Goal: Task Accomplishment & Management: Complete application form

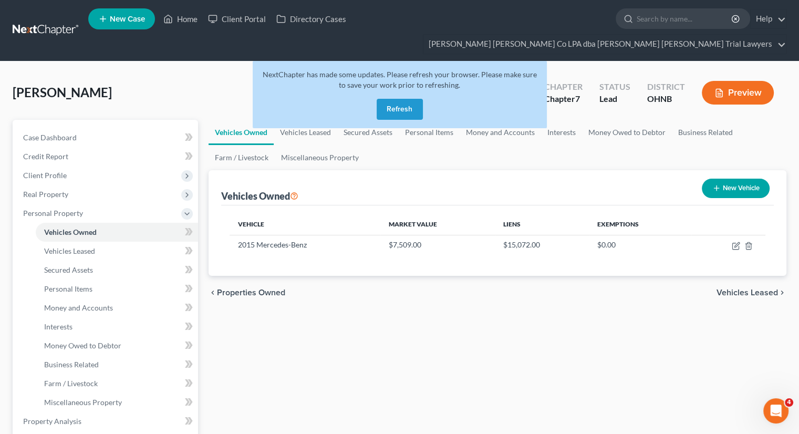
drag, startPoint x: 391, startPoint y: 93, endPoint x: 223, endPoint y: 51, distance: 172.7
click at [391, 99] on button "Refresh" at bounding box center [400, 109] width 46 height 21
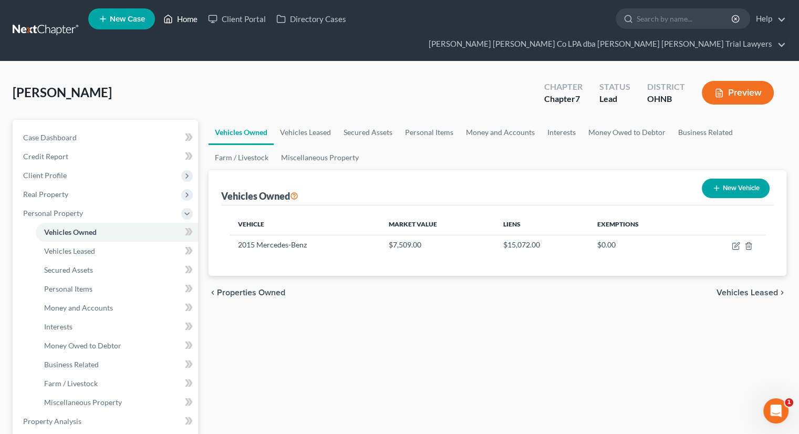
click at [197, 22] on link "Home" at bounding box center [180, 18] width 45 height 19
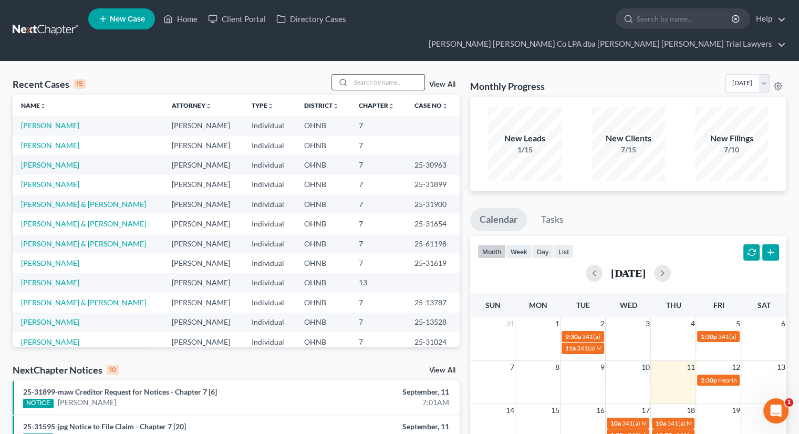
click at [390, 75] on input "search" at bounding box center [388, 82] width 74 height 15
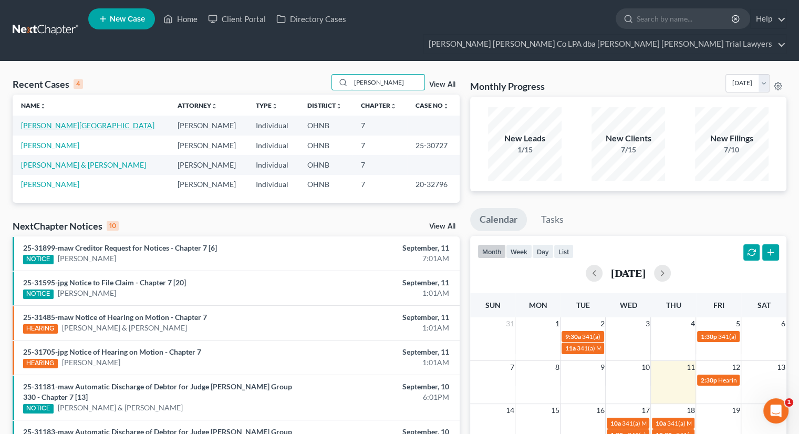
type input "kenn"
click at [67, 121] on link "[PERSON_NAME][GEOGRAPHIC_DATA]" at bounding box center [87, 125] width 133 height 9
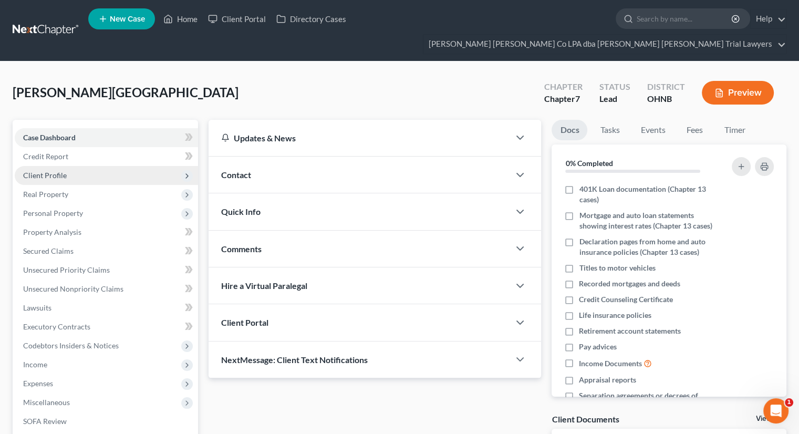
click at [71, 166] on span "Client Profile" at bounding box center [106, 175] width 183 height 19
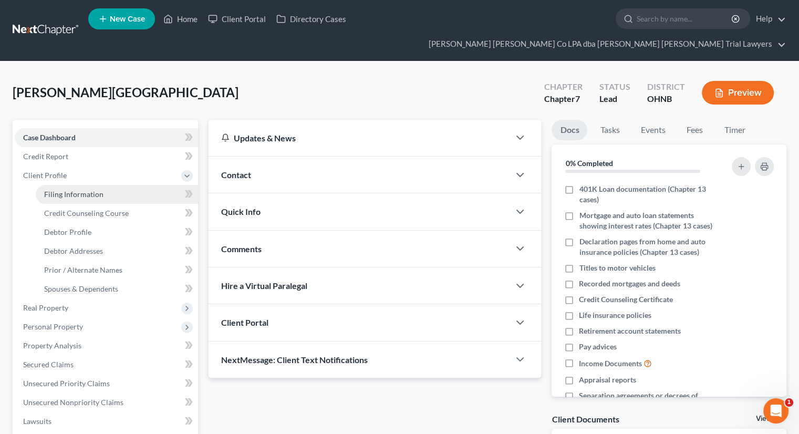
click at [74, 185] on link "Filing Information" at bounding box center [117, 194] width 162 height 19
select select "1"
select select "0"
select select "36"
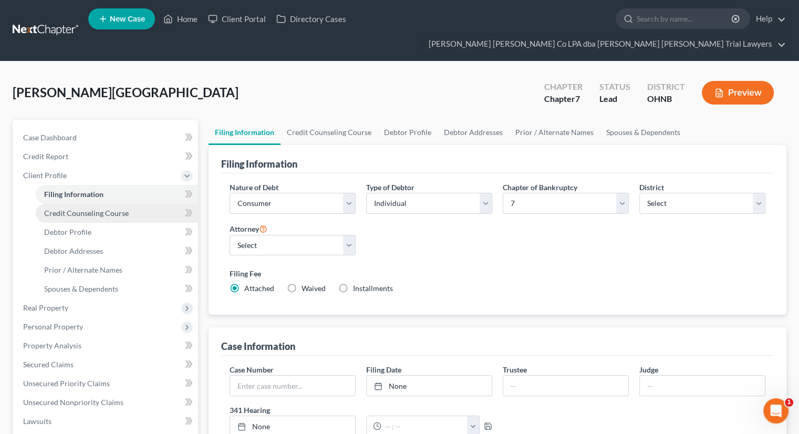
click at [79, 209] on span "Credit Counseling Course" at bounding box center [86, 213] width 85 height 9
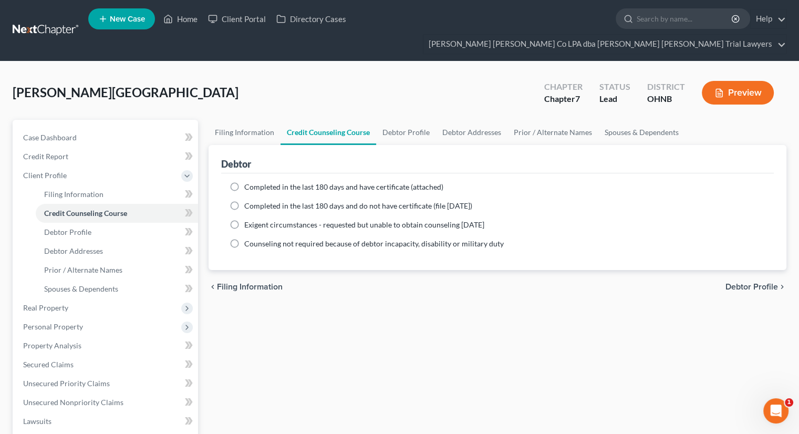
click at [244, 201] on label "Completed in the last 180 days and do not have certificate (file [DATE])" at bounding box center [358, 206] width 228 height 11
click at [248, 201] on input "Completed in the last 180 days and do not have certificate (file [DATE])" at bounding box center [251, 204] width 7 height 7
radio input "true"
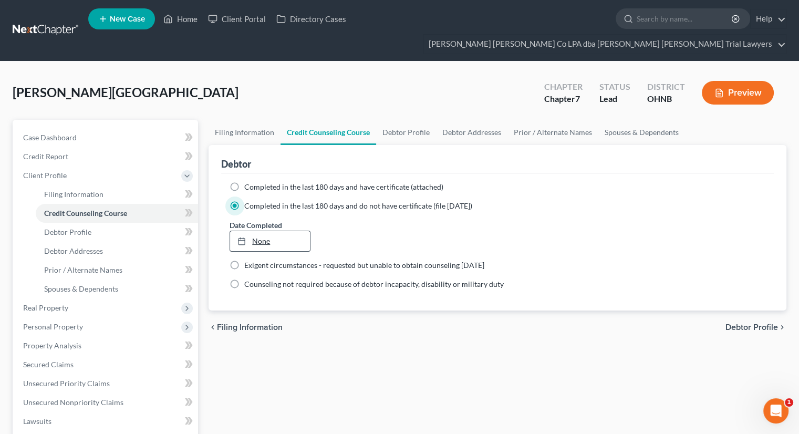
click at [275, 231] on link "None" at bounding box center [269, 241] width 79 height 20
type input "9/11/2025"
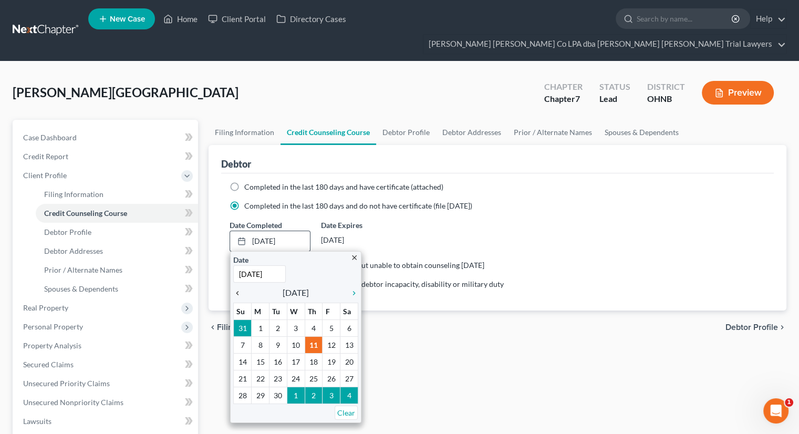
click at [237, 289] on icon "chevron_left" at bounding box center [240, 293] width 14 height 8
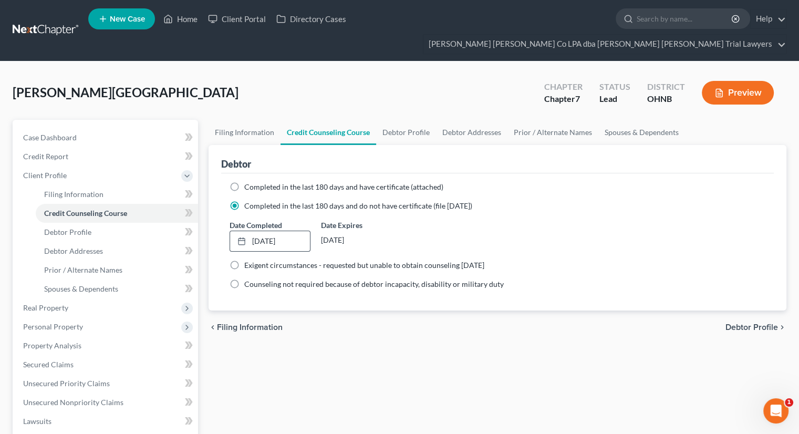
click at [263, 353] on div "Filing Information Credit Counseling Course Debtor Profile Debtor Addresses Pri…" at bounding box center [497, 385] width 588 height 531
click at [100, 223] on link "Debtor Profile" at bounding box center [117, 232] width 162 height 19
select select "0"
select select "10"
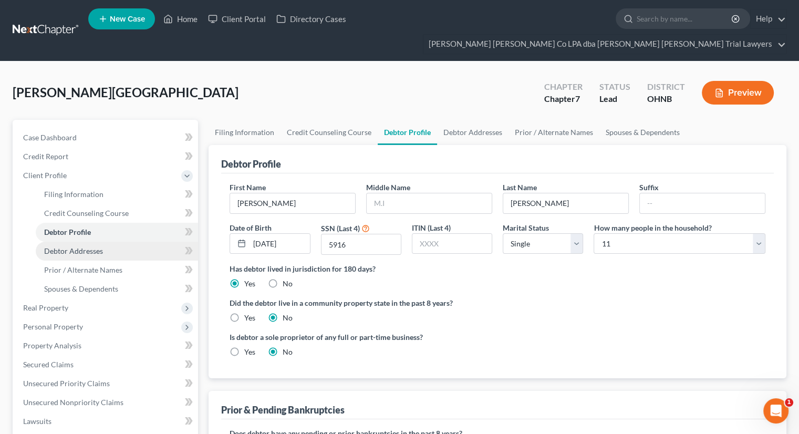
click at [106, 242] on link "Debtor Addresses" at bounding box center [117, 251] width 162 height 19
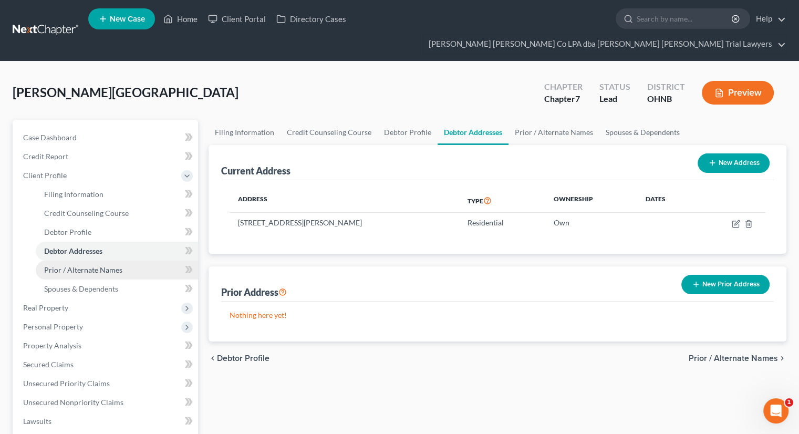
click at [105, 261] on link "Prior / Alternate Names" at bounding box center [117, 270] width 162 height 19
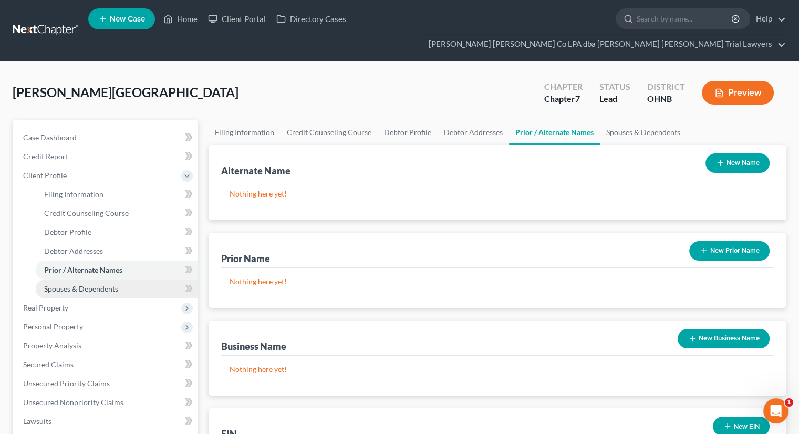
click at [106, 284] on span "Spouses & Dependents" at bounding box center [81, 288] width 74 height 9
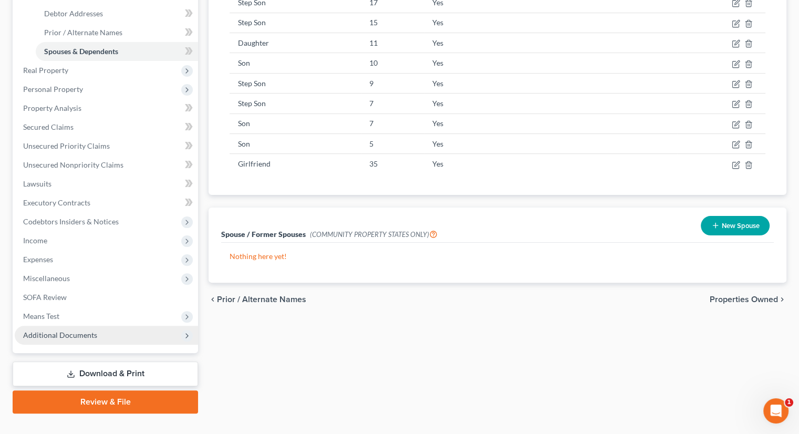
click at [97, 326] on span "Additional Documents" at bounding box center [106, 335] width 183 height 19
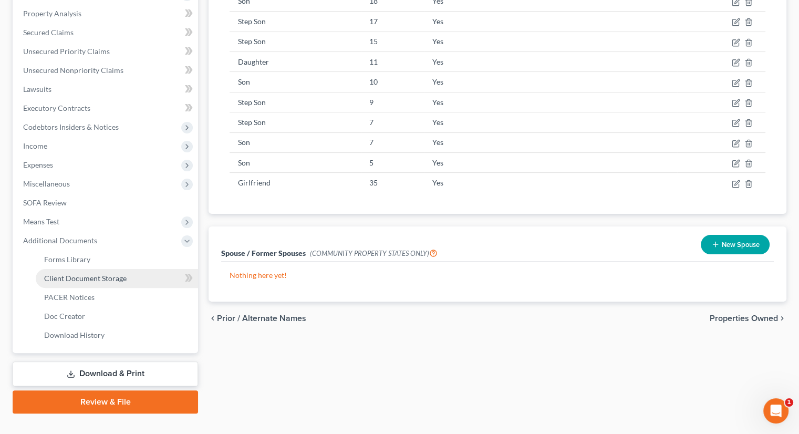
click at [97, 269] on link "Client Document Storage" at bounding box center [117, 278] width 162 height 19
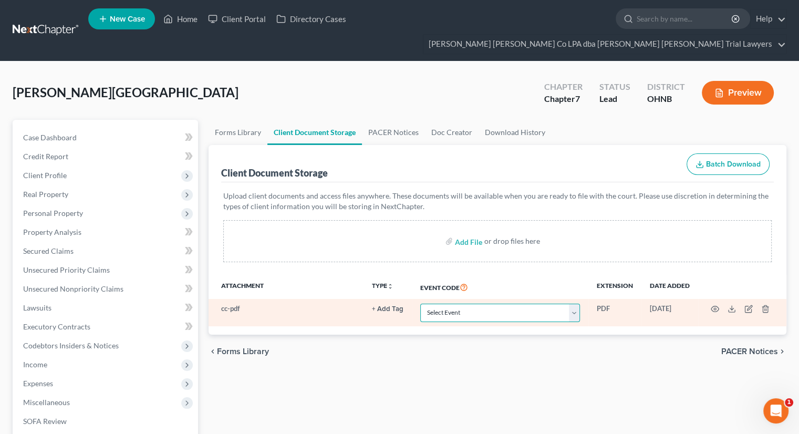
click at [548, 304] on select "Select Event 20 Largest Unsecured Creditors Amended List of Creditors (Fee) Ame…" at bounding box center [500, 313] width 160 height 18
select select "5"
click at [420, 304] on select "Select Event 20 Largest Unsecured Creditors Amended List of Creditors (Fee) Ame…" at bounding box center [500, 313] width 160 height 18
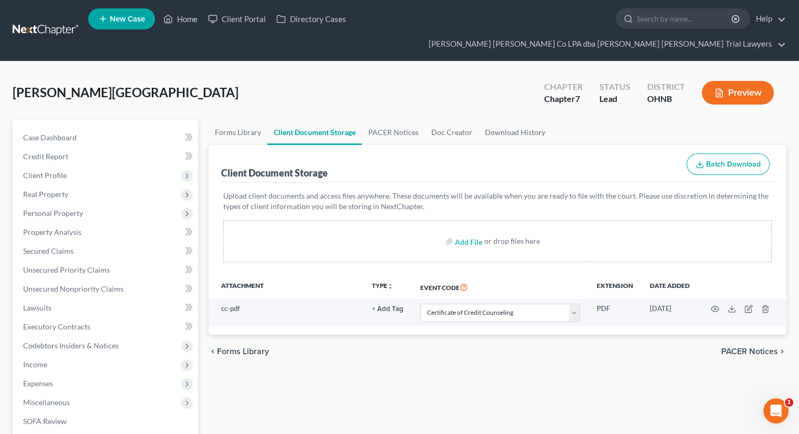
click at [489, 337] on div "chevron_left Forms Library PACER Notices chevron_right" at bounding box center [498, 352] width 578 height 34
click at [339, 364] on div "Forms Library Client Document Storage PACER Notices Doc Creator Download Histor…" at bounding box center [497, 376] width 588 height 512
click at [99, 355] on span "Income" at bounding box center [106, 364] width 183 height 19
click at [103, 433] on span "Gross Yearly Income" at bounding box center [77, 439] width 67 height 9
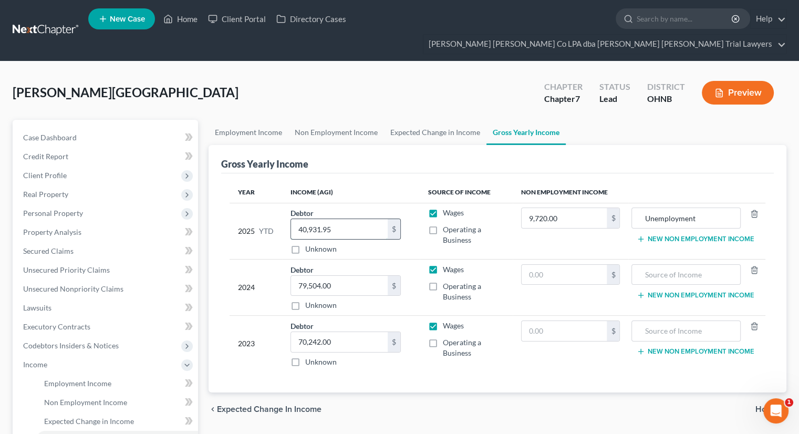
click at [338, 219] on input "40,931.95" at bounding box center [339, 229] width 97 height 20
click at [560, 208] on input "9,720.00" at bounding box center [565, 218] width 86 height 20
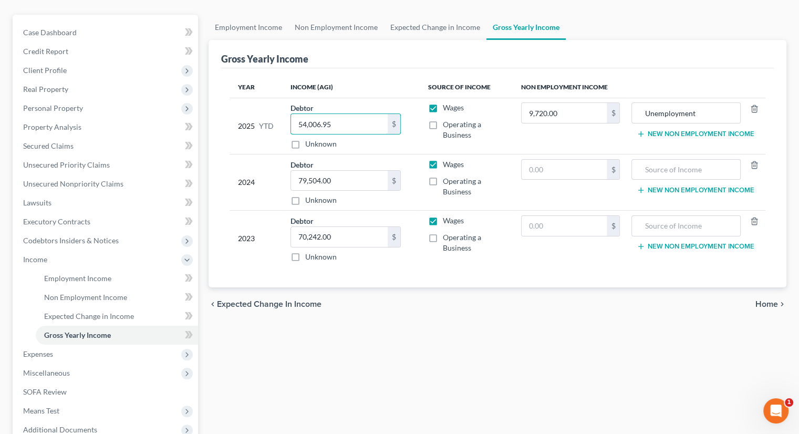
type input "54,006.95"
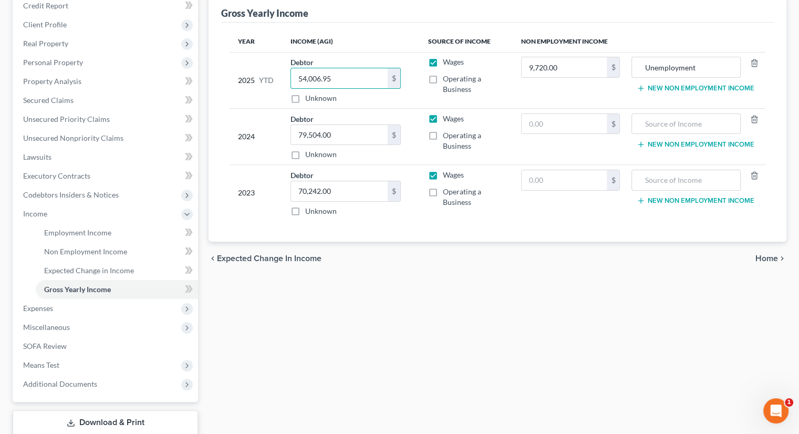
scroll to position [200, 0]
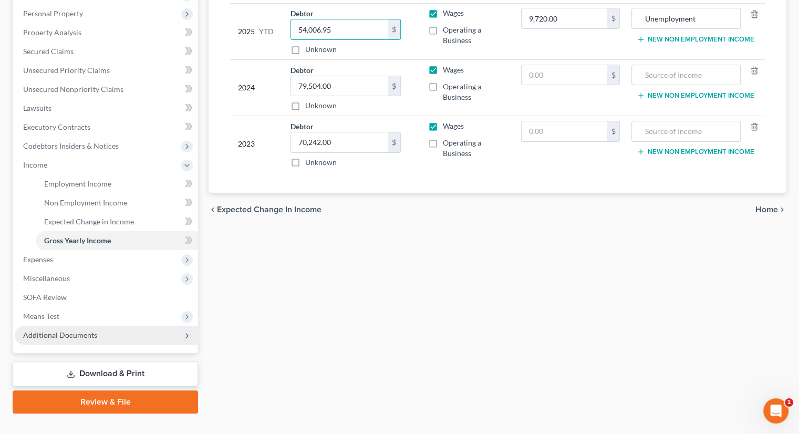
click at [114, 326] on span "Additional Documents" at bounding box center [106, 335] width 183 height 19
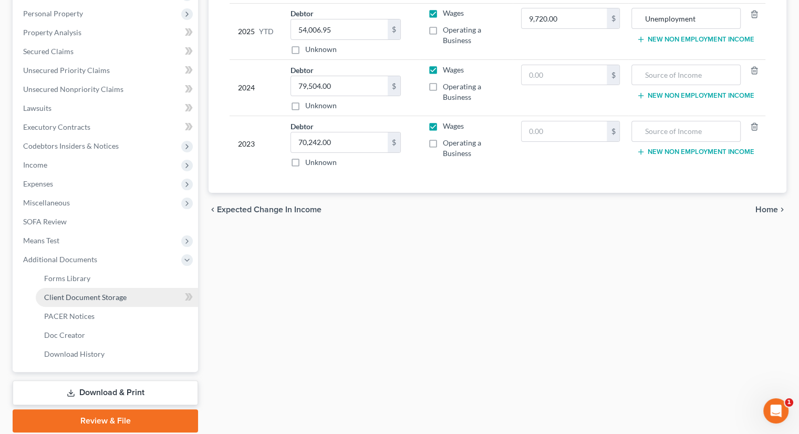
click at [110, 293] on span "Client Document Storage" at bounding box center [85, 297] width 82 height 9
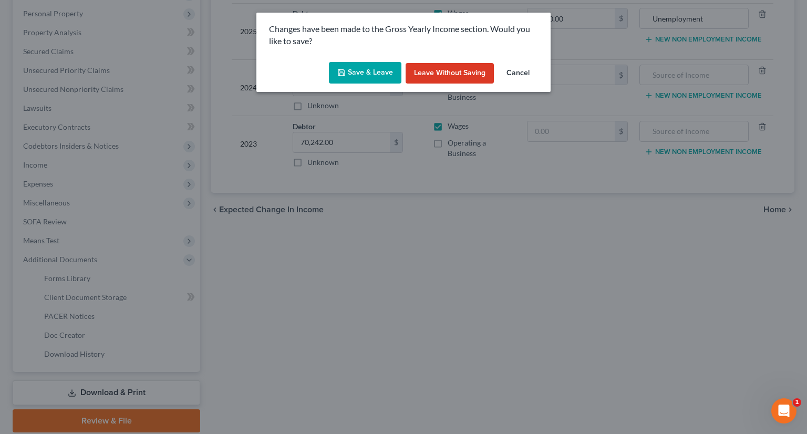
click at [359, 72] on button "Save & Leave" at bounding box center [365, 73] width 72 height 22
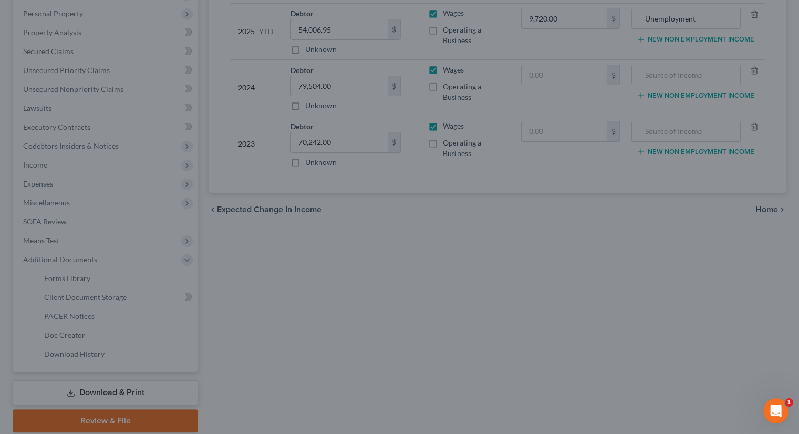
select select "5"
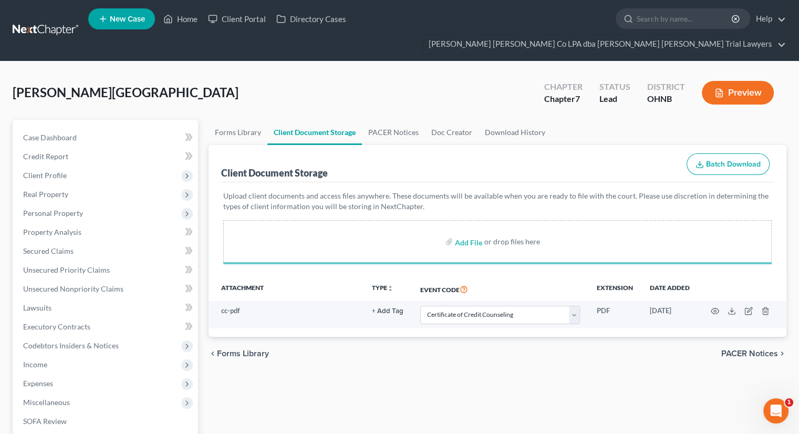
select select "5"
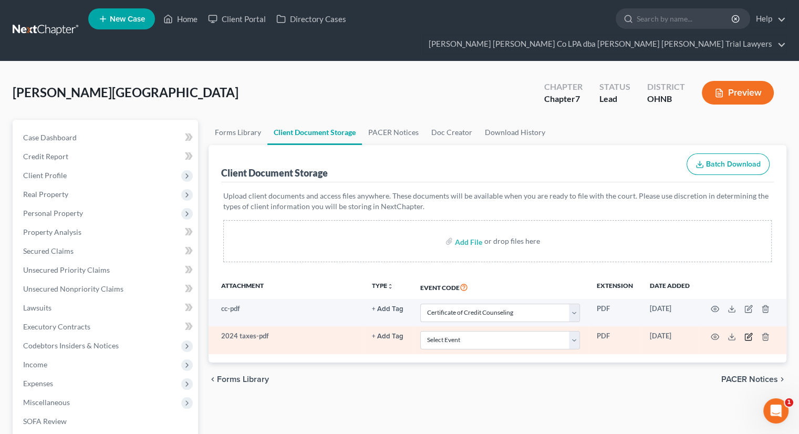
click at [747, 332] on icon "button" at bounding box center [748, 336] width 8 height 8
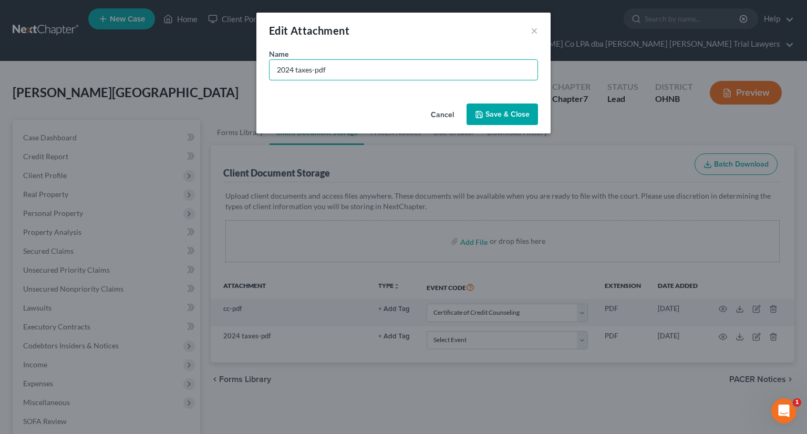
drag, startPoint x: 340, startPoint y: 69, endPoint x: 225, endPoint y: 68, distance: 115.0
click at [225, 68] on div "Edit Attachment × Name * 2024 taxes-pdf Cancel Save & Close" at bounding box center [403, 217] width 807 height 434
type input "income"
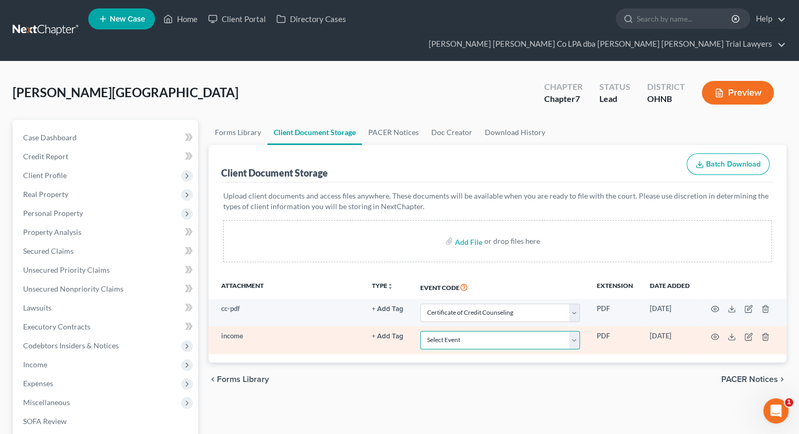
click at [456, 331] on select "Select Event 20 Largest Unsecured Creditors Amended List of Creditors (Fee) Ame…" at bounding box center [500, 340] width 160 height 18
select select "20"
click at [420, 331] on select "Select Event 20 Largest Unsecured Creditors Amended List of Creditors (Fee) Ame…" at bounding box center [500, 340] width 160 height 18
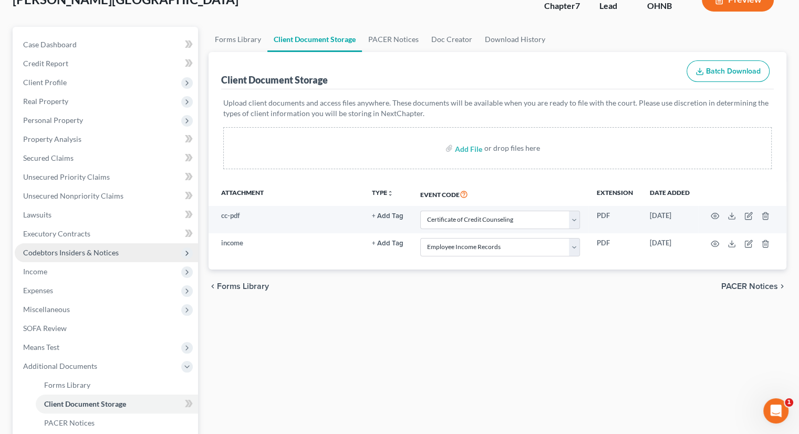
scroll to position [105, 0]
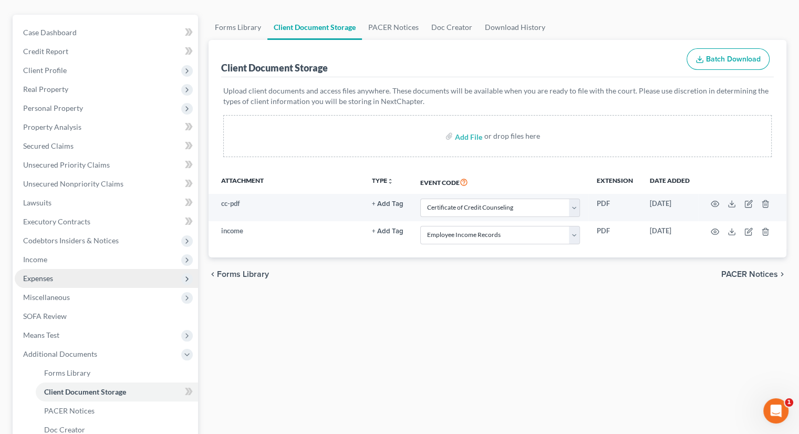
click at [60, 269] on span "Expenses" at bounding box center [106, 278] width 183 height 19
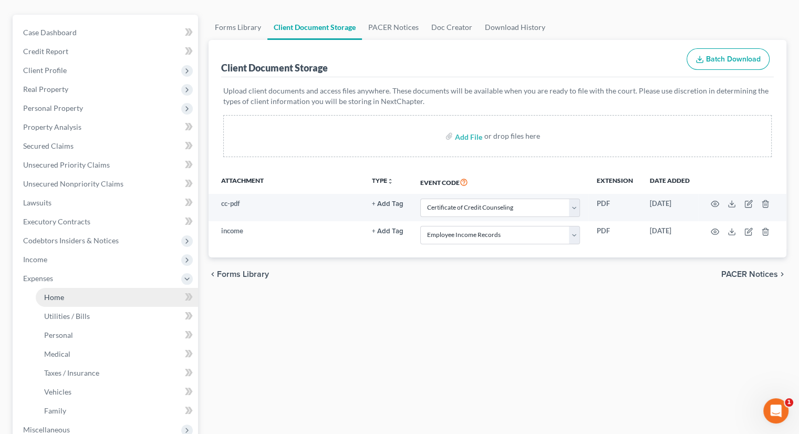
click at [67, 288] on link "Home" at bounding box center [117, 297] width 162 height 19
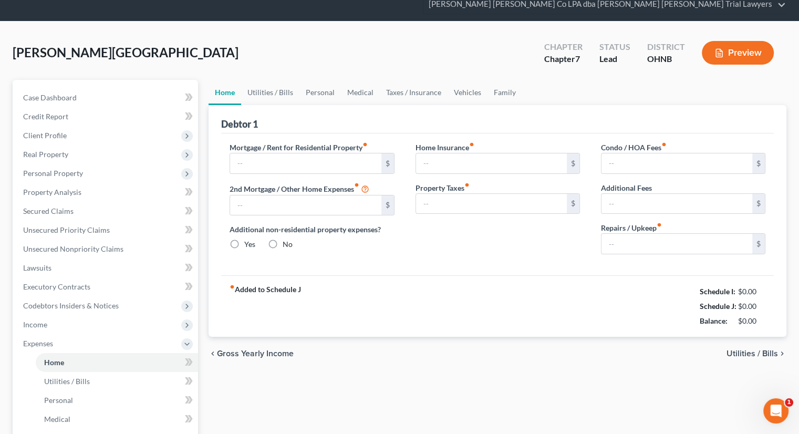
type input "2,240.74"
type input "0.00"
radio input "true"
type input "89.00"
type input "0.00"
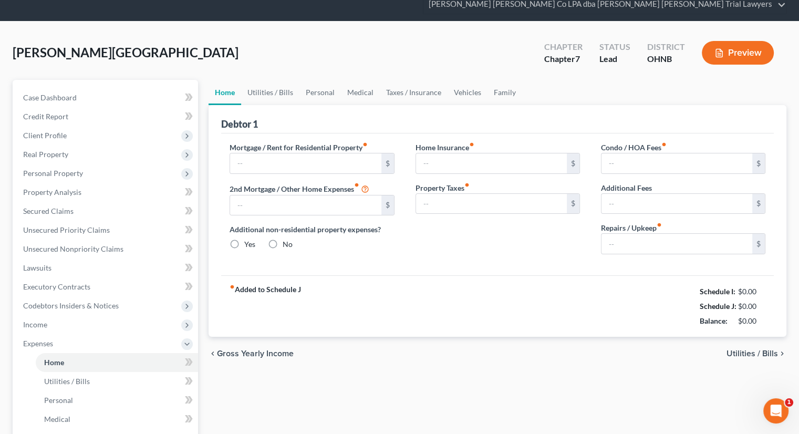
type input "0.00"
type input "100.00"
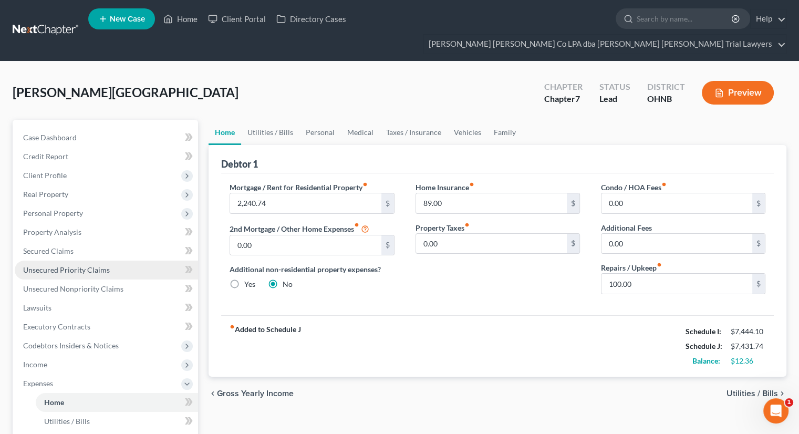
click at [105, 261] on link "Unsecured Priority Claims" at bounding box center [106, 270] width 183 height 19
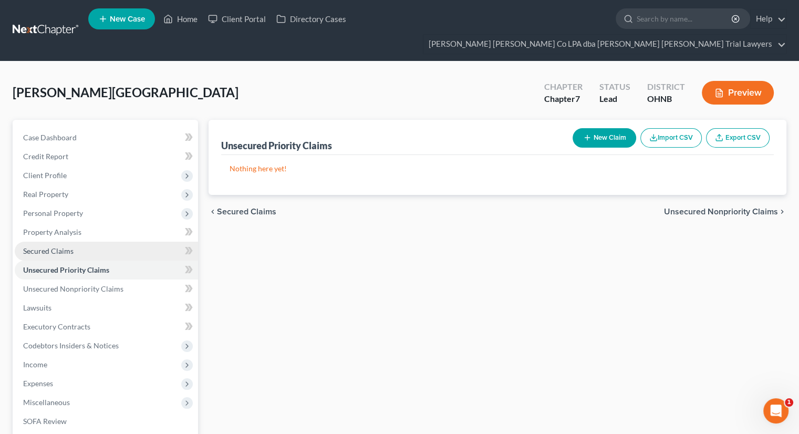
click at [90, 242] on link "Secured Claims" at bounding box center [106, 251] width 183 height 19
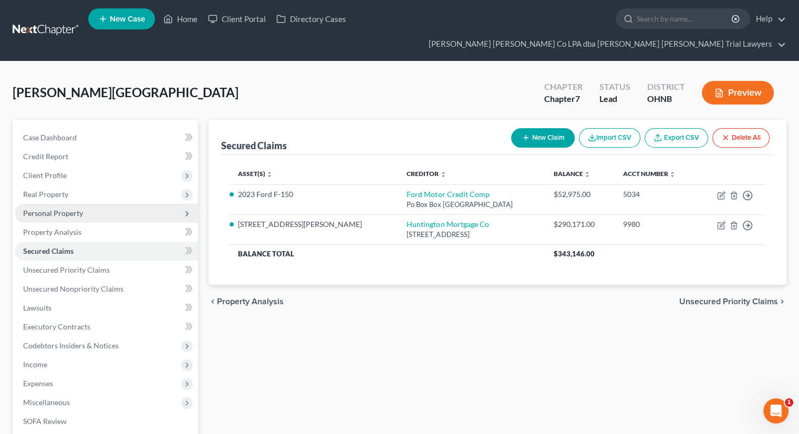
click at [95, 204] on span "Personal Property" at bounding box center [106, 213] width 183 height 19
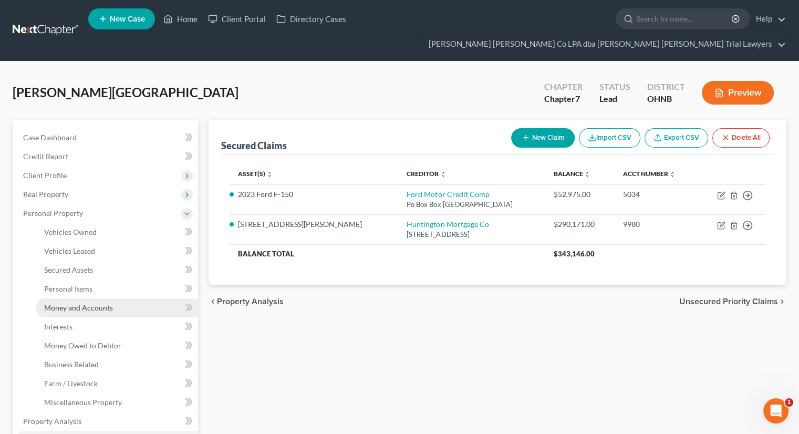
click at [107, 298] on link "Money and Accounts" at bounding box center [117, 307] width 162 height 19
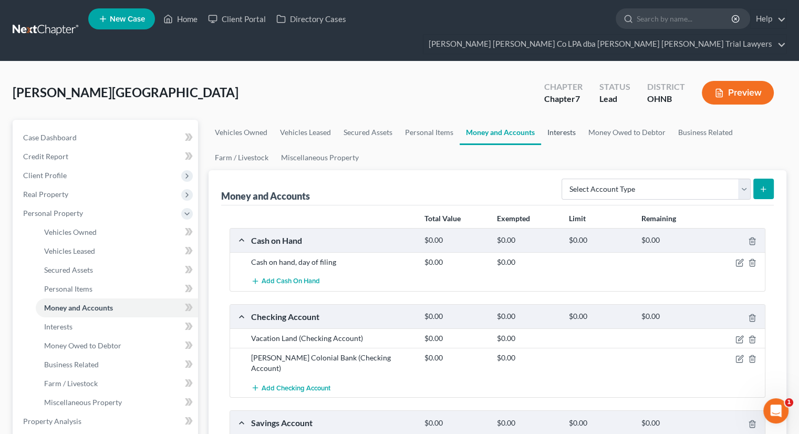
click at [551, 120] on link "Interests" at bounding box center [561, 132] width 41 height 25
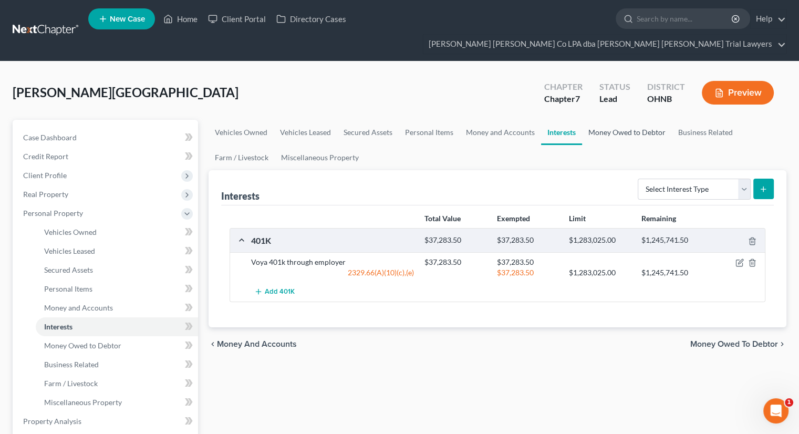
click at [640, 120] on link "Money Owed to Debtor" at bounding box center [627, 132] width 90 height 25
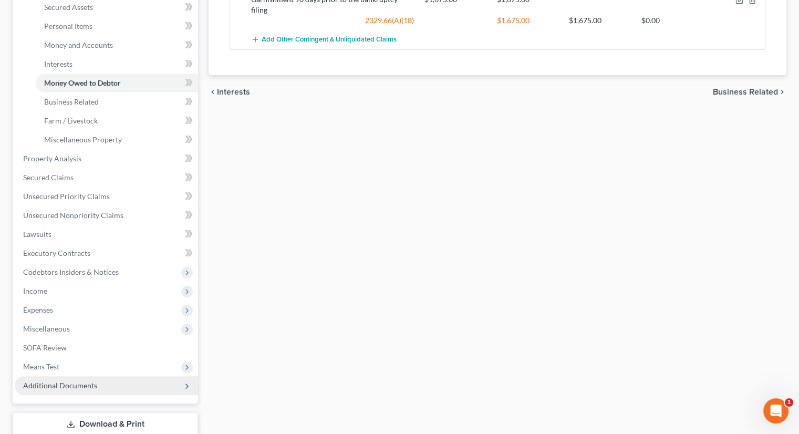
click at [98, 376] on span "Additional Documents" at bounding box center [106, 385] width 183 height 19
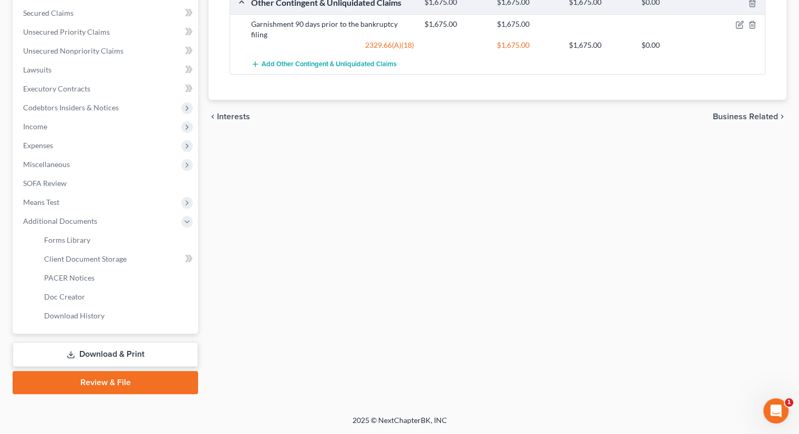
scroll to position [218, 0]
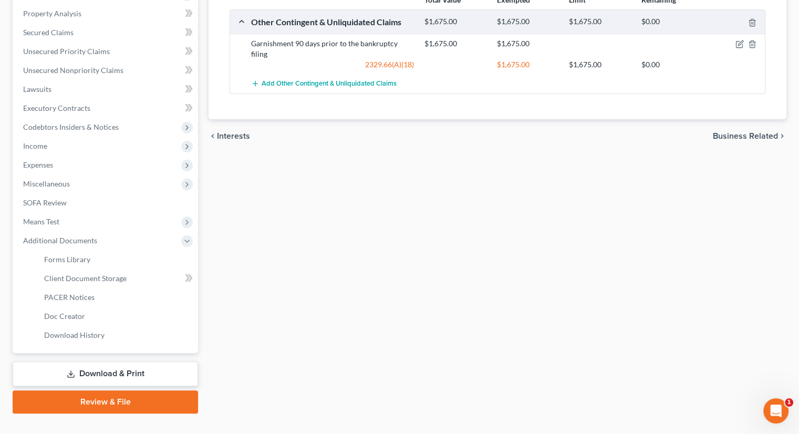
click at [97, 361] on link "Download & Print" at bounding box center [105, 373] width 185 height 25
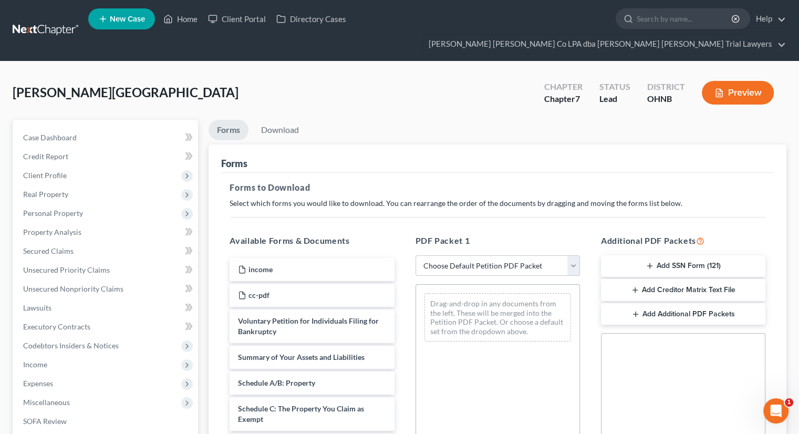
click at [431, 255] on select "Choose Default Petition PDF Packet Complete Bankruptcy Petition (all forms and …" at bounding box center [497, 265] width 164 height 21
select select "3"
click at [415, 255] on select "Choose Default Petition PDF Packet Complete Bankruptcy Petition (all forms and …" at bounding box center [497, 265] width 164 height 21
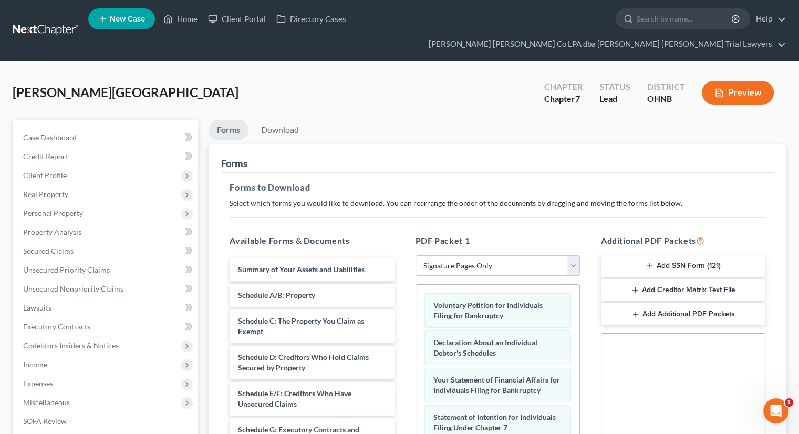
click at [655, 279] on button "Add Creditor Matrix Text File" at bounding box center [683, 290] width 164 height 22
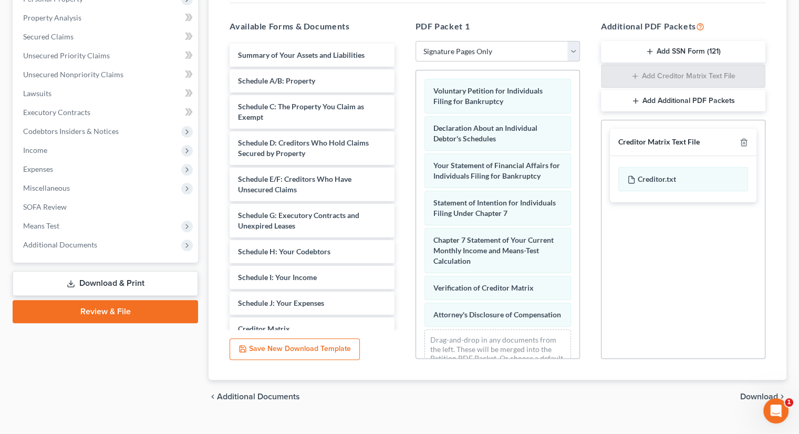
click at [757, 392] on span "Download" at bounding box center [759, 396] width 38 height 8
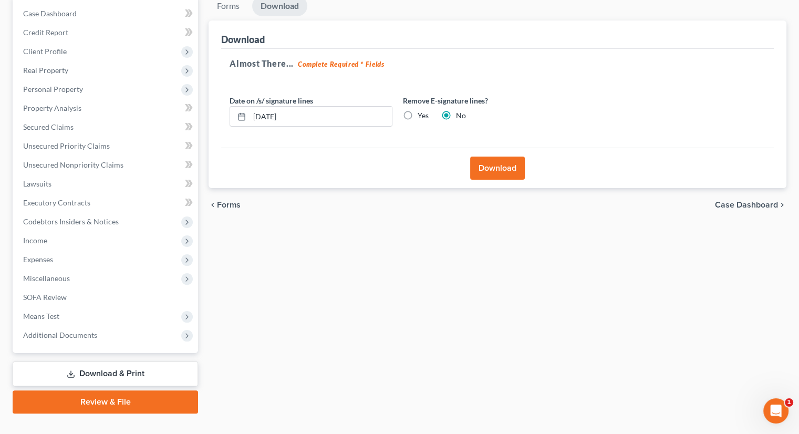
click at [478, 157] on button "Download" at bounding box center [497, 168] width 55 height 23
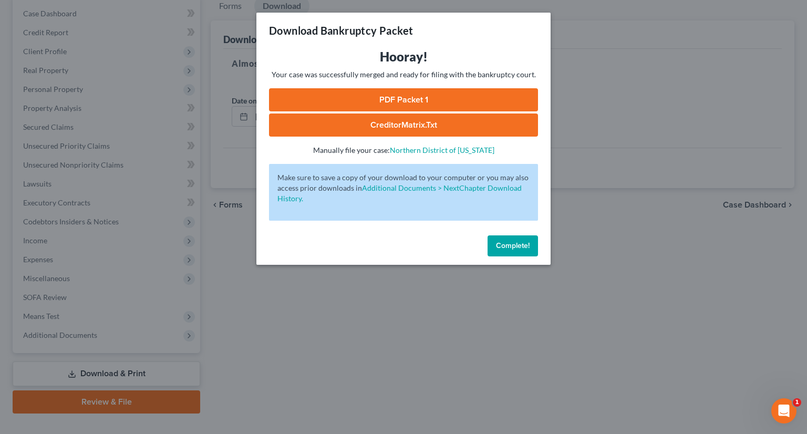
click at [384, 102] on link "PDF Packet 1" at bounding box center [403, 99] width 269 height 23
click at [411, 129] on link "CreditorMatrix.txt" at bounding box center [403, 124] width 269 height 23
click at [496, 251] on button "Complete!" at bounding box center [512, 245] width 50 height 21
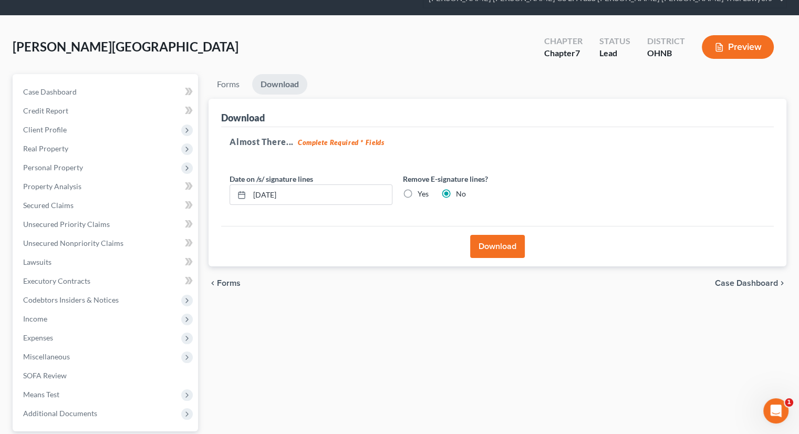
scroll to position [0, 0]
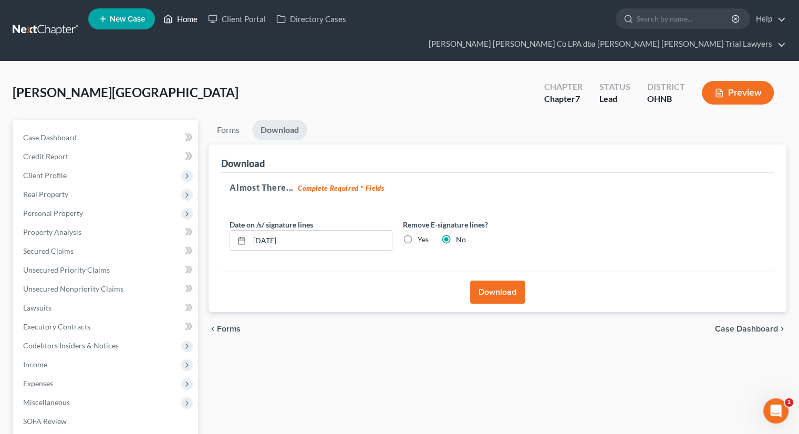
click at [191, 16] on link "Home" at bounding box center [180, 18] width 45 height 19
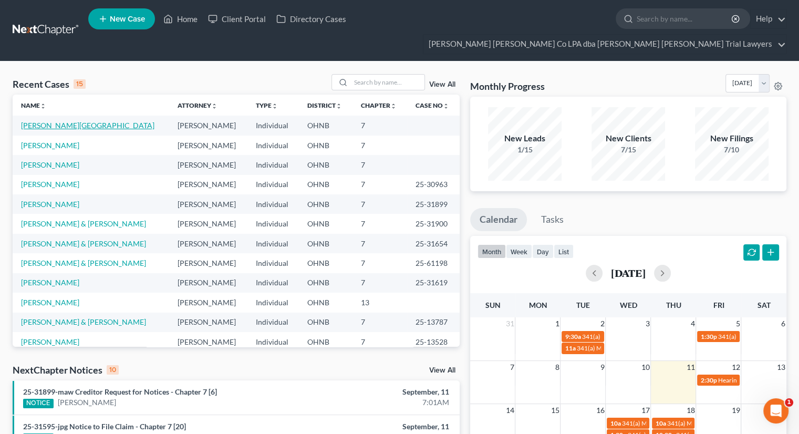
click at [57, 121] on link "[PERSON_NAME][GEOGRAPHIC_DATA]" at bounding box center [87, 125] width 133 height 9
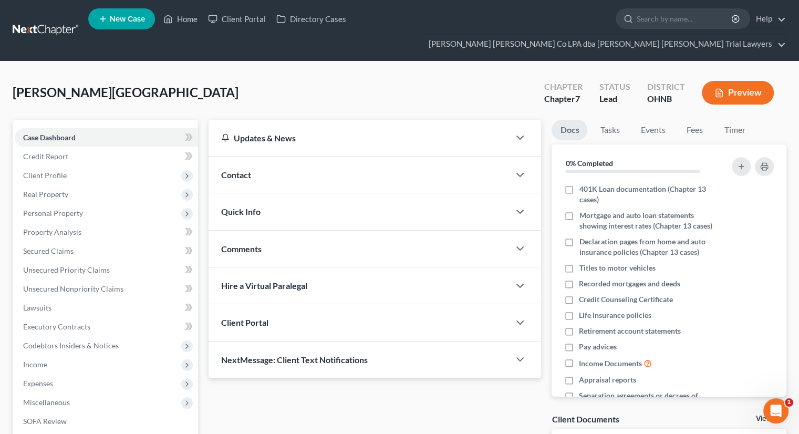
scroll to position [2, 0]
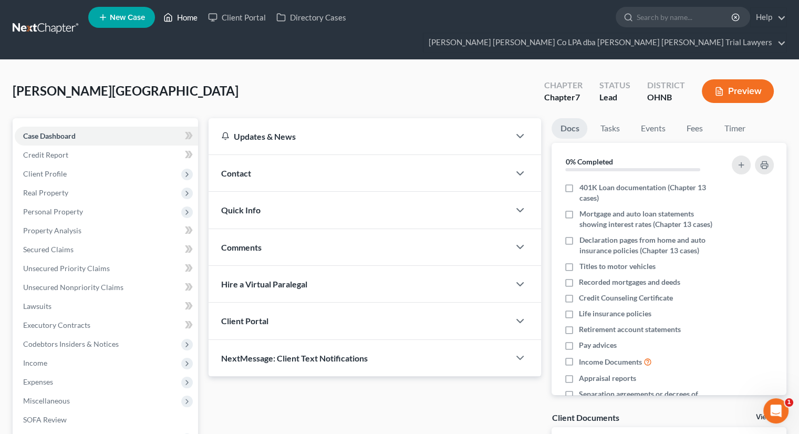
click at [193, 22] on link "Home" at bounding box center [180, 17] width 45 height 19
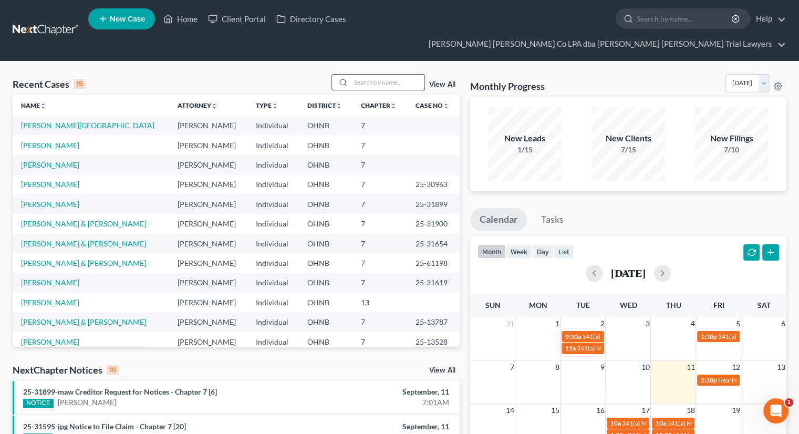
click at [397, 75] on input "search" at bounding box center [388, 82] width 74 height 15
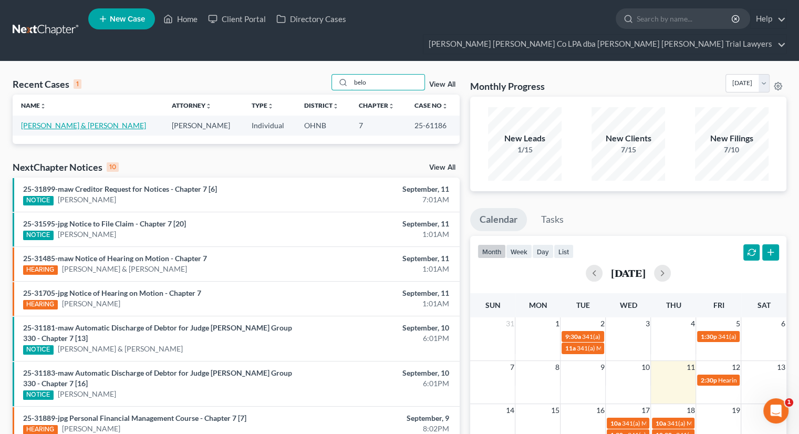
type input "belo"
click at [74, 121] on link "[PERSON_NAME] & [PERSON_NAME]" at bounding box center [83, 125] width 125 height 9
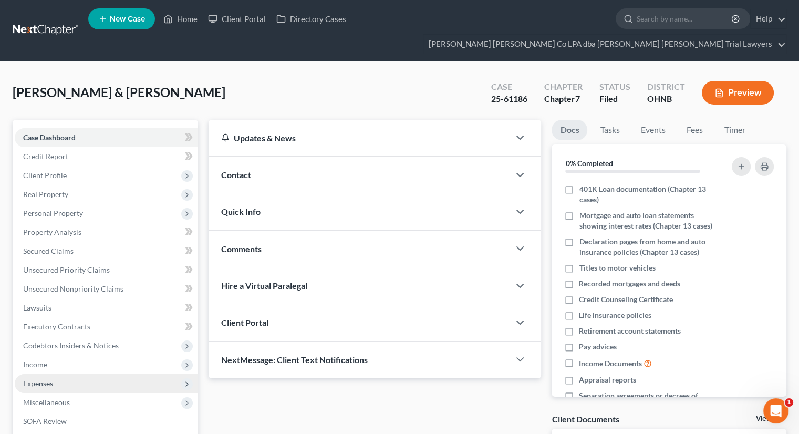
click at [56, 374] on span "Expenses" at bounding box center [106, 383] width 183 height 19
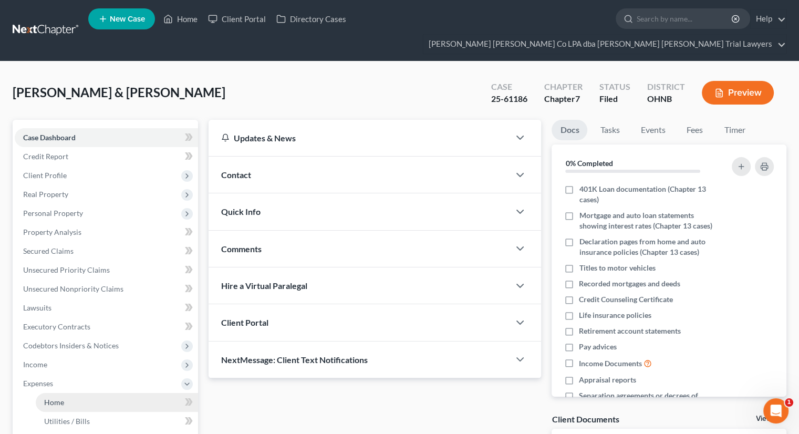
click at [61, 393] on link "Home" at bounding box center [117, 402] width 162 height 19
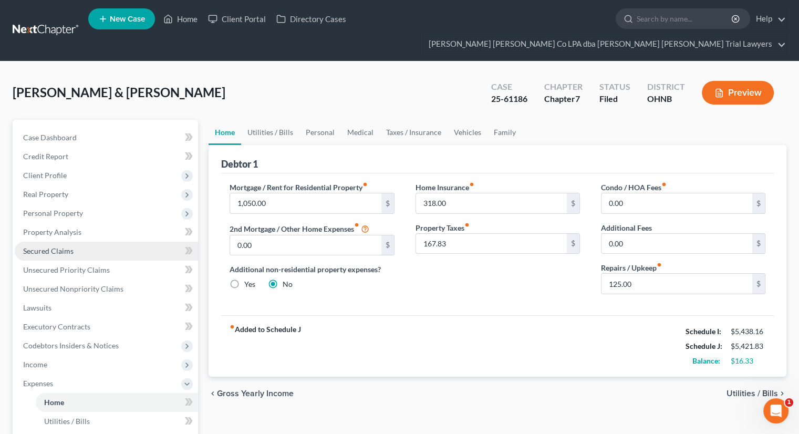
click at [96, 242] on link "Secured Claims" at bounding box center [106, 251] width 183 height 19
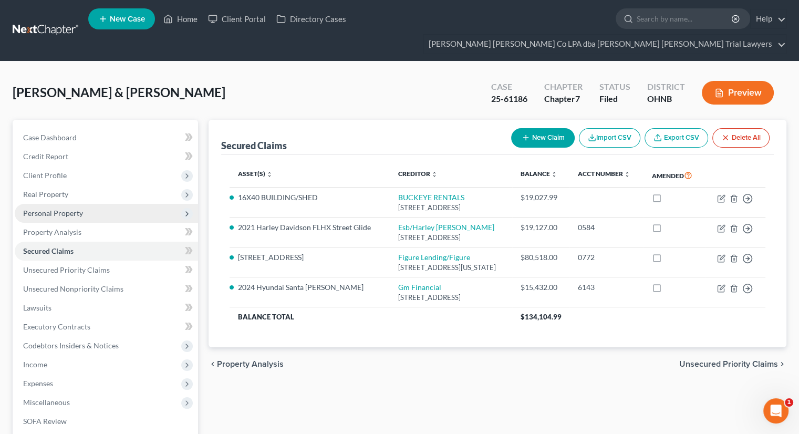
click at [61, 209] on span "Personal Property" at bounding box center [53, 213] width 60 height 9
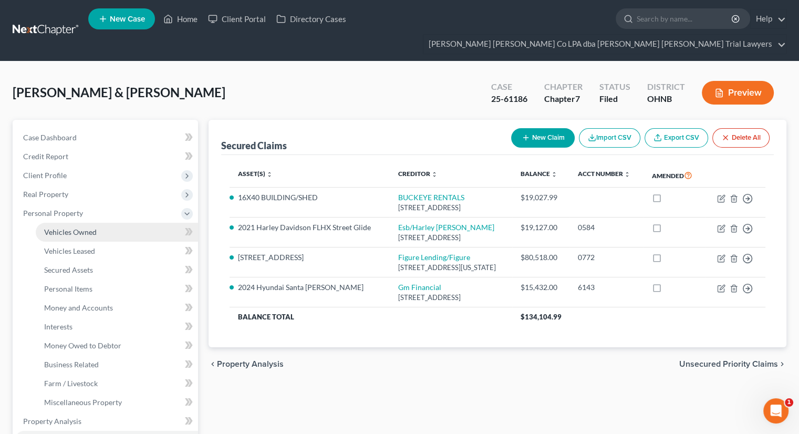
click at [66, 227] on span "Vehicles Owned" at bounding box center [70, 231] width 53 height 9
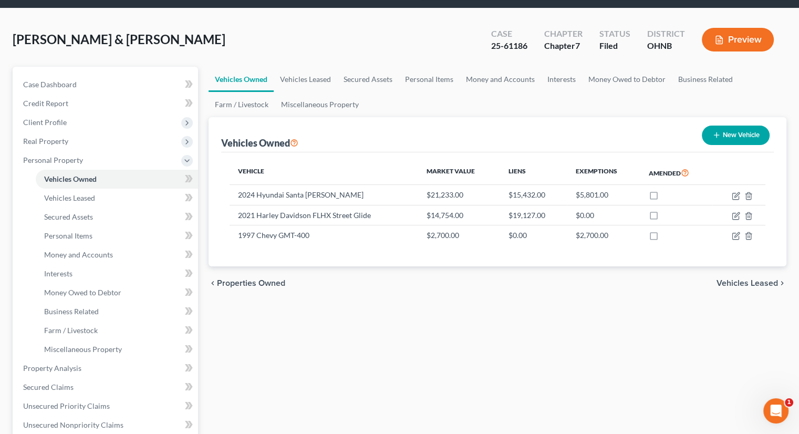
scroll to position [210, 0]
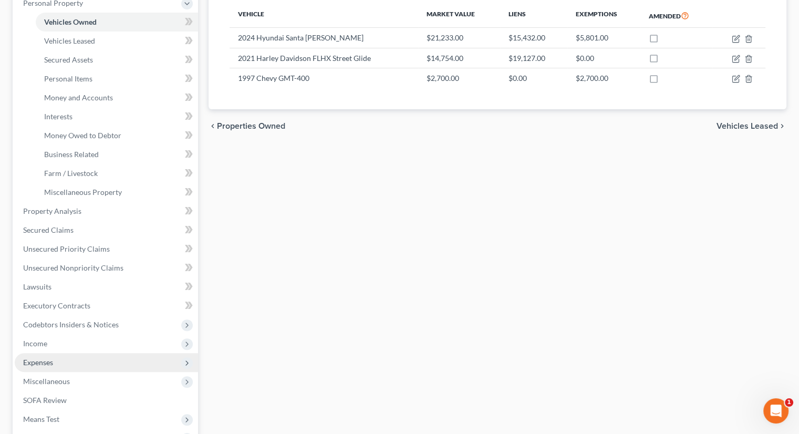
click at [64, 353] on span "Expenses" at bounding box center [106, 362] width 183 height 19
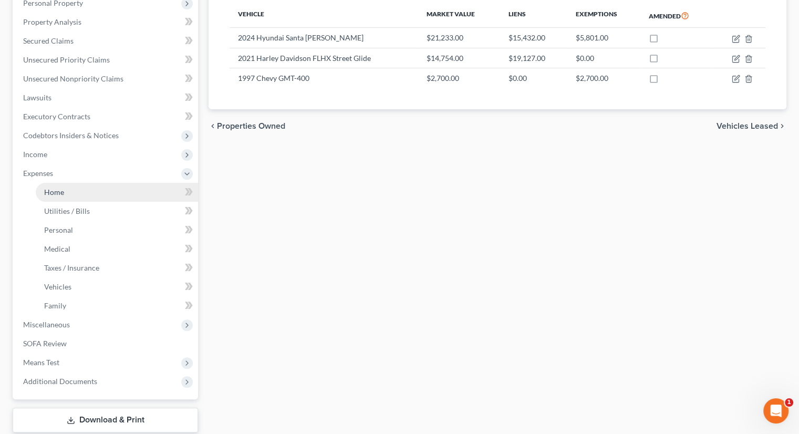
click at [84, 183] on link "Home" at bounding box center [117, 192] width 162 height 19
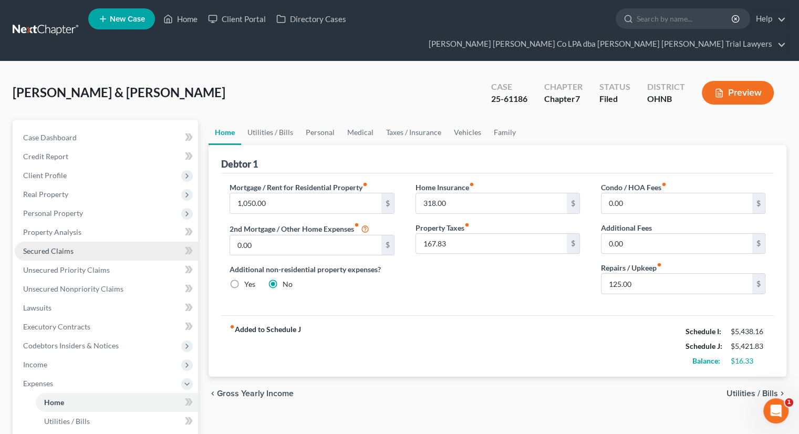
click at [47, 246] on span "Secured Claims" at bounding box center [48, 250] width 50 height 9
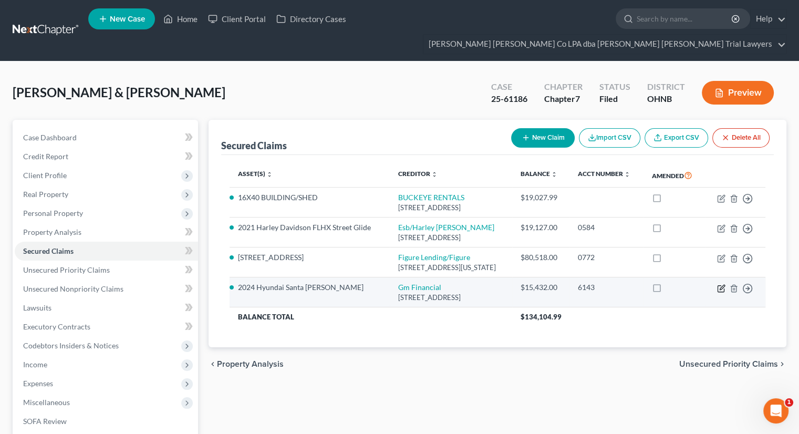
click at [721, 289] on icon "button" at bounding box center [721, 288] width 8 height 8
select select "45"
select select "2"
select select "0"
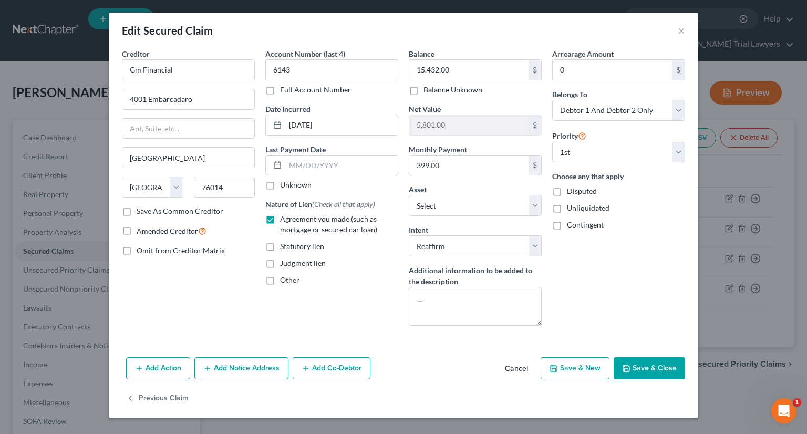
click at [652, 367] on button "Save & Close" at bounding box center [648, 368] width 71 height 22
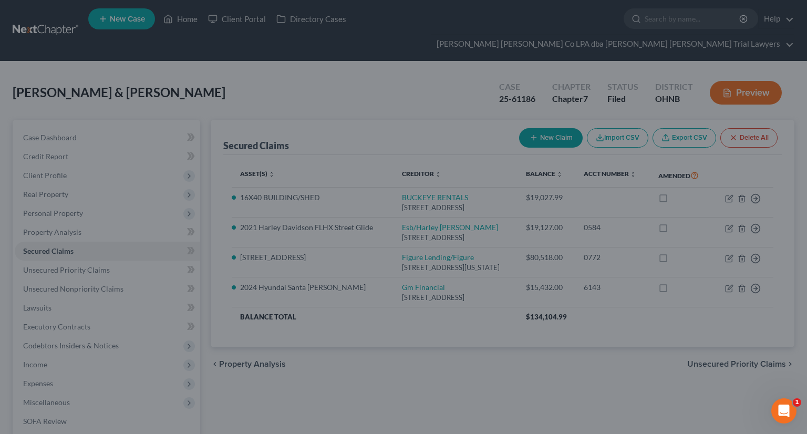
select select "5"
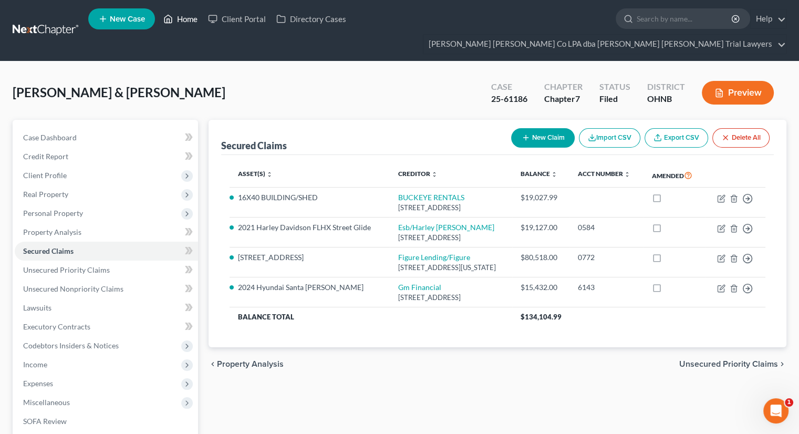
click at [185, 21] on link "Home" at bounding box center [180, 18] width 45 height 19
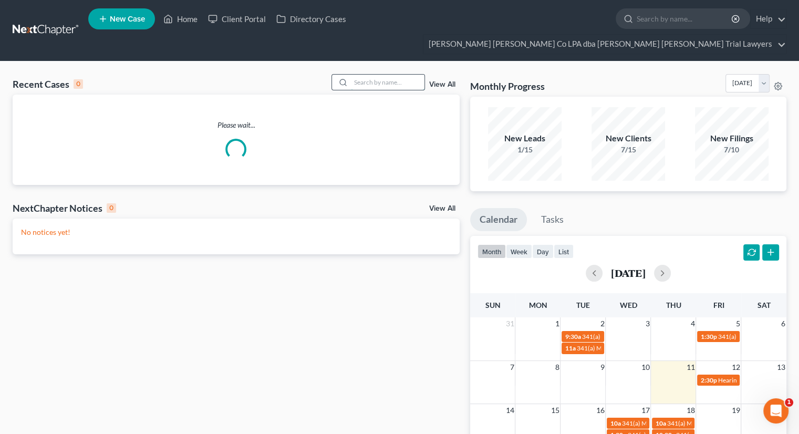
click at [378, 75] on input "search" at bounding box center [388, 82] width 74 height 15
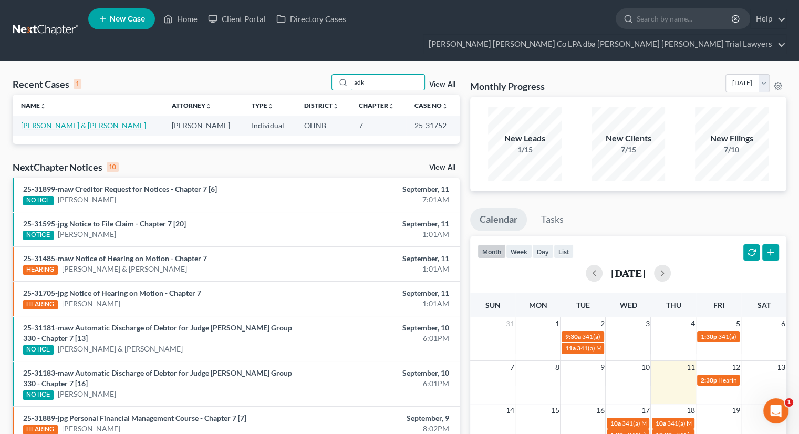
type input "adk"
click at [51, 121] on link "[PERSON_NAME] & [PERSON_NAME]" at bounding box center [83, 125] width 125 height 9
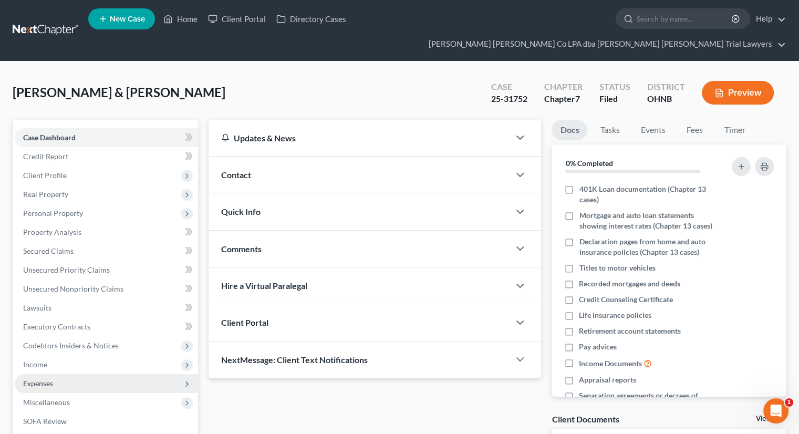
click at [59, 374] on span "Expenses" at bounding box center [106, 383] width 183 height 19
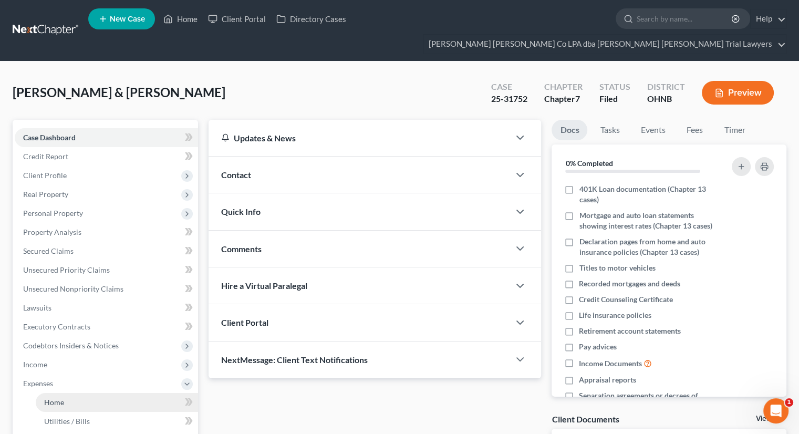
click at [63, 398] on span "Home" at bounding box center [54, 402] width 20 height 9
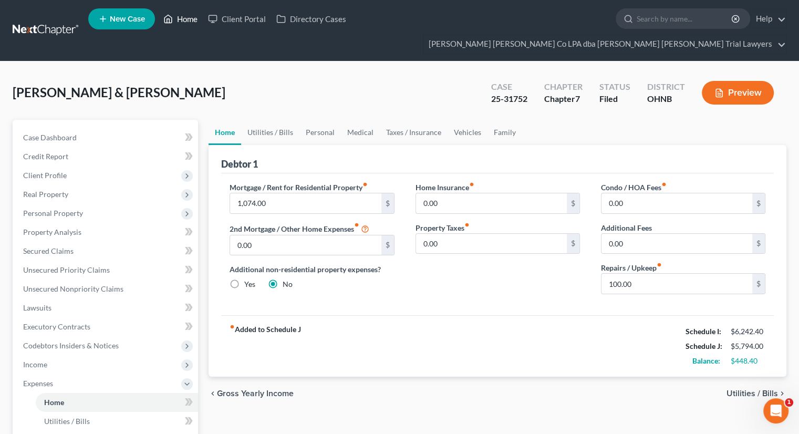
click at [166, 17] on icon at bounding box center [167, 19] width 9 height 13
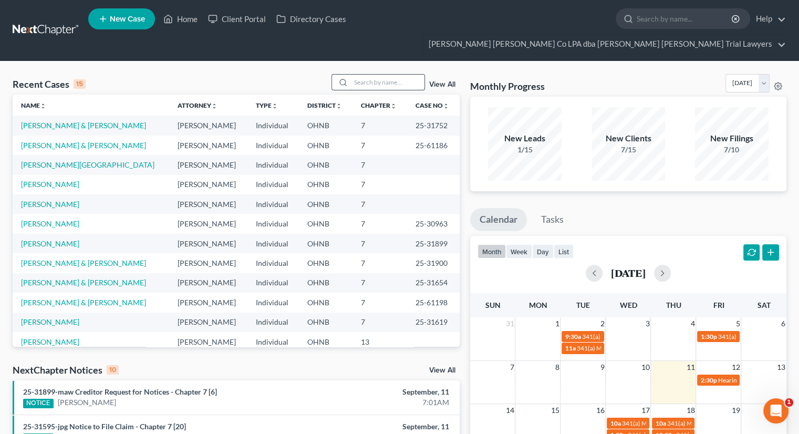
click at [398, 75] on input "search" at bounding box center [388, 82] width 74 height 15
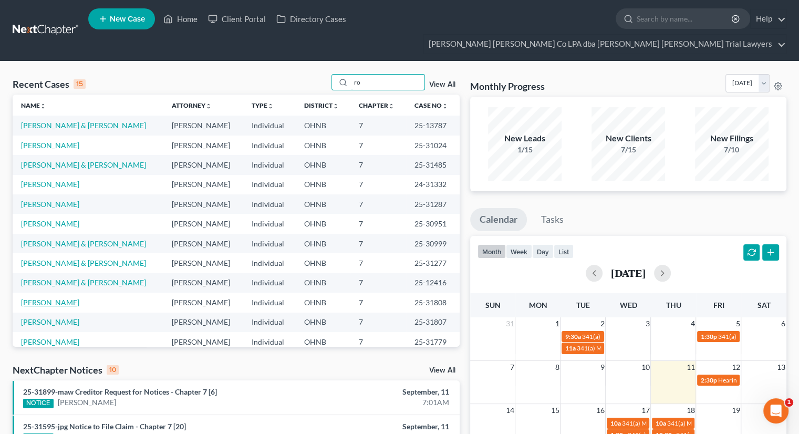
type input "ro"
click at [66, 298] on link "[PERSON_NAME]" at bounding box center [50, 302] width 58 height 9
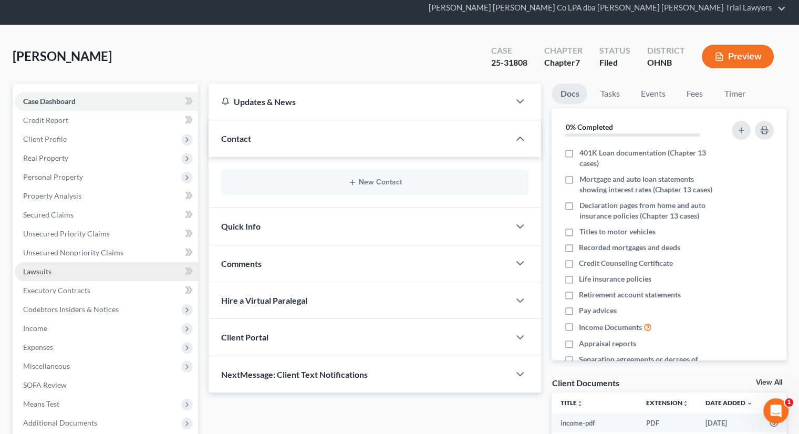
scroll to position [53, 0]
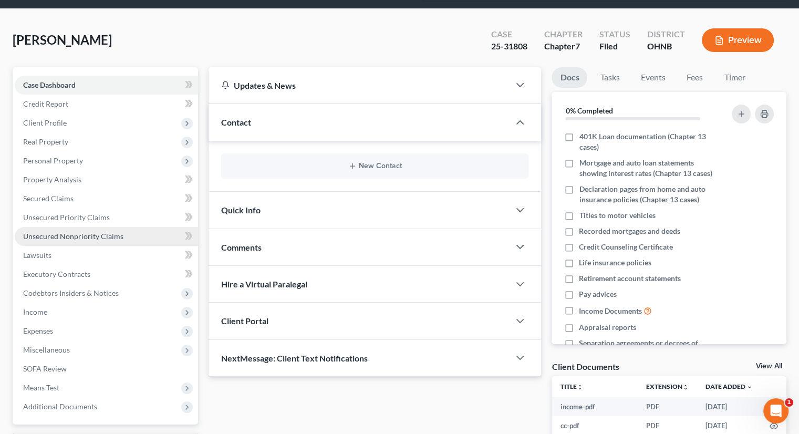
click at [99, 232] on span "Unsecured Nonpriority Claims" at bounding box center [73, 236] width 100 height 9
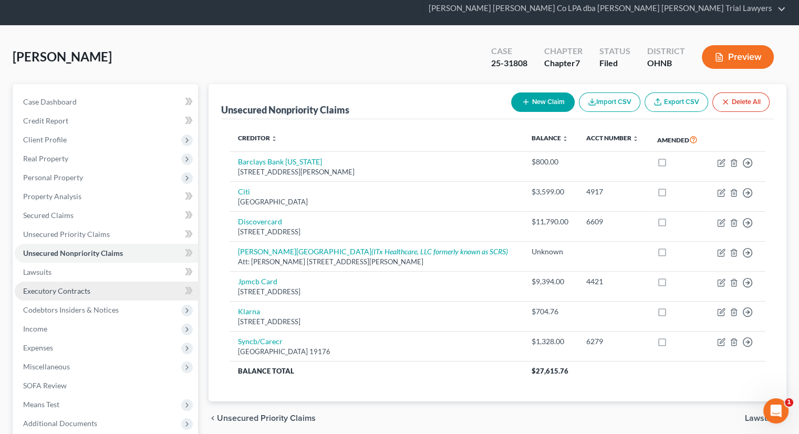
scroll to position [53, 0]
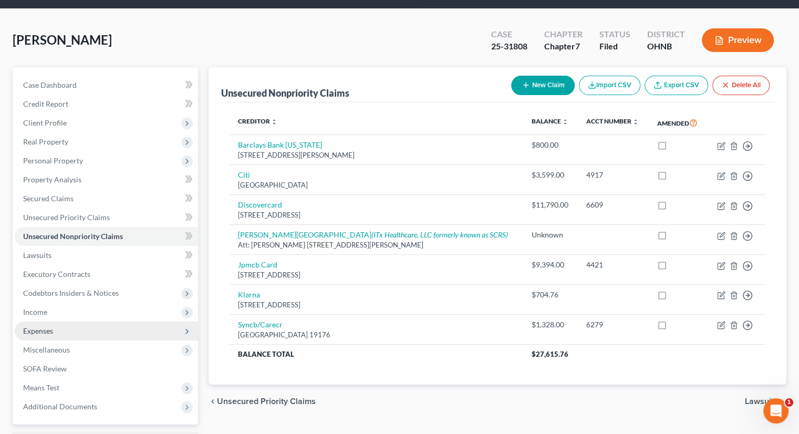
click at [72, 321] on span "Expenses" at bounding box center [106, 330] width 183 height 19
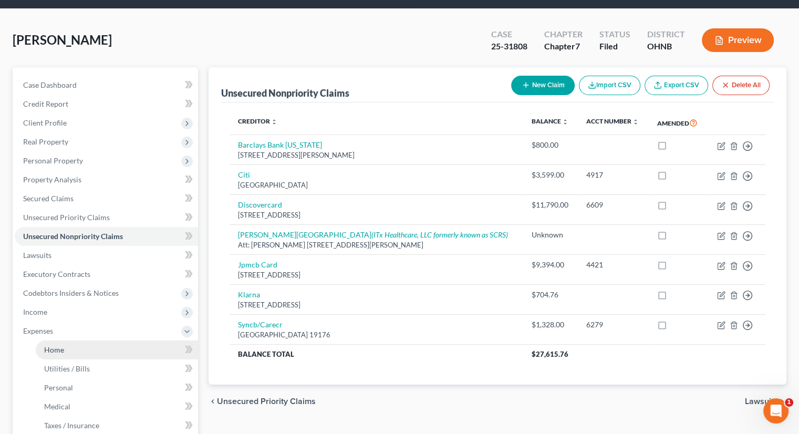
click at [110, 340] on link "Home" at bounding box center [117, 349] width 162 height 19
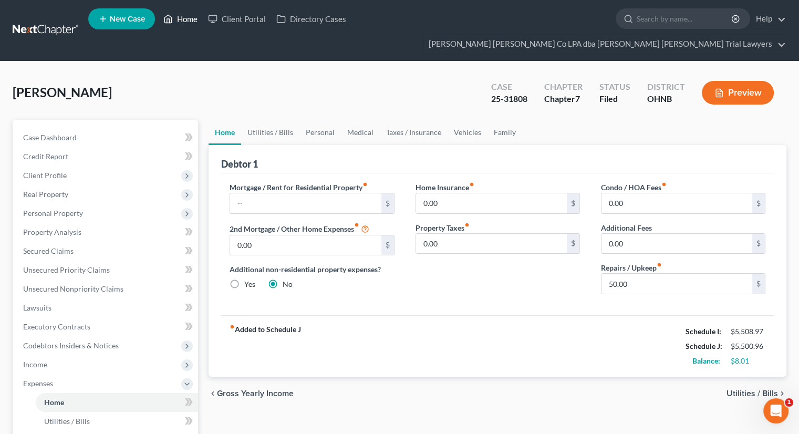
click at [181, 28] on link "Home" at bounding box center [180, 18] width 45 height 19
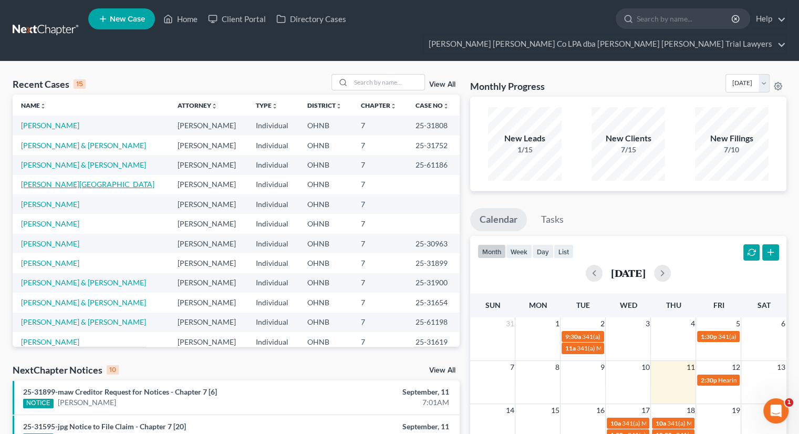
click at [57, 180] on link "[PERSON_NAME][GEOGRAPHIC_DATA]" at bounding box center [87, 184] width 133 height 9
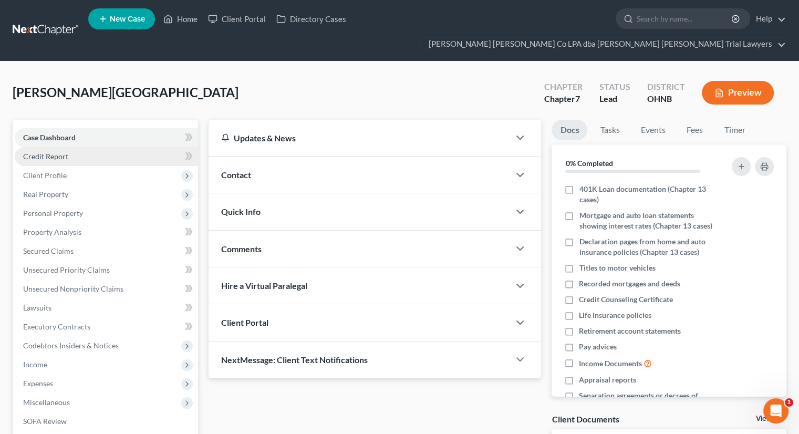
click at [124, 147] on link "Credit Report" at bounding box center [106, 156] width 183 height 19
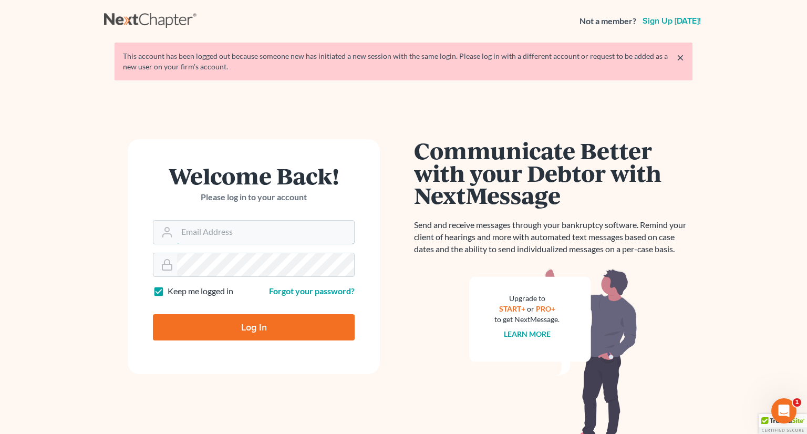
type input "tayloru@ohattorneys.com"
click at [250, 318] on input "Log In" at bounding box center [254, 327] width 202 height 26
type input "Thinking..."
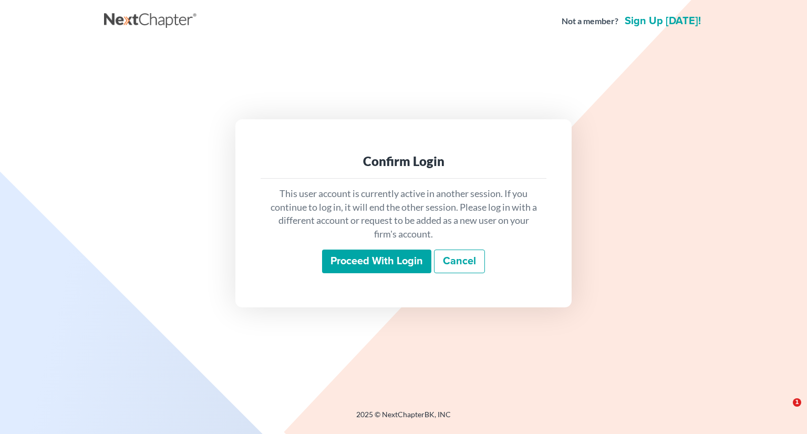
click at [353, 262] on input "Proceed with login" at bounding box center [376, 261] width 109 height 24
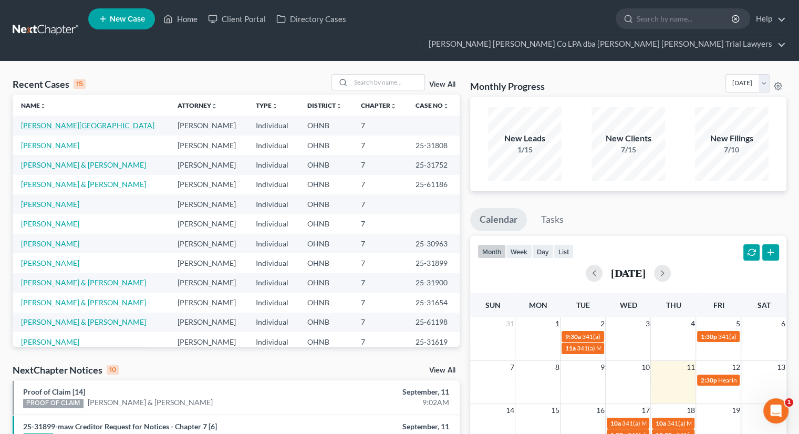
click at [68, 121] on link "[PERSON_NAME][GEOGRAPHIC_DATA]" at bounding box center [87, 125] width 133 height 9
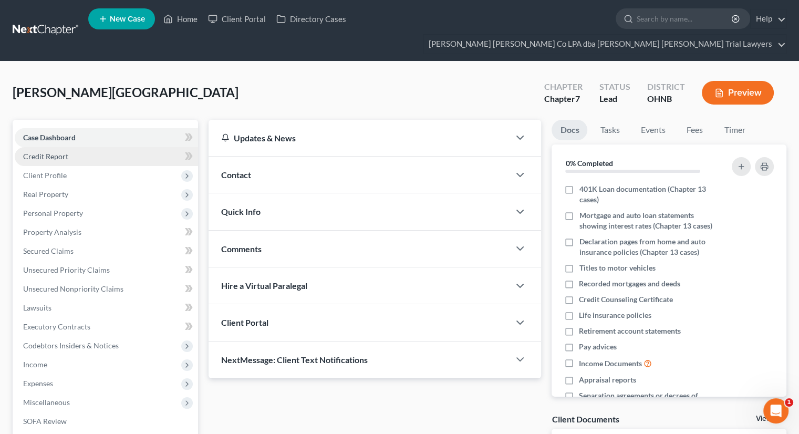
click at [69, 147] on link "Credit Report" at bounding box center [106, 156] width 183 height 19
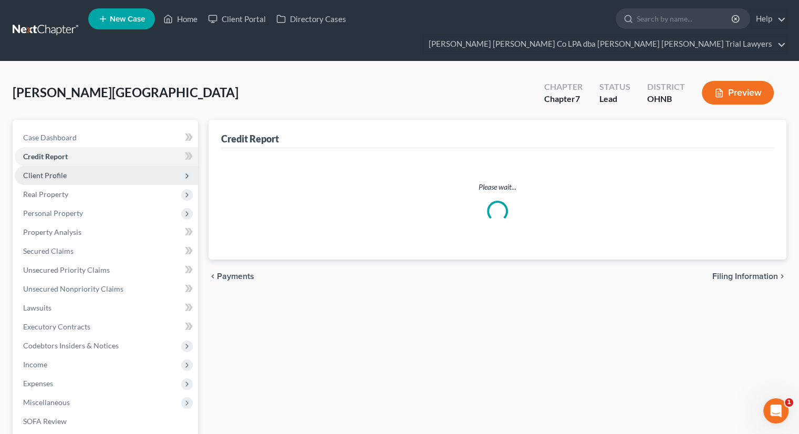
click at [70, 166] on span "Client Profile" at bounding box center [106, 175] width 183 height 19
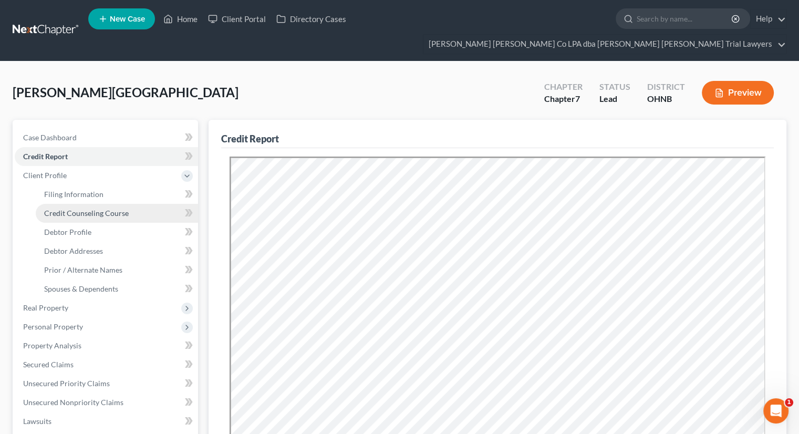
click at [80, 204] on link "Credit Counseling Course" at bounding box center [117, 213] width 162 height 19
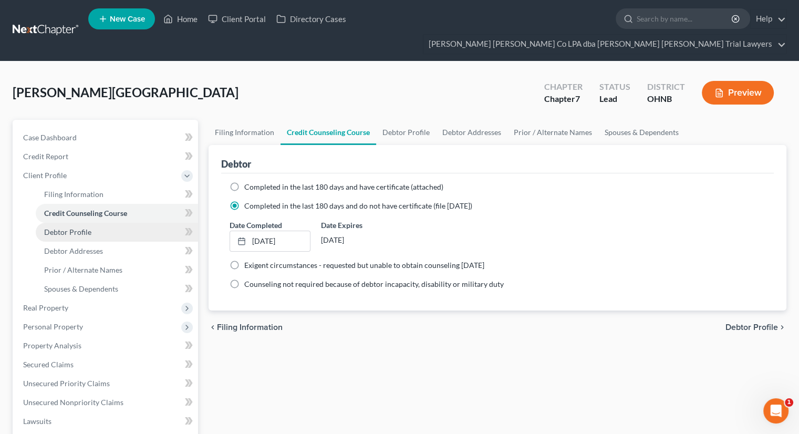
click at [98, 223] on link "Debtor Profile" at bounding box center [117, 232] width 162 height 19
select select "0"
select select "10"
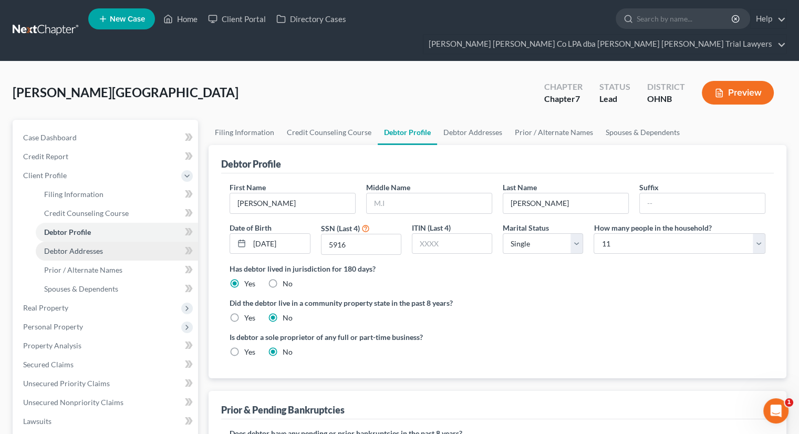
click at [97, 246] on span "Debtor Addresses" at bounding box center [73, 250] width 59 height 9
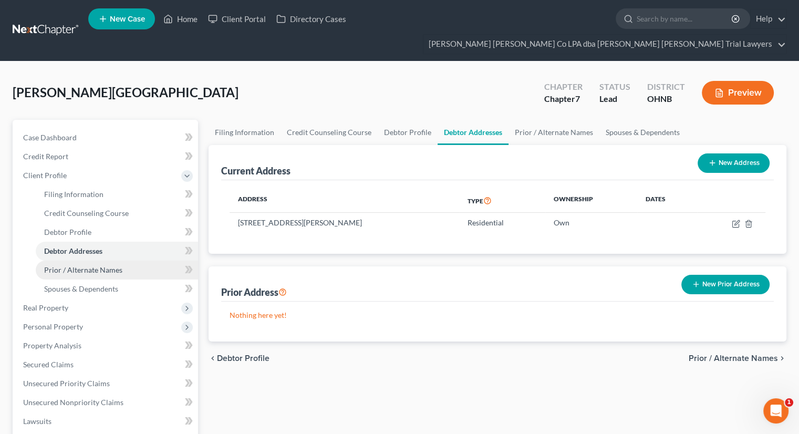
click at [99, 261] on link "Prior / Alternate Names" at bounding box center [117, 270] width 162 height 19
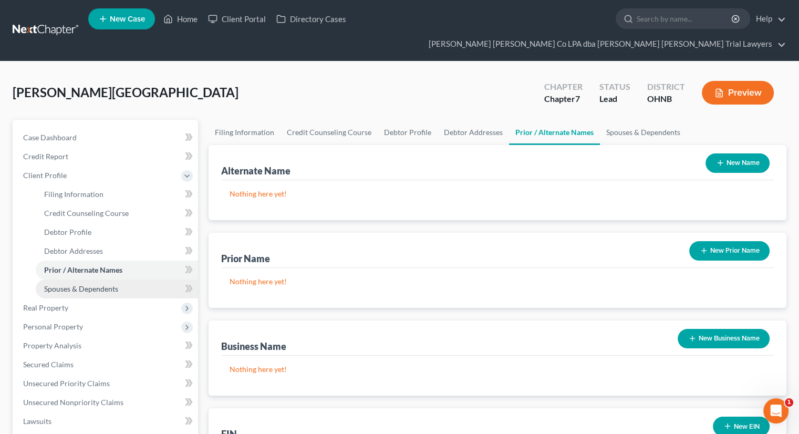
click at [99, 284] on span "Spouses & Dependents" at bounding box center [81, 288] width 74 height 9
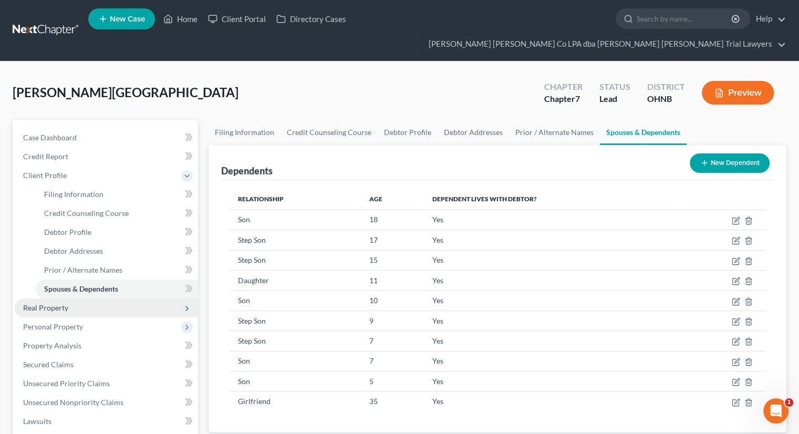
click at [95, 298] on span "Real Property" at bounding box center [106, 307] width 183 height 19
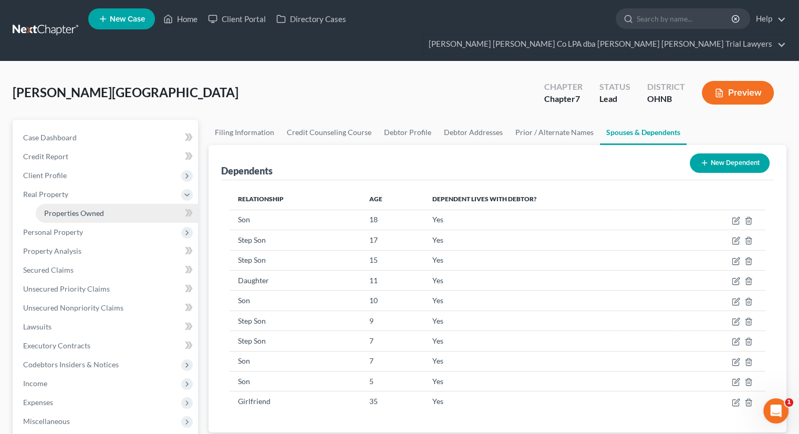
click at [92, 209] on span "Properties Owned" at bounding box center [74, 213] width 60 height 9
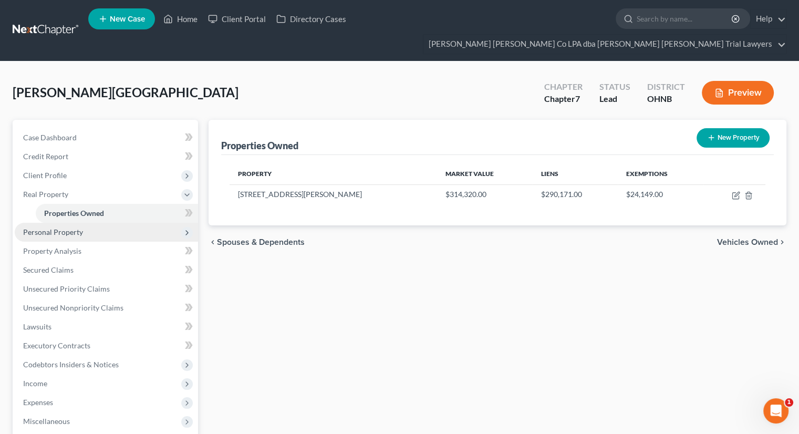
click at [90, 223] on span "Personal Property" at bounding box center [106, 232] width 183 height 19
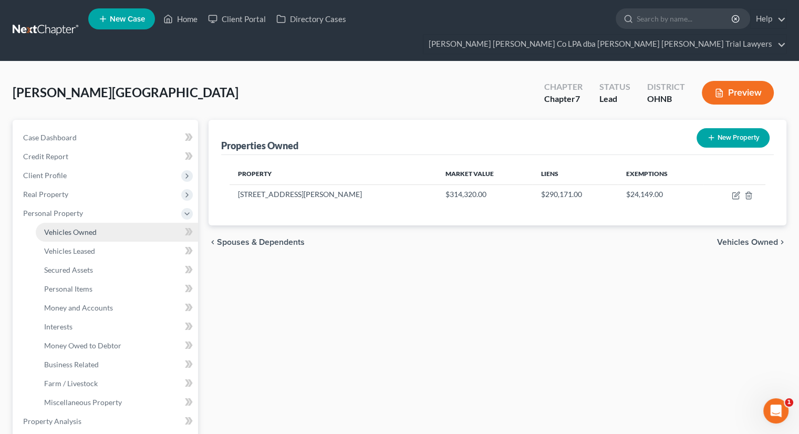
click at [89, 227] on span "Vehicles Owned" at bounding box center [70, 231] width 53 height 9
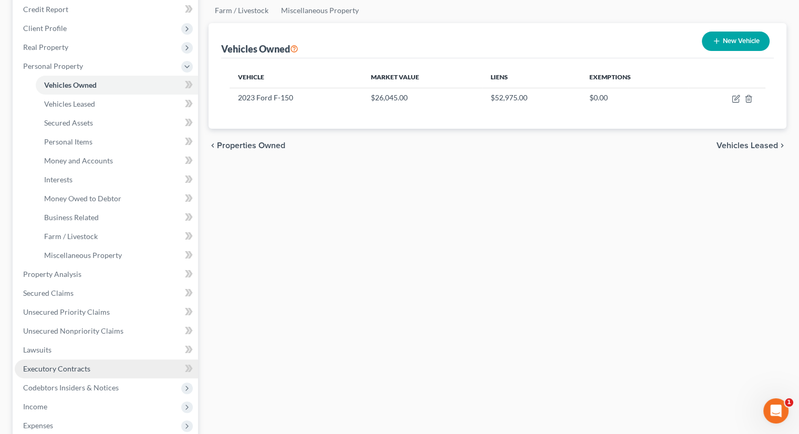
scroll to position [210, 0]
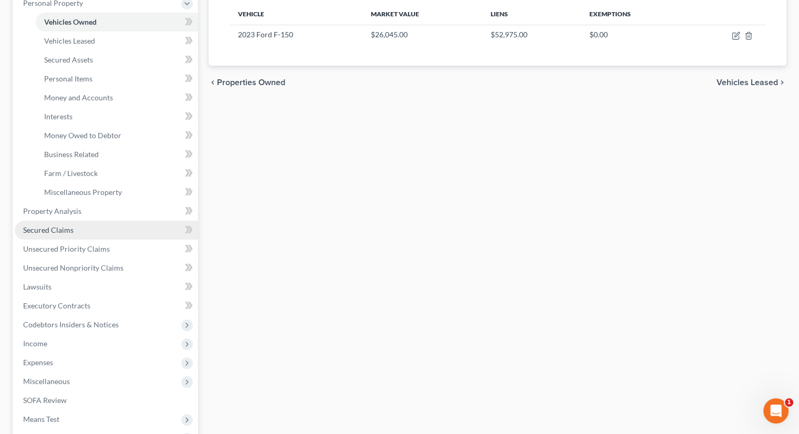
click at [71, 221] on link "Secured Claims" at bounding box center [106, 230] width 183 height 19
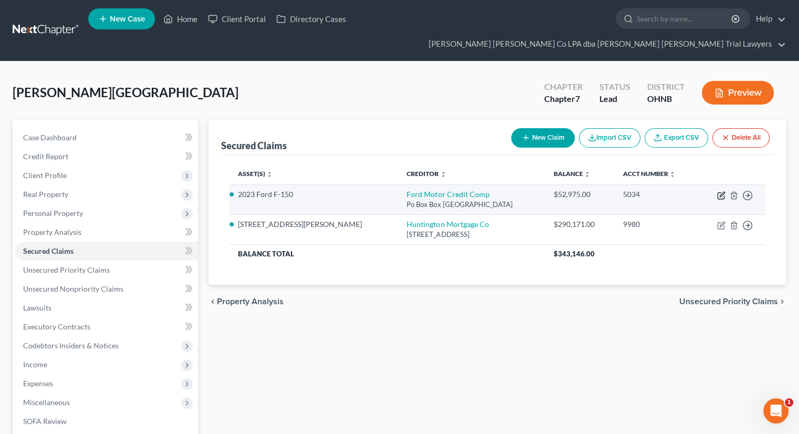
click at [720, 192] on icon "button" at bounding box center [722, 194] width 5 height 5
select select "30"
select select "3"
select select "2"
select select "0"
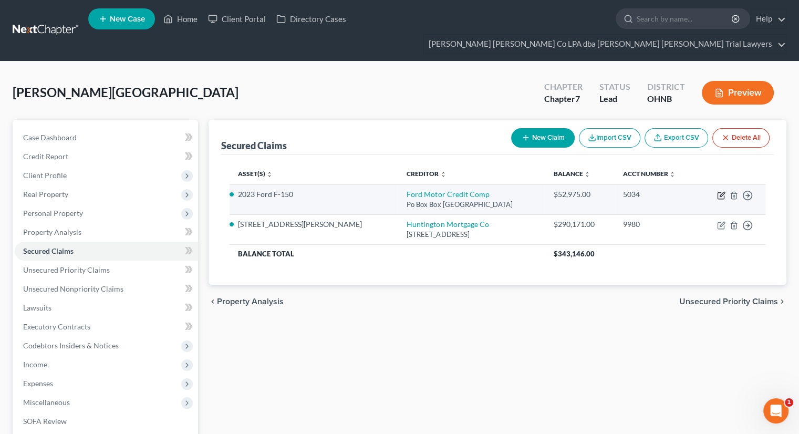
select select "0"
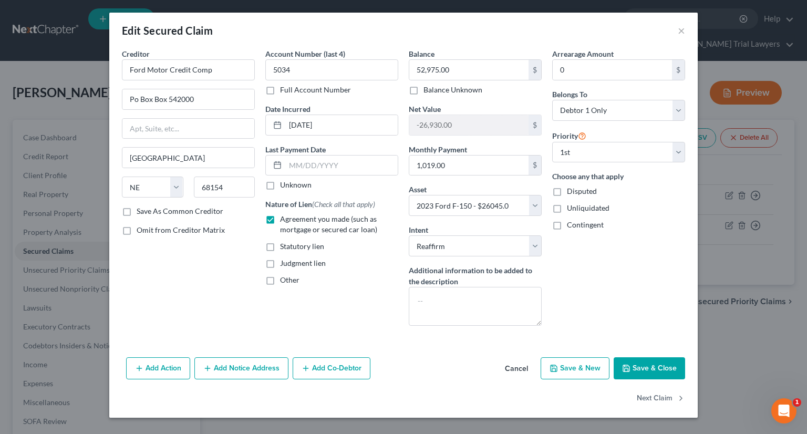
drag, startPoint x: 633, startPoint y: 366, endPoint x: 612, endPoint y: 367, distance: 21.0
click at [632, 366] on button "Save & Close" at bounding box center [648, 368] width 71 height 22
select select
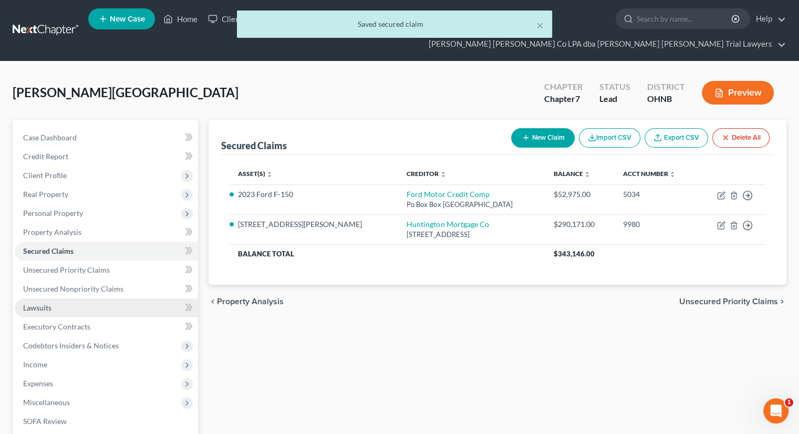
click at [79, 298] on link "Lawsuits" at bounding box center [106, 307] width 183 height 19
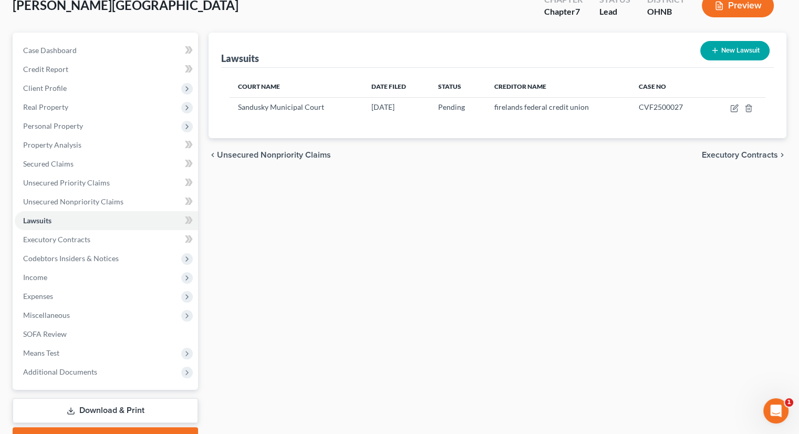
scroll to position [105, 0]
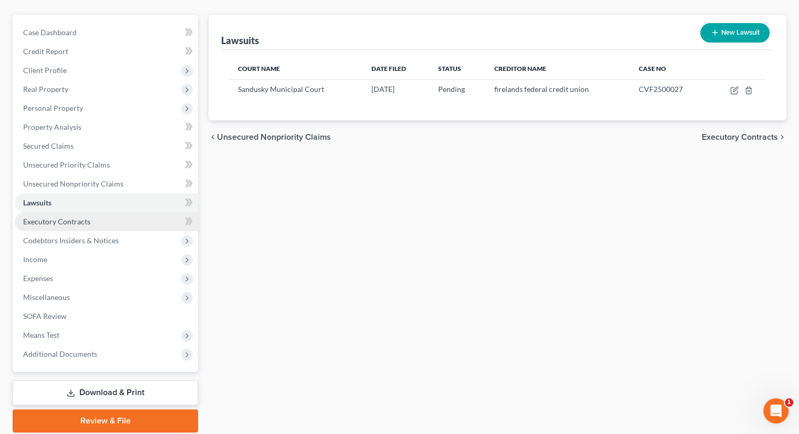
click at [111, 212] on link "Executory Contracts" at bounding box center [106, 221] width 183 height 19
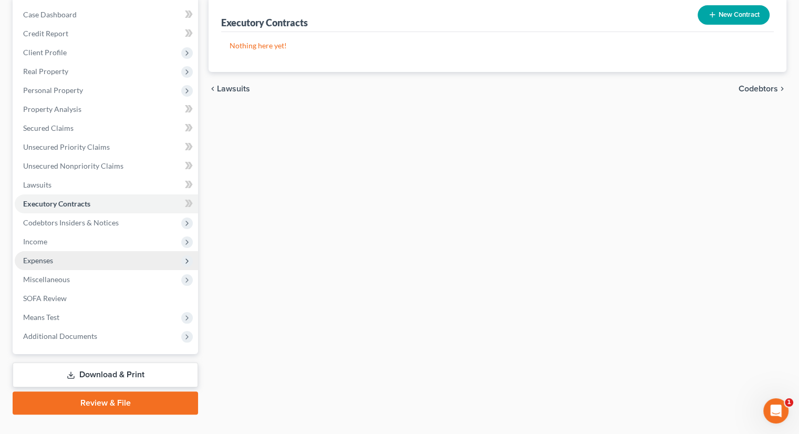
scroll to position [124, 0]
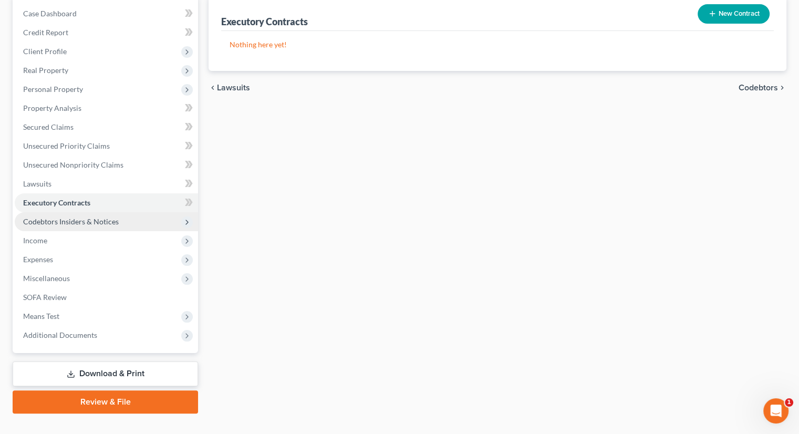
click at [76, 212] on span "Codebtors Insiders & Notices" at bounding box center [106, 221] width 183 height 19
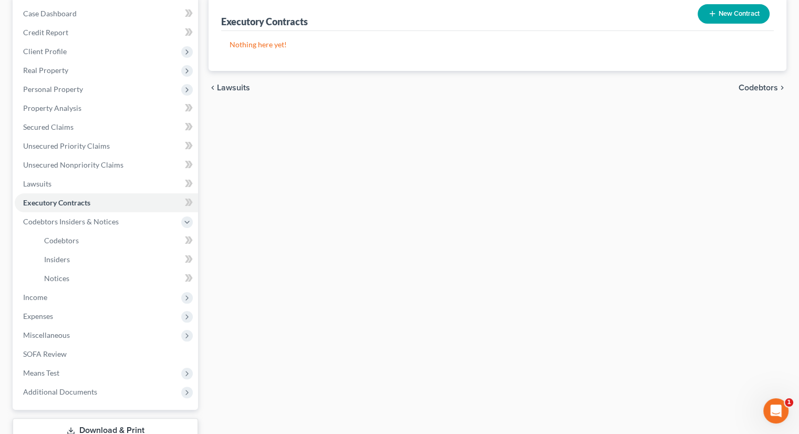
scroll to position [176, 0]
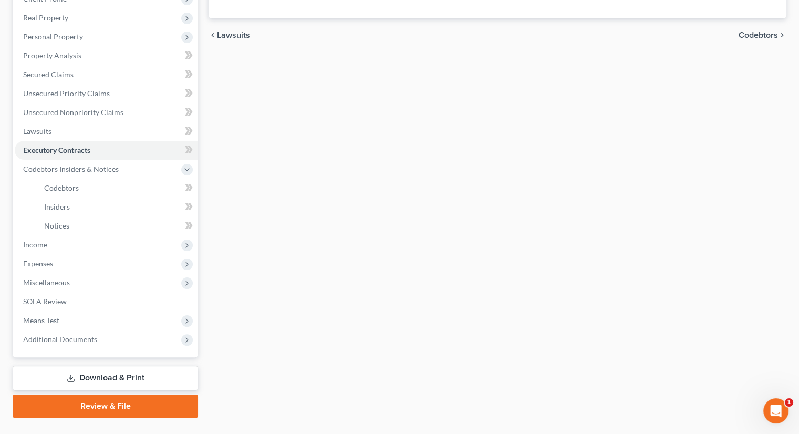
click at [61, 370] on div "Case Dashboard Payments Invoices Payments Payments Credit Report Client Profile" at bounding box center [105, 180] width 196 height 474
click at [63, 330] on span "Additional Documents" at bounding box center [106, 339] width 183 height 19
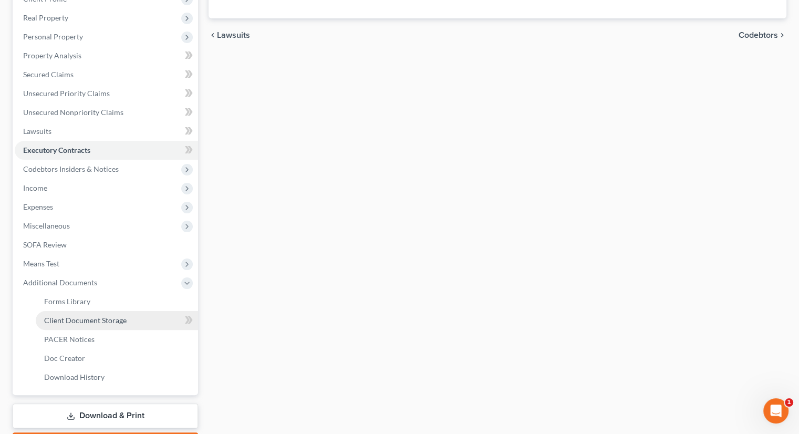
click at [70, 316] on span "Client Document Storage" at bounding box center [85, 320] width 82 height 9
select select "5"
select select "20"
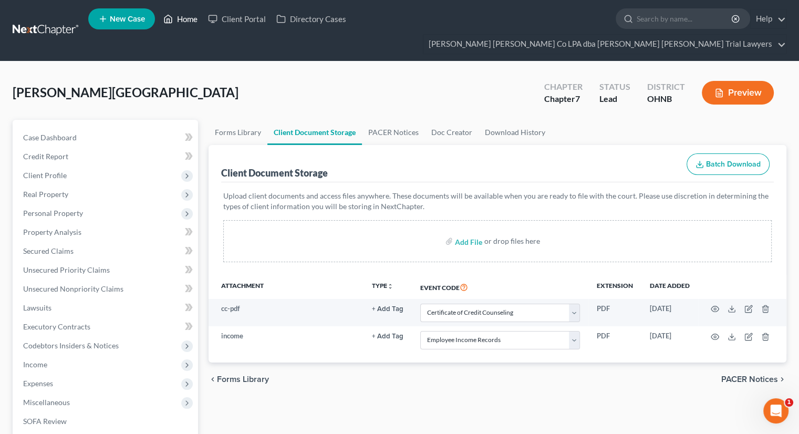
click at [182, 22] on link "Home" at bounding box center [180, 18] width 45 height 19
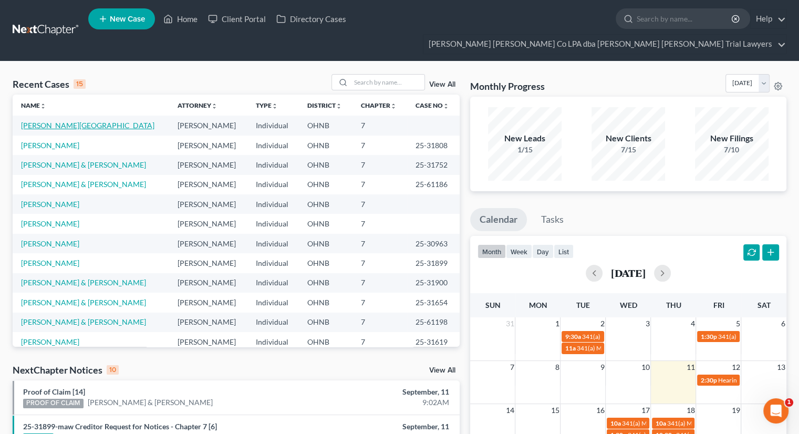
click at [67, 121] on link "[PERSON_NAME][GEOGRAPHIC_DATA]" at bounding box center [87, 125] width 133 height 9
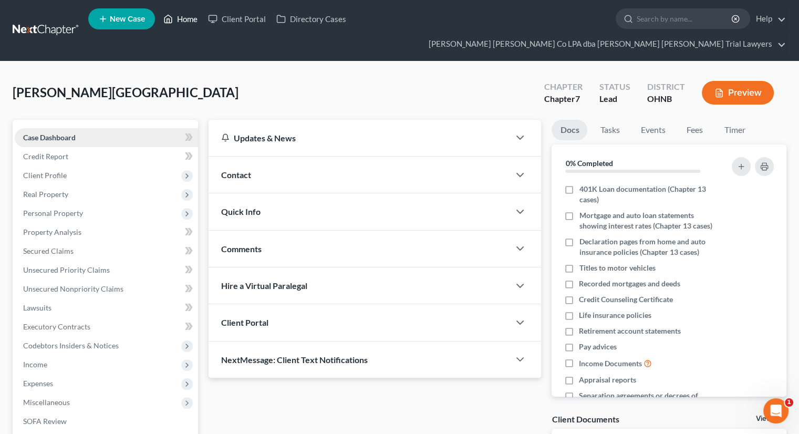
drag, startPoint x: 180, startPoint y: 26, endPoint x: 181, endPoint y: 110, distance: 84.6
click at [180, 26] on link "Home" at bounding box center [180, 18] width 45 height 19
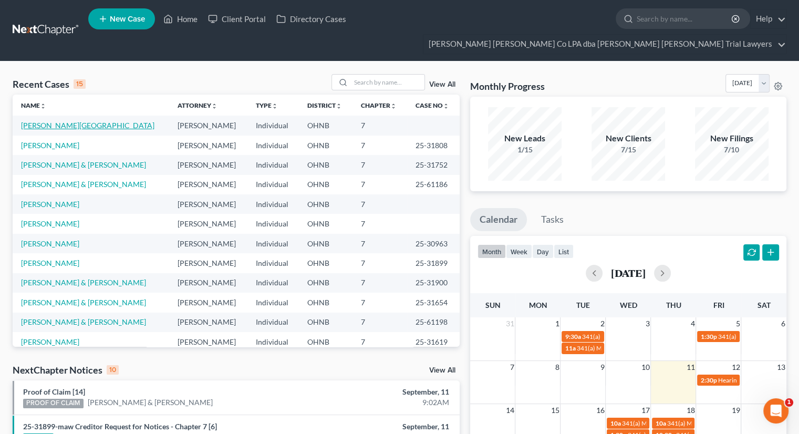
click at [74, 121] on link "[PERSON_NAME][GEOGRAPHIC_DATA]" at bounding box center [87, 125] width 133 height 9
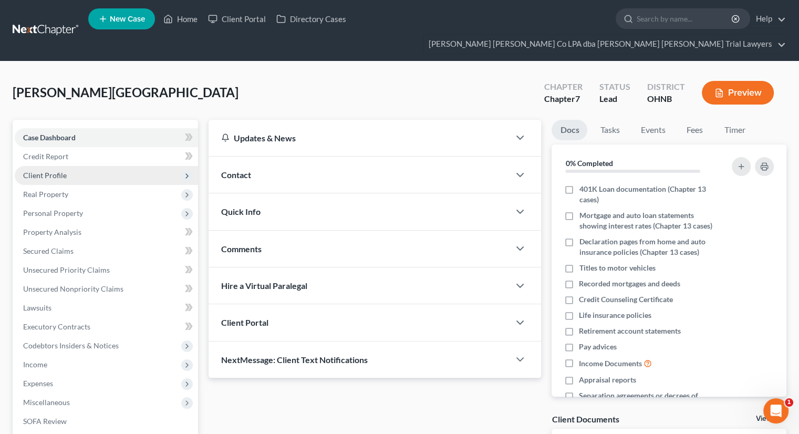
click at [68, 166] on span "Client Profile" at bounding box center [106, 175] width 183 height 19
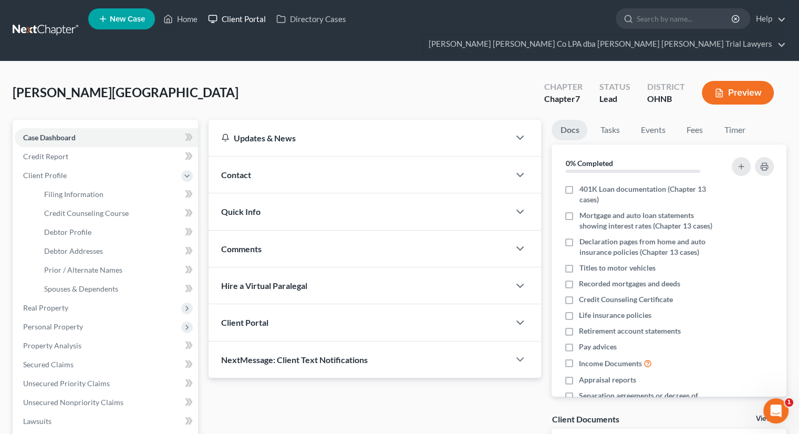
click at [246, 24] on link "Client Portal" at bounding box center [237, 18] width 68 height 19
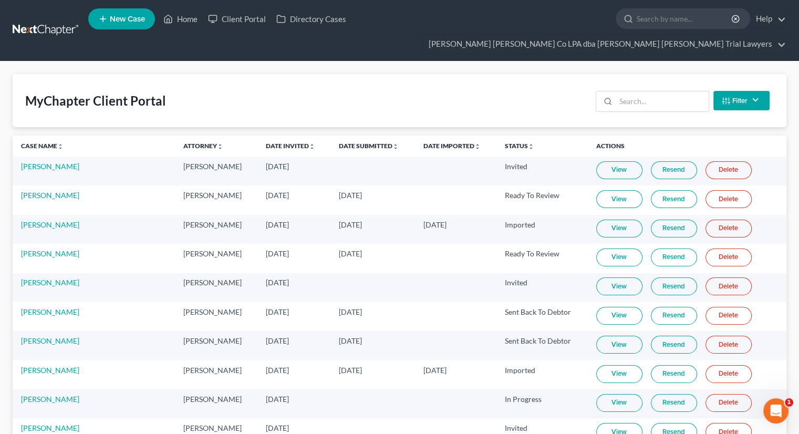
click at [615, 161] on link "View" at bounding box center [619, 170] width 46 height 18
drag, startPoint x: 192, startPoint y: 19, endPoint x: 185, endPoint y: 33, distance: 14.8
click at [192, 19] on link "Home" at bounding box center [180, 18] width 45 height 19
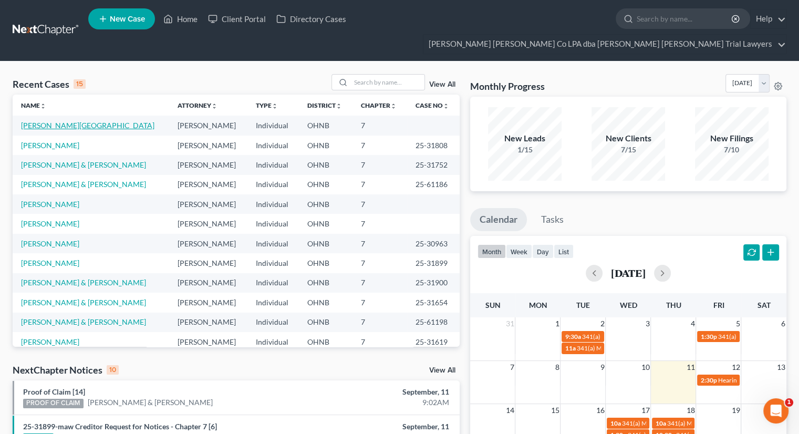
click at [59, 121] on link "[PERSON_NAME][GEOGRAPHIC_DATA]" at bounding box center [87, 125] width 133 height 9
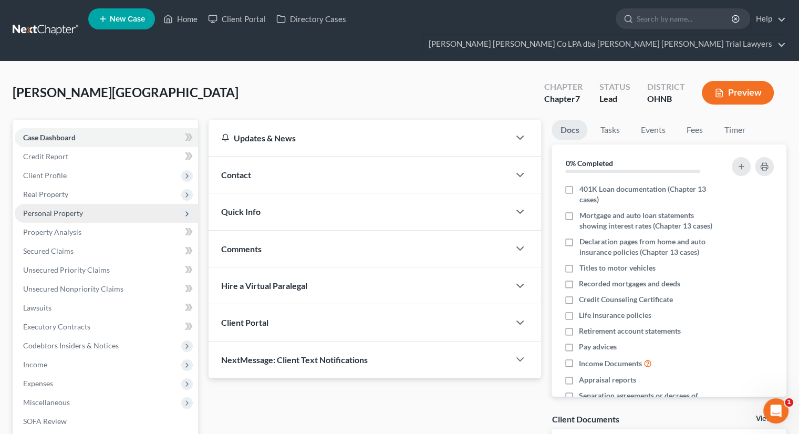
click at [78, 209] on span "Personal Property" at bounding box center [53, 213] width 60 height 9
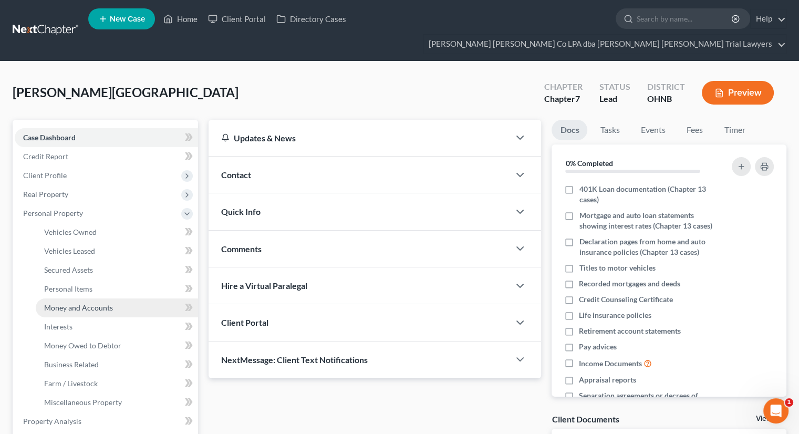
click at [96, 303] on span "Money and Accounts" at bounding box center [78, 307] width 69 height 9
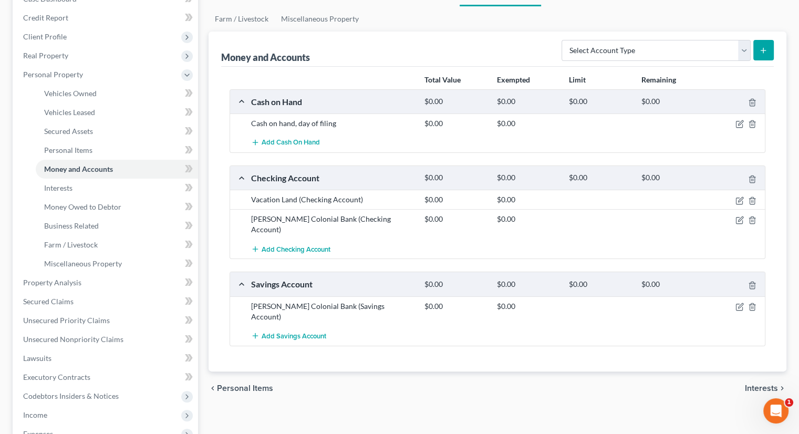
scroll to position [158, 0]
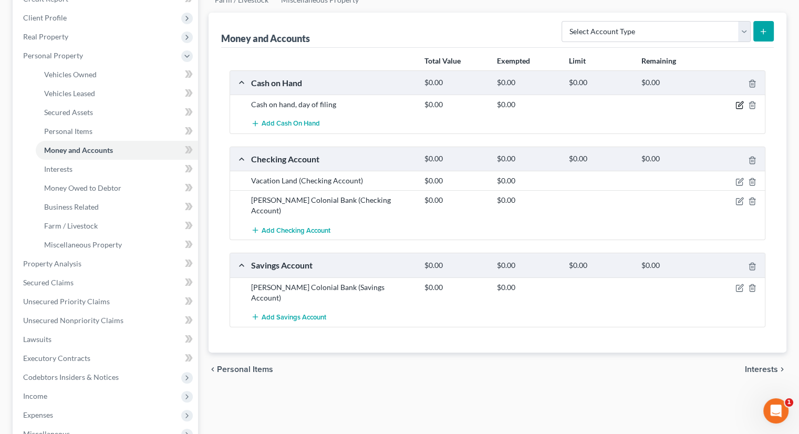
click at [740, 101] on icon "button" at bounding box center [739, 105] width 8 height 8
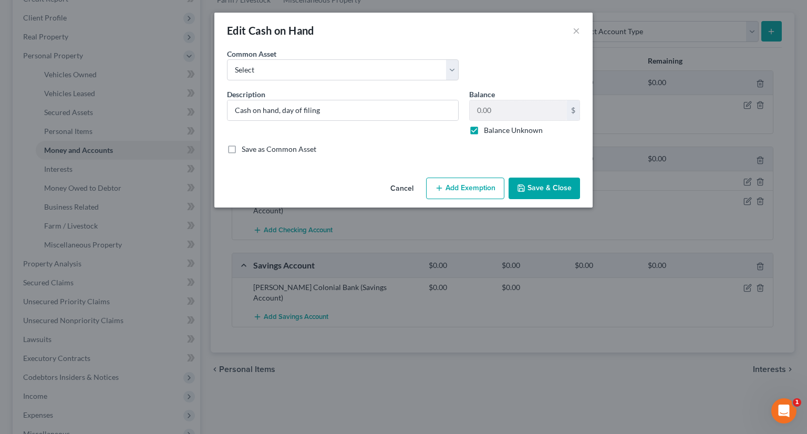
click at [484, 131] on label "Balance Unknown" at bounding box center [513, 130] width 59 height 11
click at [488, 131] on input "Balance Unknown" at bounding box center [491, 128] width 7 height 7
checkbox input "false"
click at [490, 110] on input "0.00" at bounding box center [518, 110] width 97 height 20
click at [537, 185] on button "Save & Close" at bounding box center [543, 189] width 71 height 22
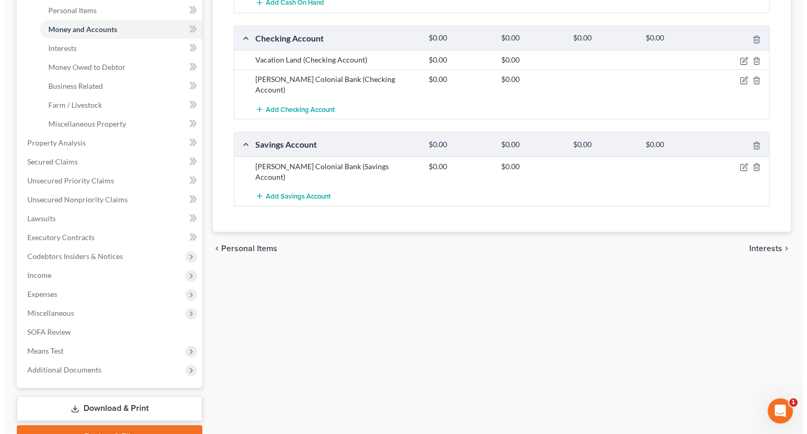
scroll to position [261, 0]
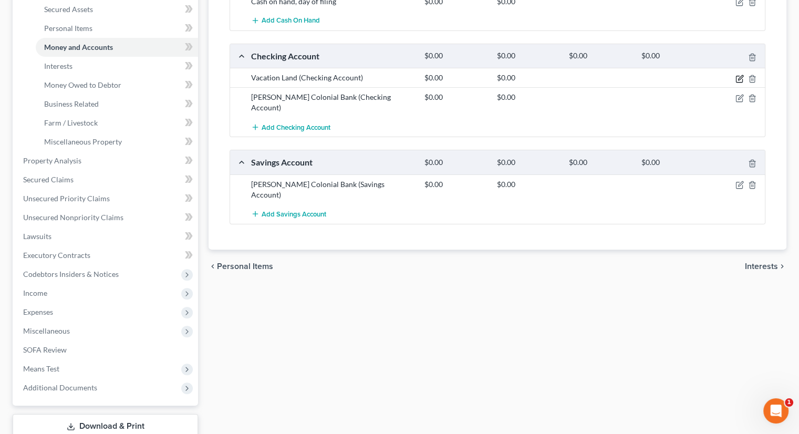
click at [740, 75] on icon "button" at bounding box center [740, 77] width 5 height 5
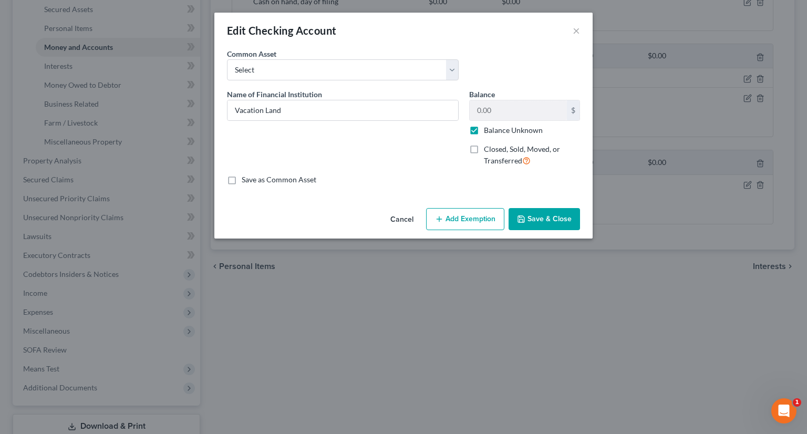
click at [484, 133] on label "Balance Unknown" at bounding box center [513, 130] width 59 height 11
click at [488, 132] on input "Balance Unknown" at bounding box center [491, 128] width 7 height 7
checkbox input "false"
click at [499, 110] on input "0.00" at bounding box center [518, 110] width 97 height 20
type input "21.87"
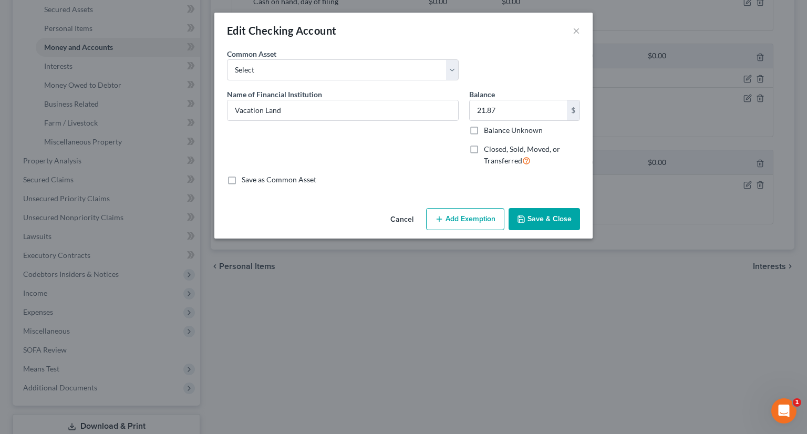
click at [475, 218] on button "Add Exemption" at bounding box center [465, 219] width 78 height 22
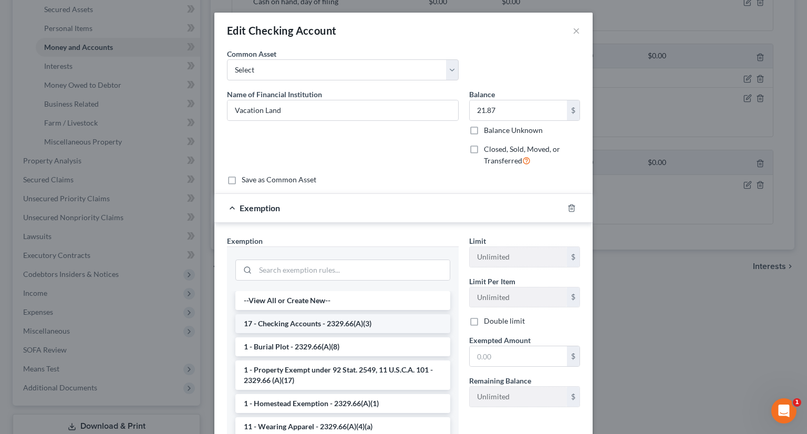
click at [293, 324] on li "17 - Checking Accounts - 2329.66(A)(3)" at bounding box center [342, 323] width 215 height 19
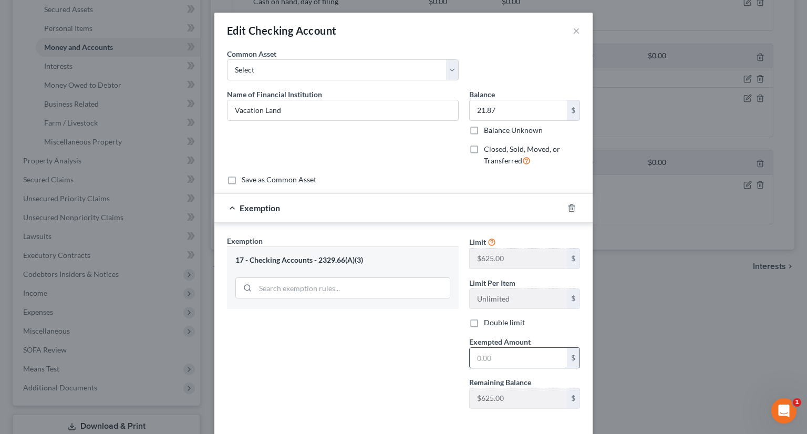
drag, startPoint x: 472, startPoint y: 358, endPoint x: 504, endPoint y: 353, distance: 32.8
click at [472, 358] on input "text" at bounding box center [518, 358] width 97 height 20
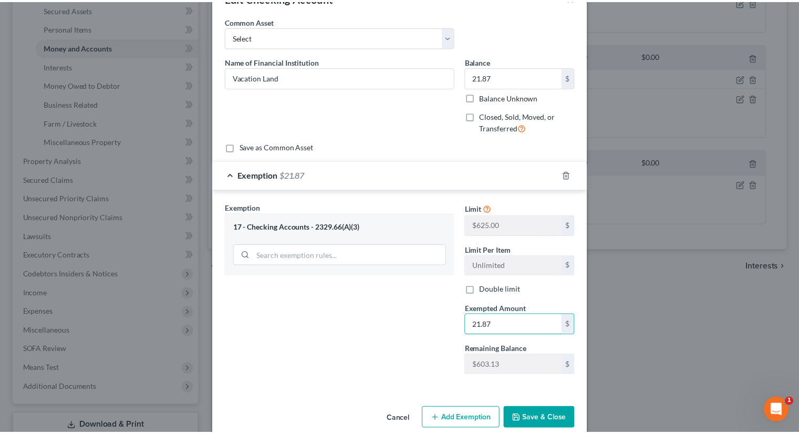
scroll to position [48, 0]
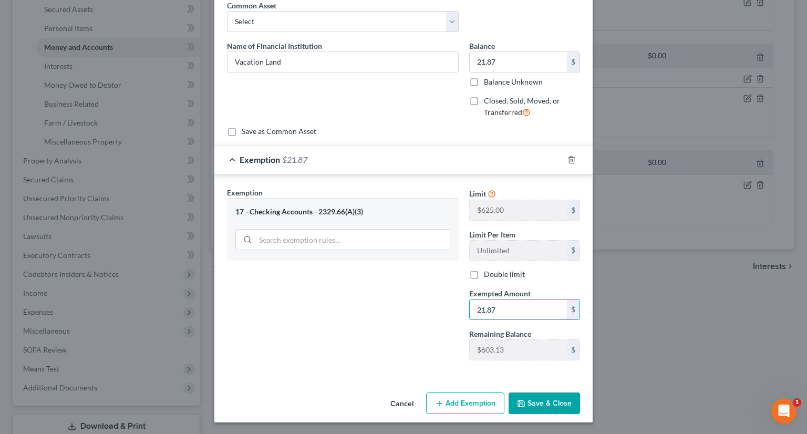
type input "21.87"
click at [538, 402] on button "Save & Close" at bounding box center [543, 403] width 71 height 22
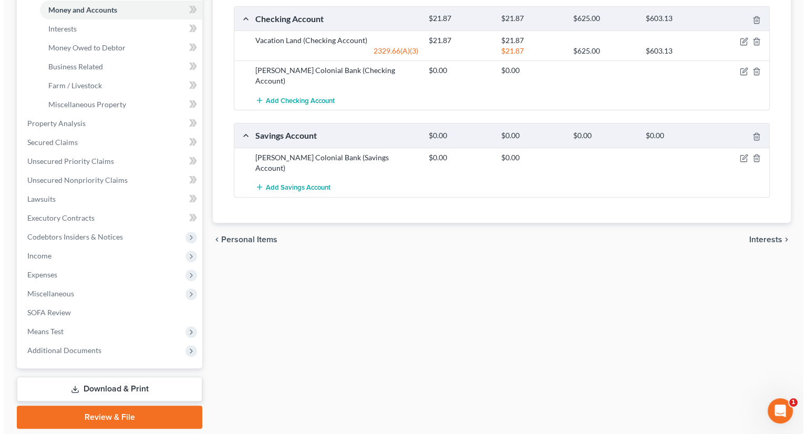
scroll to position [313, 0]
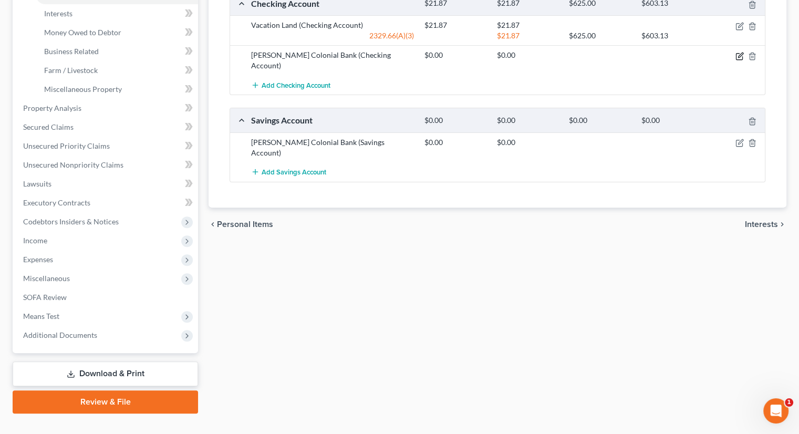
click at [739, 52] on icon "button" at bounding box center [739, 56] width 8 height 8
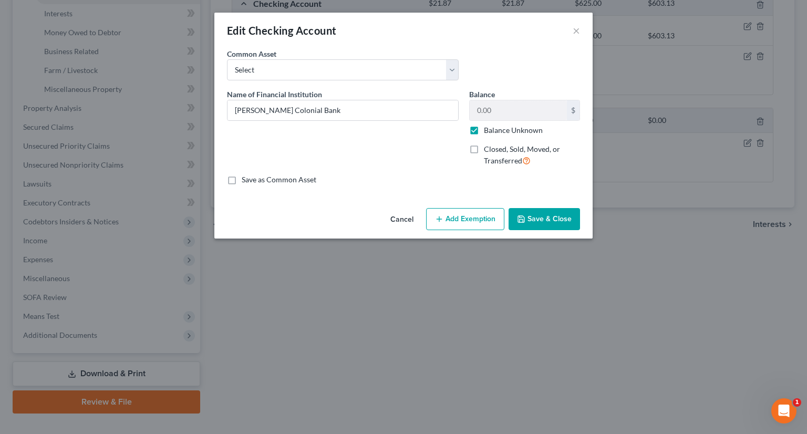
click at [484, 129] on label "Balance Unknown" at bounding box center [513, 130] width 59 height 11
click at [488, 129] on input "Balance Unknown" at bounding box center [491, 128] width 7 height 7
checkbox input "false"
click at [494, 108] on input "0.00" at bounding box center [518, 110] width 97 height 20
type input "51.32"
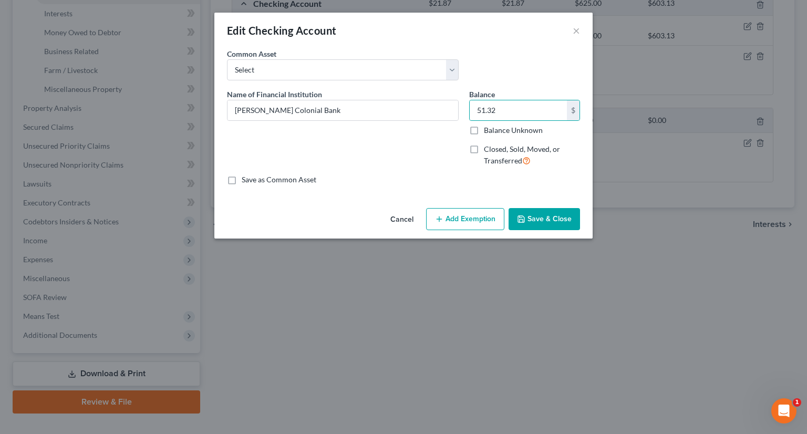
click at [464, 214] on button "Add Exemption" at bounding box center [465, 219] width 78 height 22
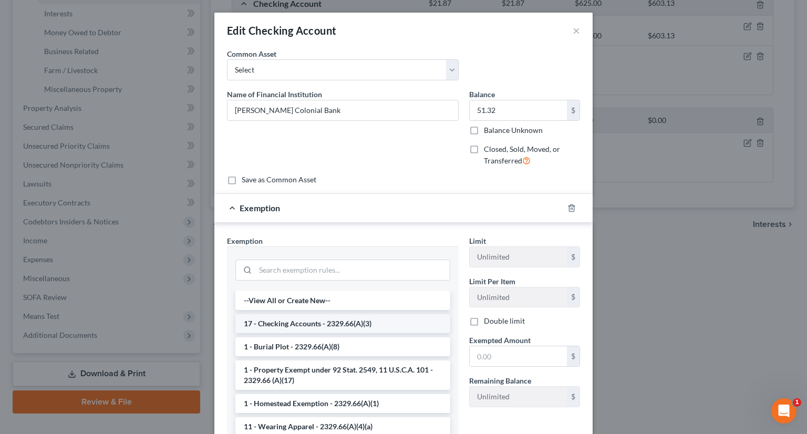
click at [283, 315] on li "17 - Checking Accounts - 2329.66(A)(3)" at bounding box center [342, 323] width 215 height 19
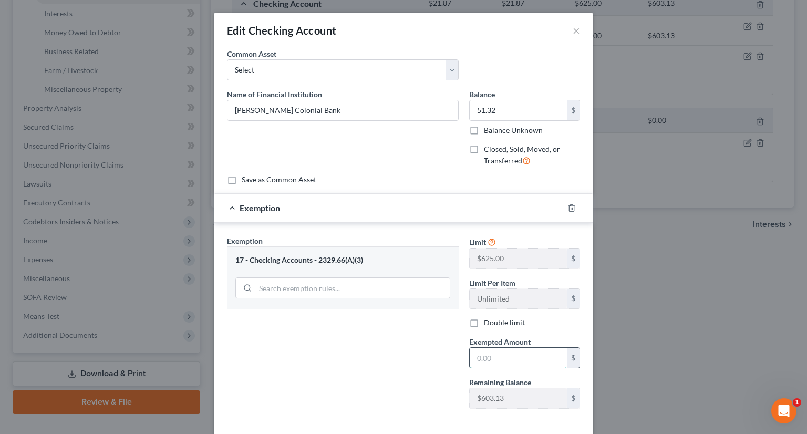
click at [480, 355] on input "text" at bounding box center [518, 358] width 97 height 20
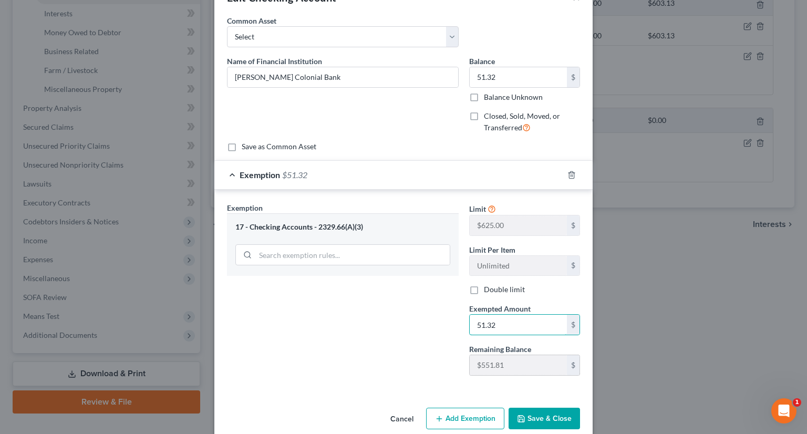
scroll to position [48, 0]
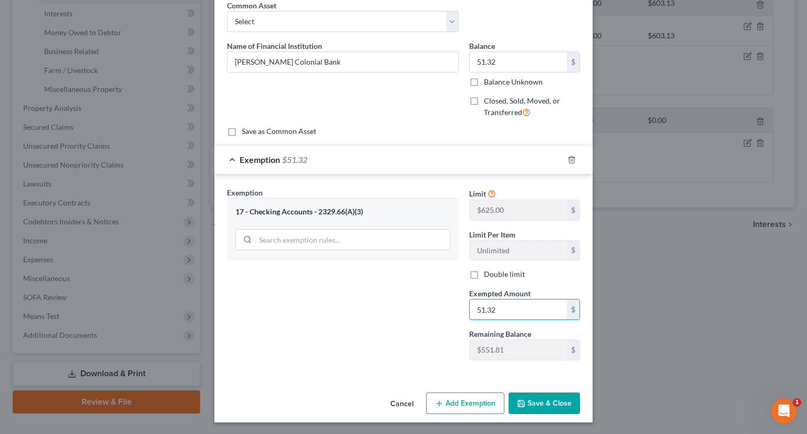
type input "51.32"
click at [553, 404] on button "Save & Close" at bounding box center [543, 403] width 71 height 22
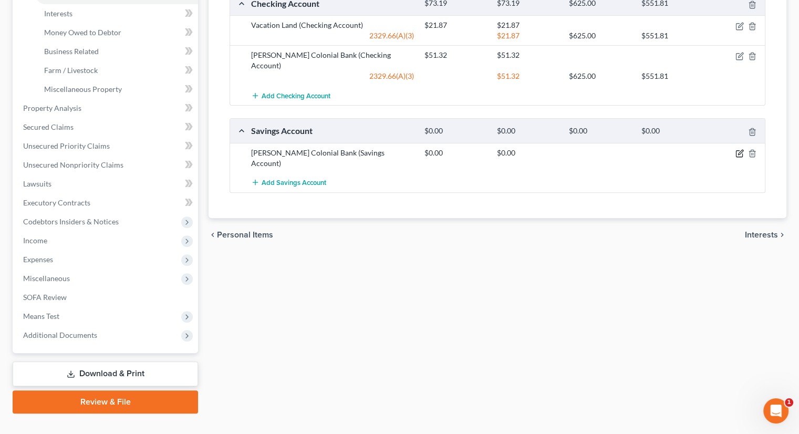
click at [737, 149] on icon "button" at bounding box center [739, 153] width 8 height 8
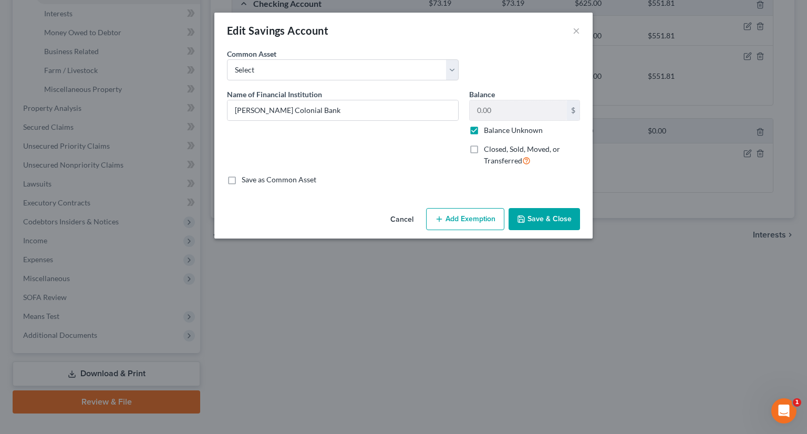
click at [484, 132] on label "Balance Unknown" at bounding box center [513, 130] width 59 height 11
click at [488, 132] on input "Balance Unknown" at bounding box center [491, 128] width 7 height 7
checkbox input "false"
click at [498, 107] on input "0.00" at bounding box center [518, 110] width 97 height 20
type input "22.09"
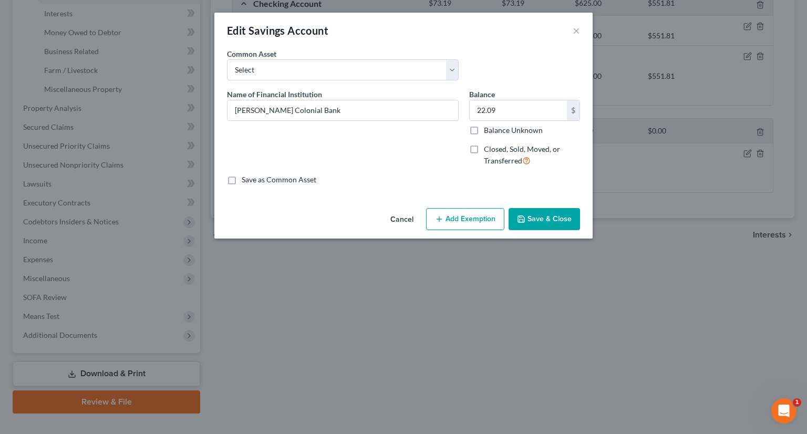
click at [462, 226] on button "Add Exemption" at bounding box center [465, 219] width 78 height 22
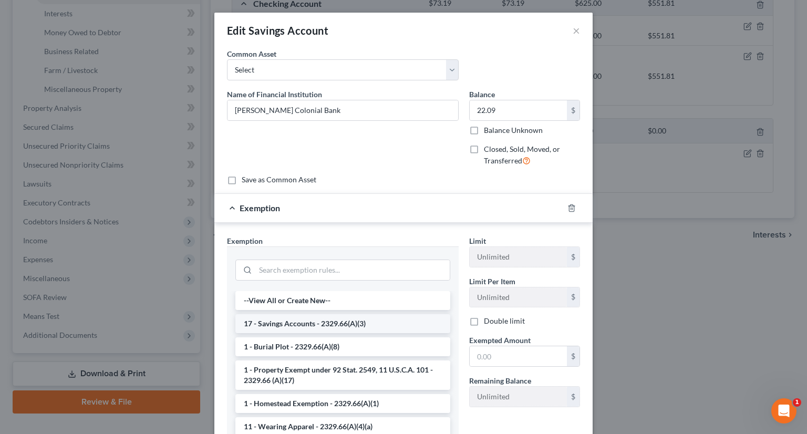
click at [331, 319] on li "17 - Savings Accounts - 2329.66(A)(3)" at bounding box center [342, 323] width 215 height 19
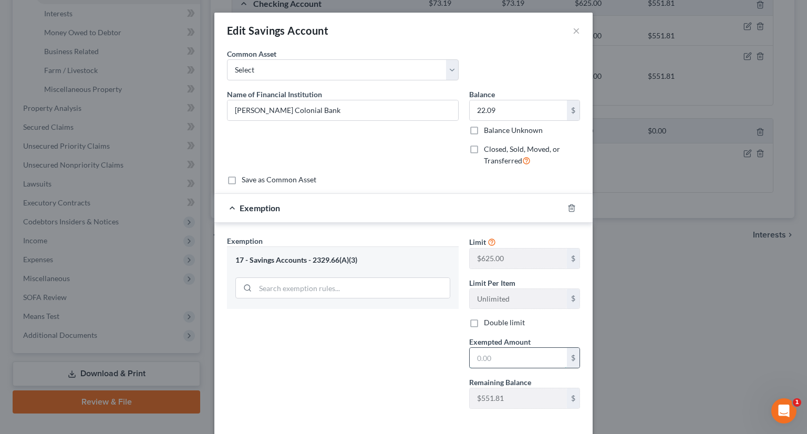
click at [487, 350] on input "text" at bounding box center [518, 358] width 97 height 20
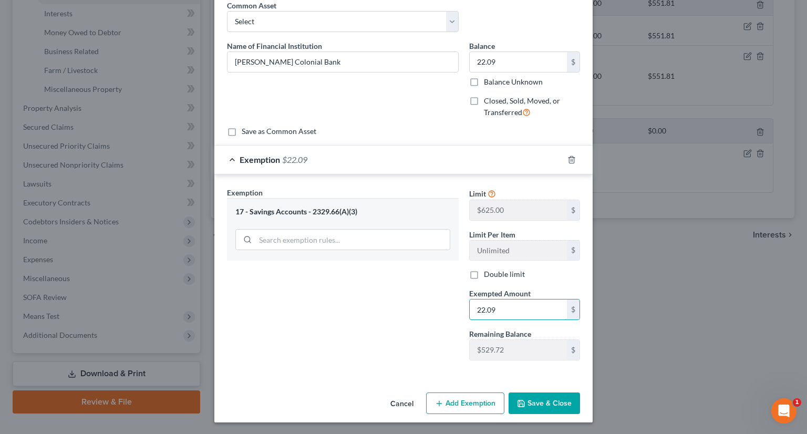
type input "22.09"
click at [536, 406] on button "Save & Close" at bounding box center [543, 403] width 71 height 22
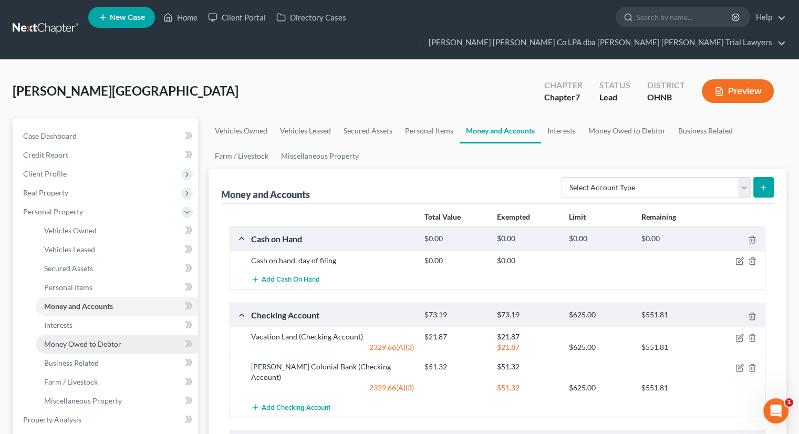
scroll to position [0, 0]
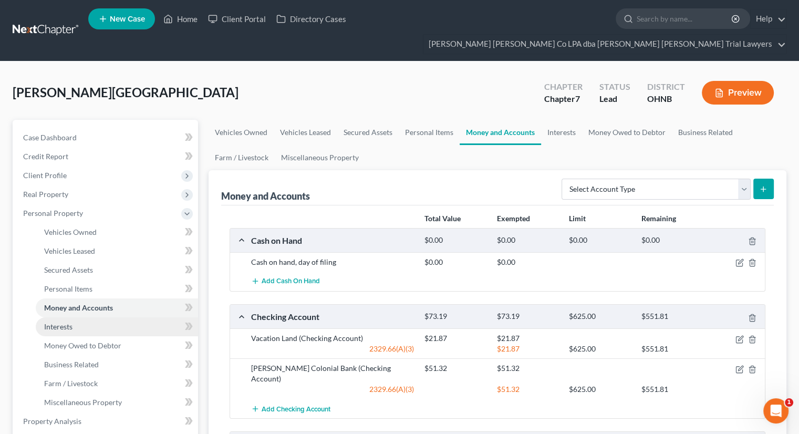
click at [99, 317] on link "Interests" at bounding box center [117, 326] width 162 height 19
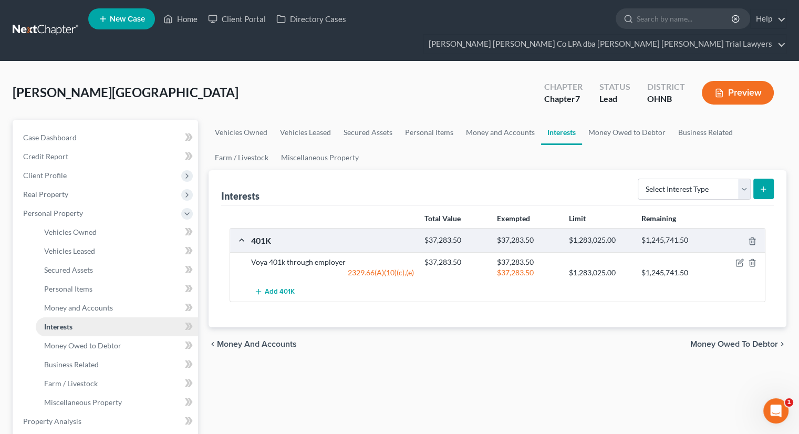
scroll to position [53, 0]
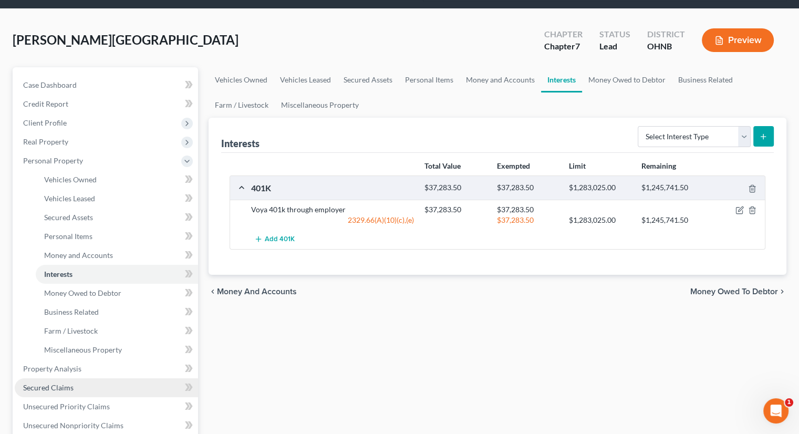
click at [96, 378] on link "Secured Claims" at bounding box center [106, 387] width 183 height 19
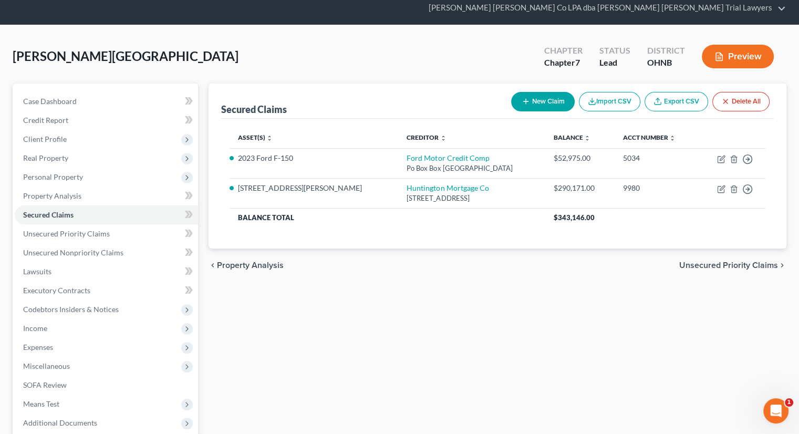
scroll to position [53, 0]
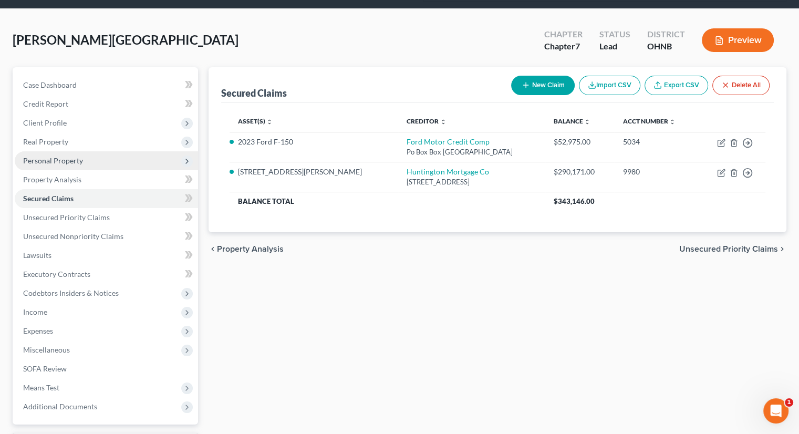
click at [80, 156] on span "Personal Property" at bounding box center [53, 160] width 60 height 9
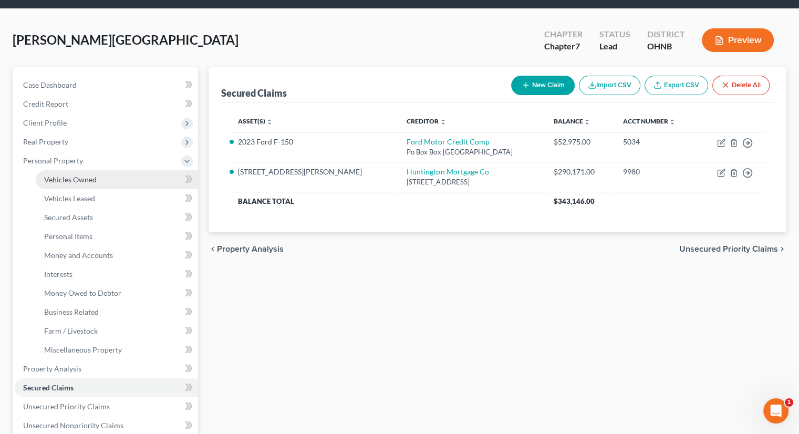
click at [84, 175] on span "Vehicles Owned" at bounding box center [70, 179] width 53 height 9
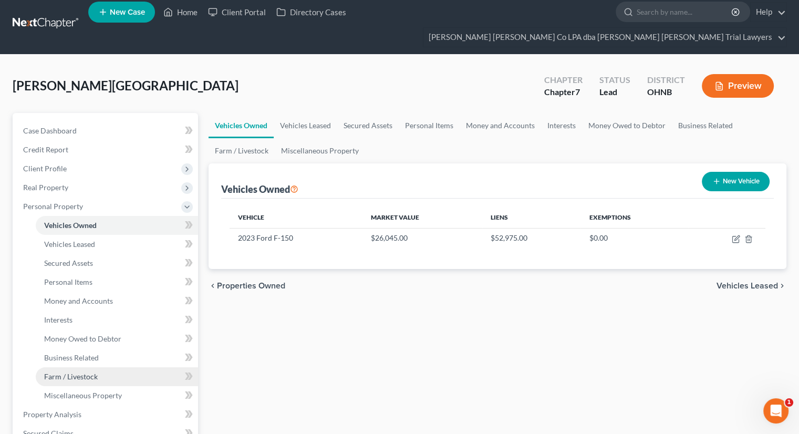
scroll to position [105, 0]
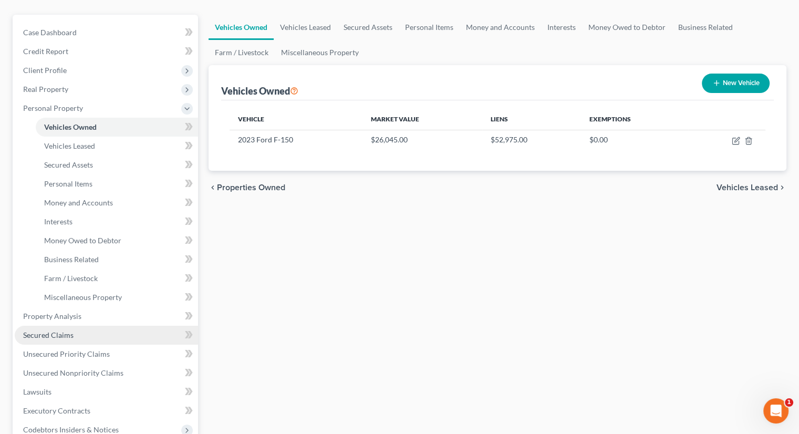
click at [76, 326] on link "Secured Claims" at bounding box center [106, 335] width 183 height 19
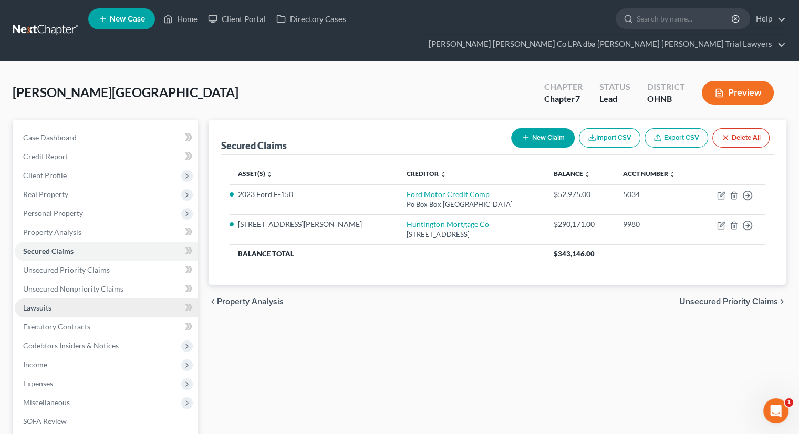
click at [53, 298] on link "Lawsuits" at bounding box center [106, 307] width 183 height 19
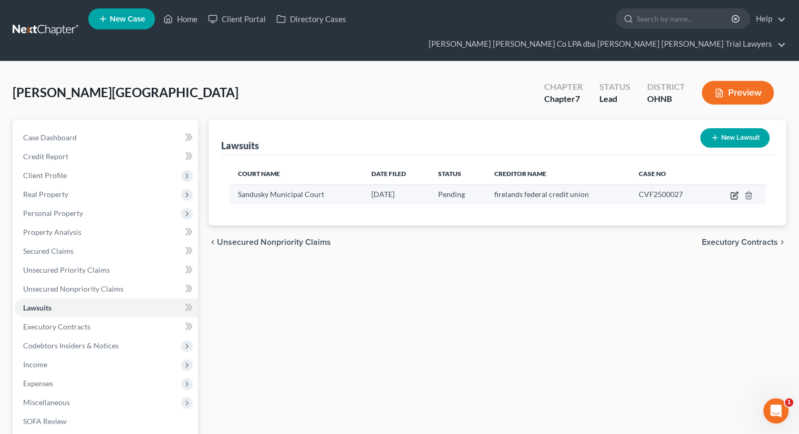
click at [733, 191] on icon "button" at bounding box center [734, 195] width 8 height 8
select select "36"
select select "0"
select select "1"
select select "36"
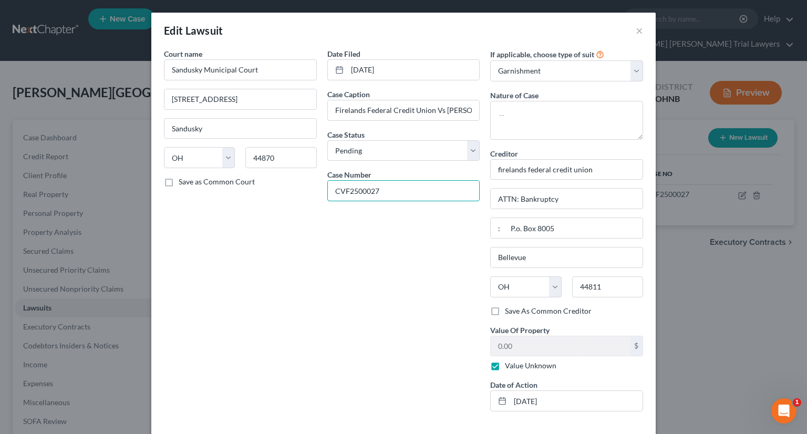
drag, startPoint x: 384, startPoint y: 186, endPoint x: 317, endPoint y: 194, distance: 68.2
click at [317, 194] on div "Court name * [GEOGRAPHIC_DATA] [GEOGRAPHIC_DATA] [US_STATE] AK AR AZ CA CO CT D…" at bounding box center [404, 233] width 490 height 371
click at [636, 29] on button "×" at bounding box center [639, 30] width 7 height 13
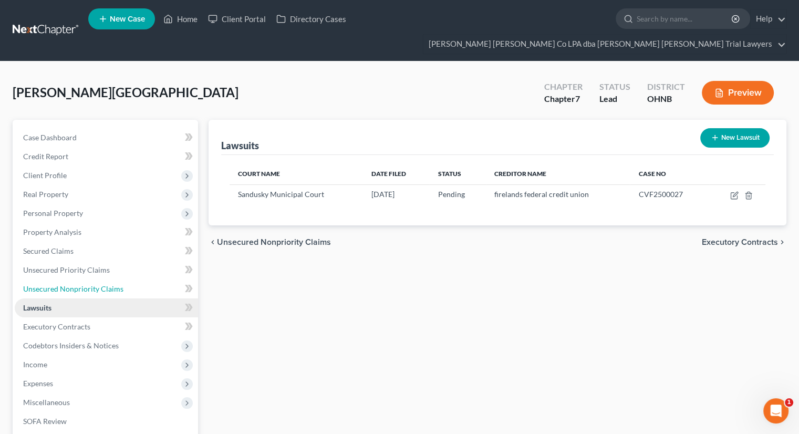
click at [87, 279] on link "Unsecured Nonpriority Claims" at bounding box center [106, 288] width 183 height 19
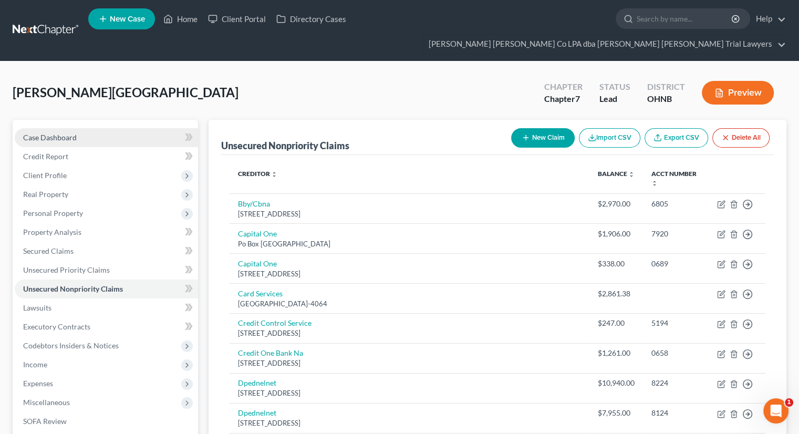
click at [65, 128] on link "Case Dashboard" at bounding box center [106, 137] width 183 height 19
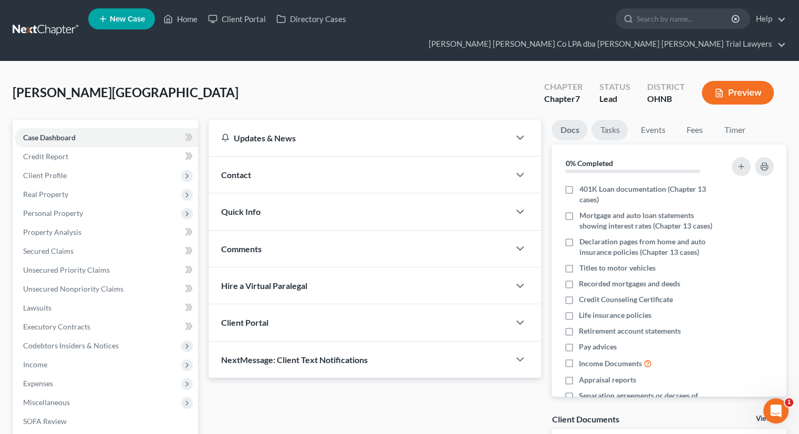
click at [614, 120] on link "Tasks" at bounding box center [609, 130] width 36 height 20
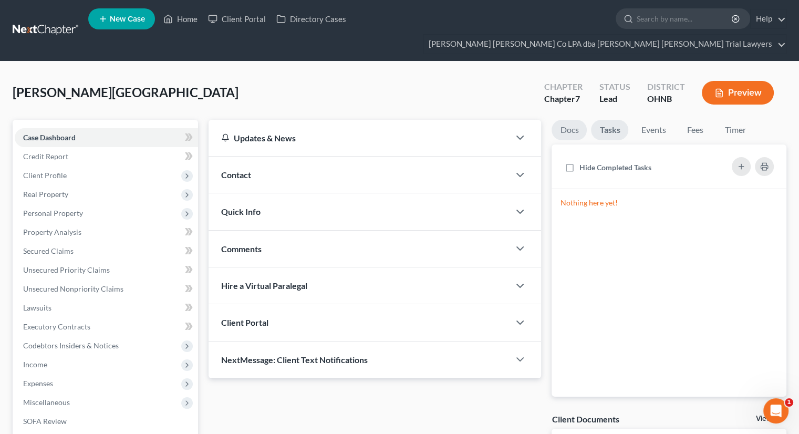
click at [579, 120] on link "Docs" at bounding box center [568, 130] width 35 height 20
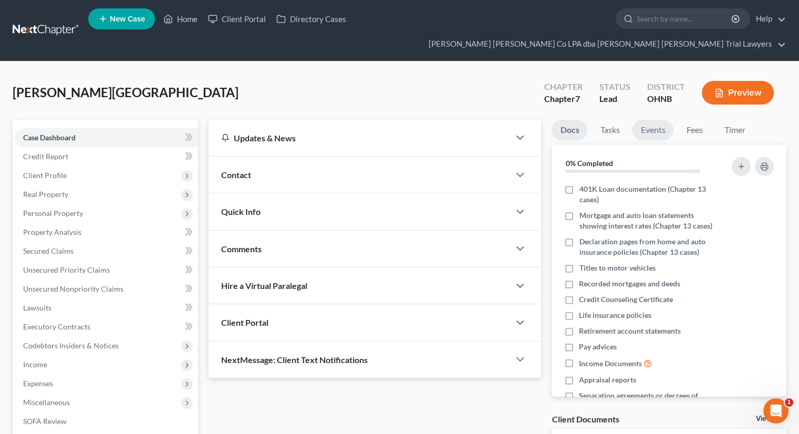
click at [647, 120] on link "Events" at bounding box center [652, 130] width 41 height 20
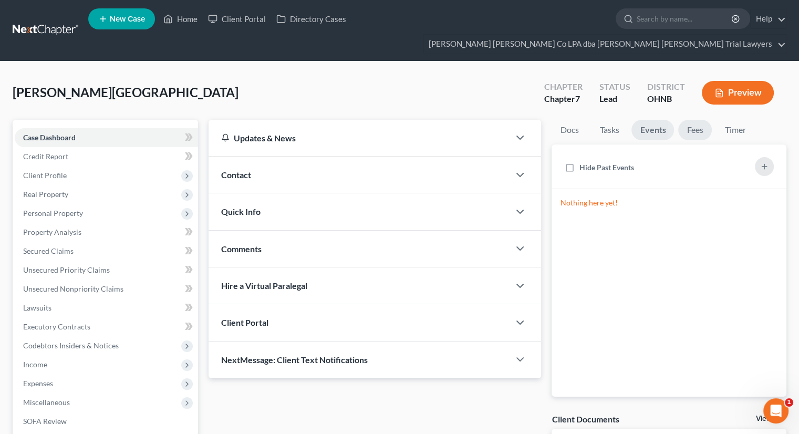
click at [695, 120] on link "Fees" at bounding box center [695, 130] width 34 height 20
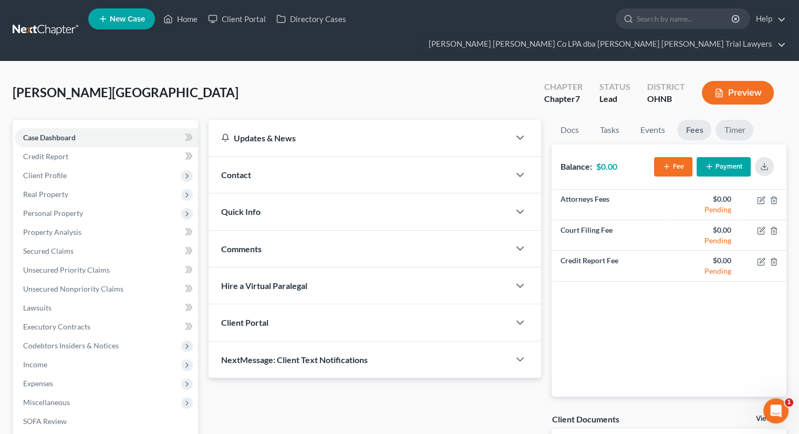
click at [730, 120] on link "Timer" at bounding box center [734, 130] width 38 height 20
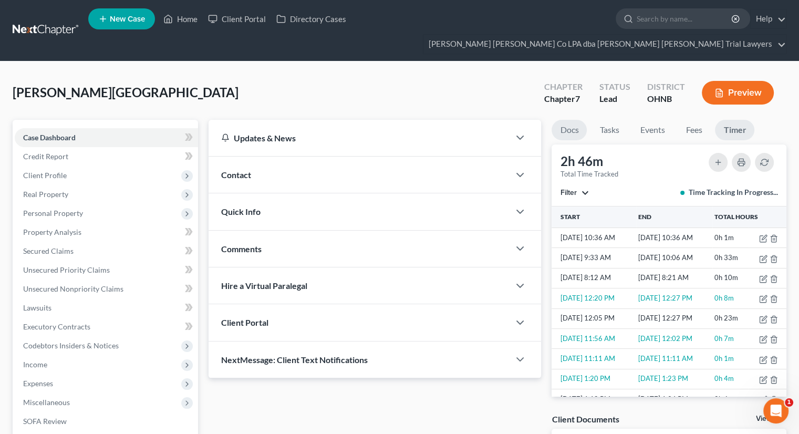
click at [582, 120] on link "Docs" at bounding box center [568, 130] width 35 height 20
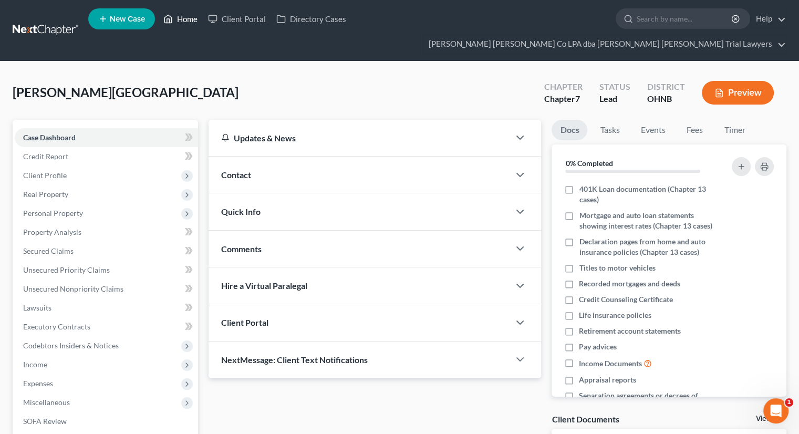
click at [187, 24] on link "Home" at bounding box center [180, 18] width 45 height 19
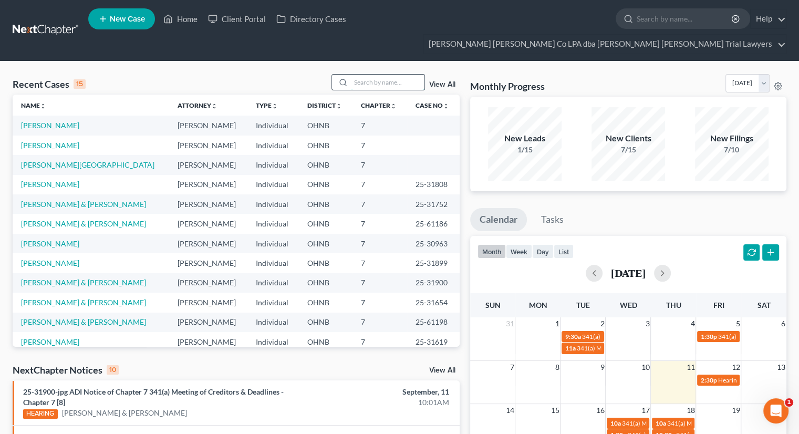
click at [381, 75] on input "search" at bounding box center [388, 82] width 74 height 15
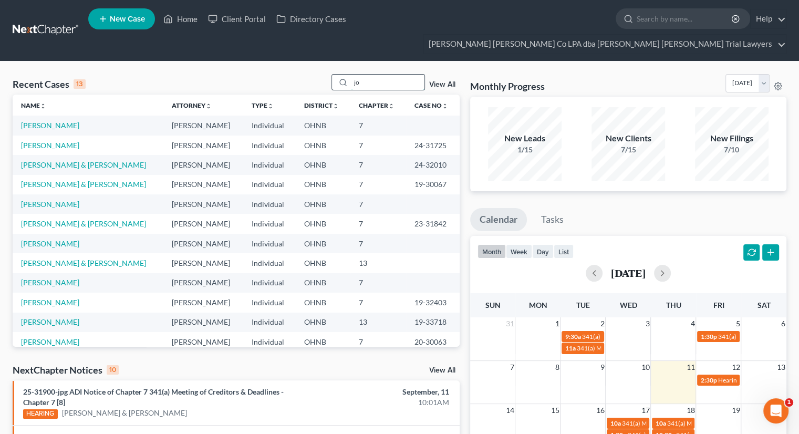
type input "j"
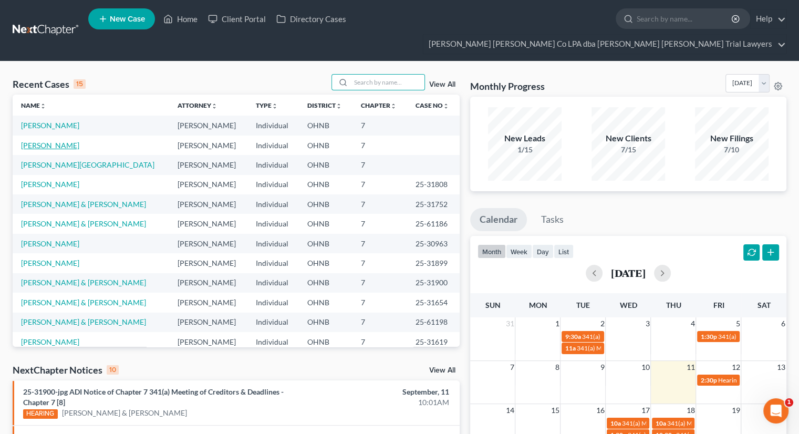
click at [53, 141] on link "[PERSON_NAME]" at bounding box center [50, 145] width 58 height 9
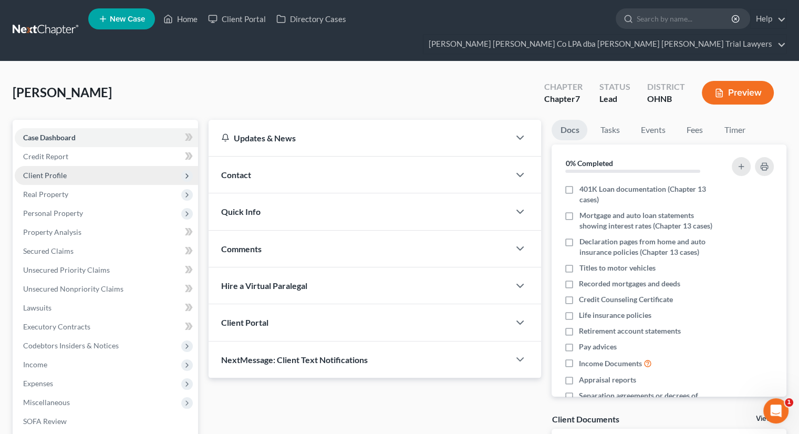
click at [78, 166] on span "Client Profile" at bounding box center [106, 175] width 183 height 19
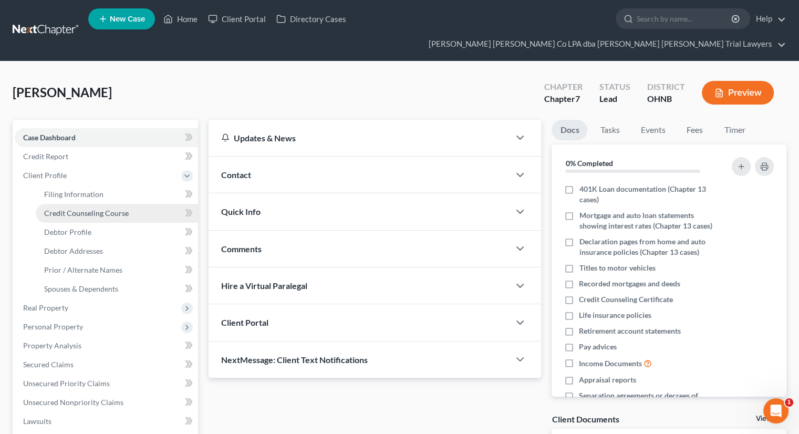
click at [92, 204] on link "Credit Counseling Course" at bounding box center [117, 213] width 162 height 19
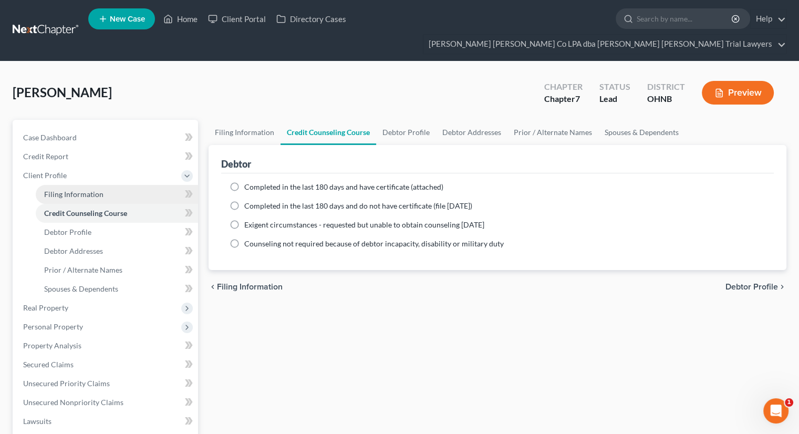
click at [93, 190] on span "Filing Information" at bounding box center [73, 194] width 59 height 9
select select "1"
select select "0"
select select "36"
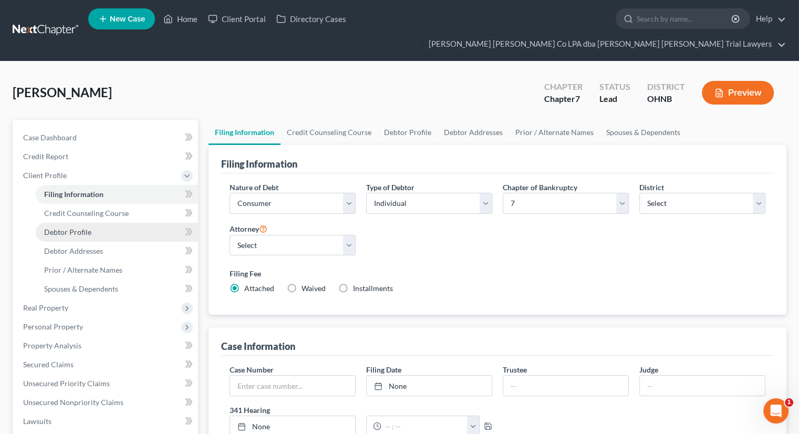
click at [147, 223] on link "Debtor Profile" at bounding box center [117, 232] width 162 height 19
select select "0"
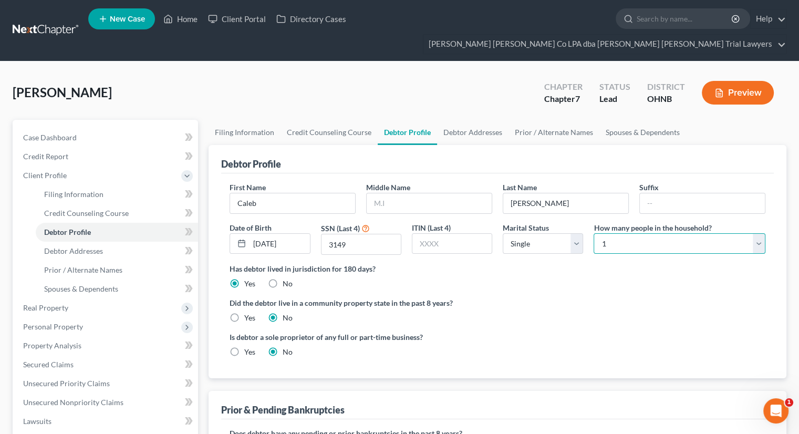
click at [615, 233] on select "Select 1 2 3 4 5 6 7 8 9 10 11 12 13 14 15 16 17 18 19 20" at bounding box center [680, 243] width 172 height 21
select select "1"
click at [594, 233] on select "Select 1 2 3 4 5 6 7 8 9 10 11 12 13 14 15 16 17 18 19 20" at bounding box center [680, 243] width 172 height 21
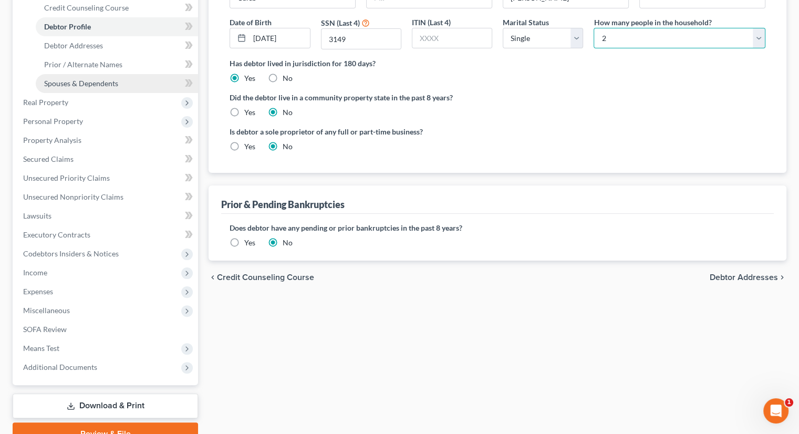
scroll to position [237, 0]
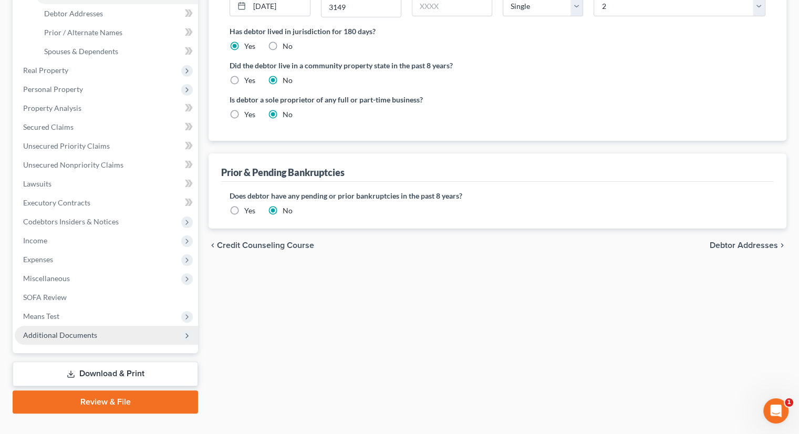
click at [132, 326] on span "Additional Documents" at bounding box center [106, 335] width 183 height 19
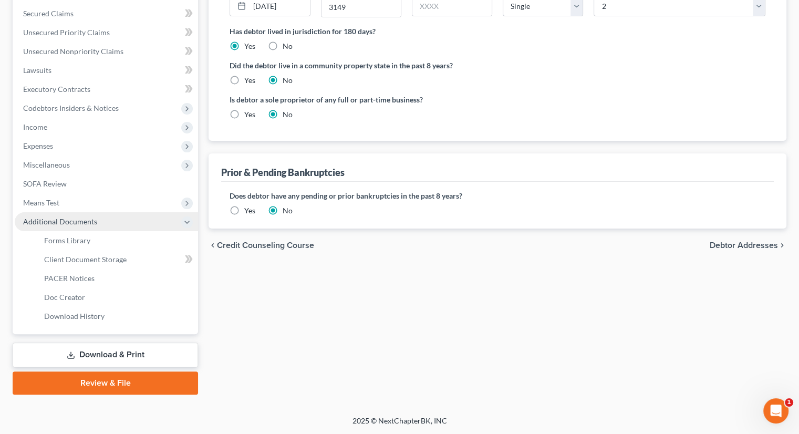
scroll to position [218, 0]
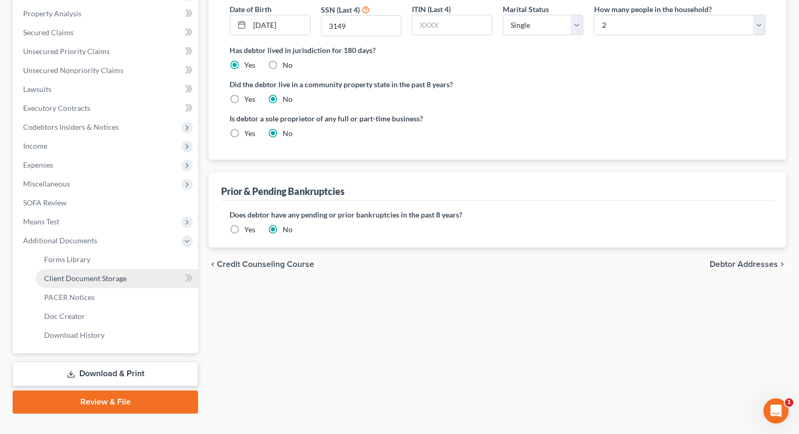
click at [139, 269] on link "Client Document Storage" at bounding box center [117, 278] width 162 height 19
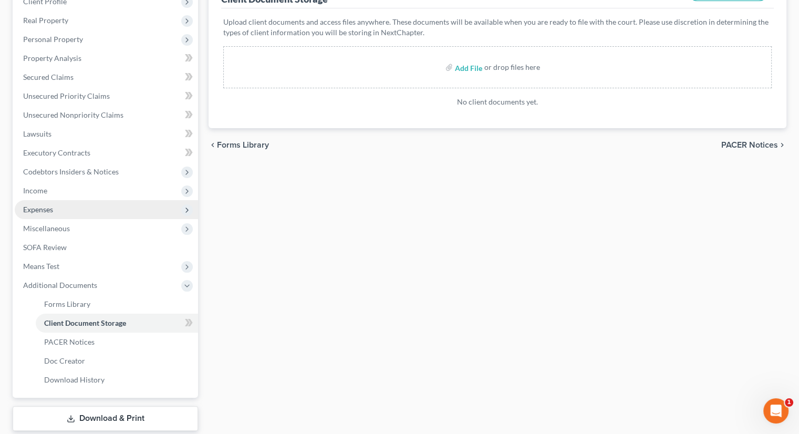
scroll to position [174, 0]
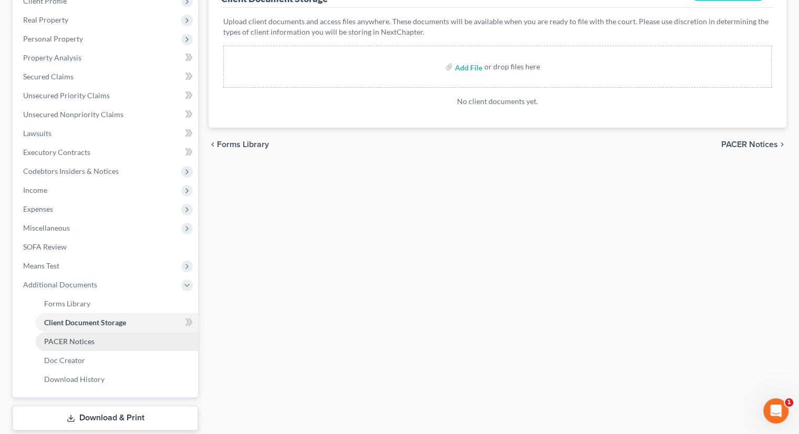
click at [87, 332] on link "PACER Notices" at bounding box center [117, 341] width 162 height 19
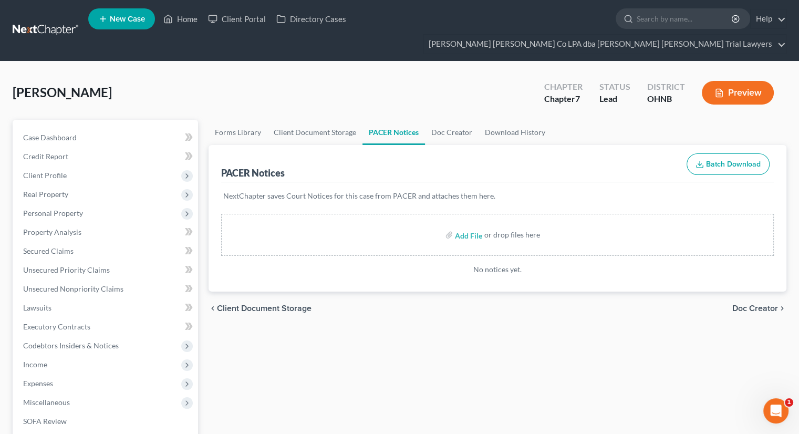
scroll to position [86, 0]
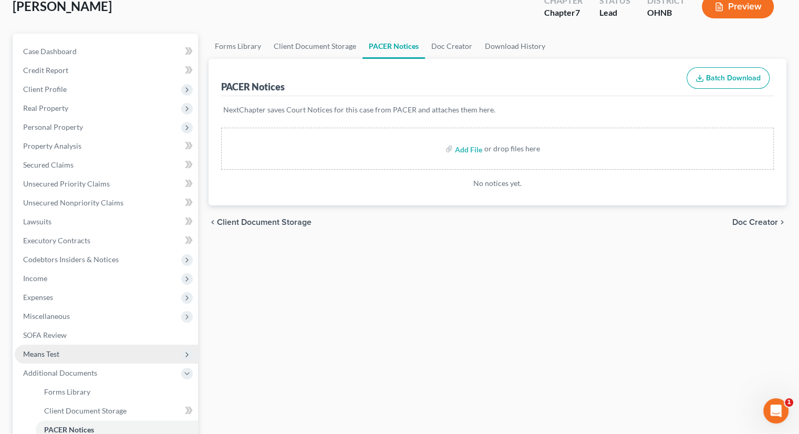
click at [78, 345] on span "Means Test" at bounding box center [106, 354] width 183 height 19
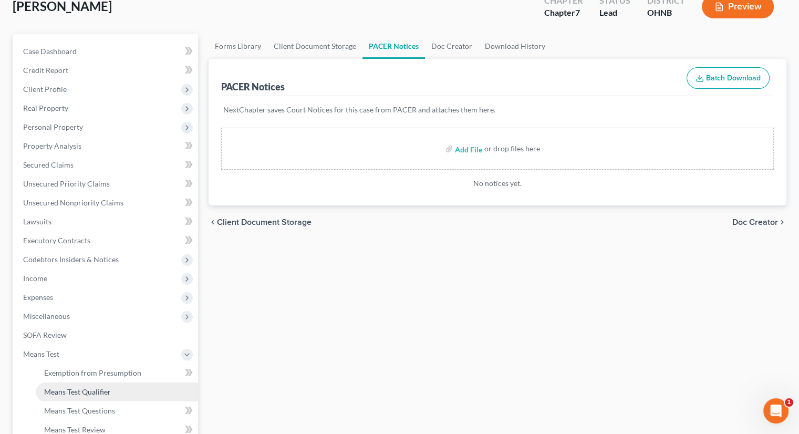
click at [88, 387] on span "Means Test Qualifier" at bounding box center [77, 391] width 67 height 9
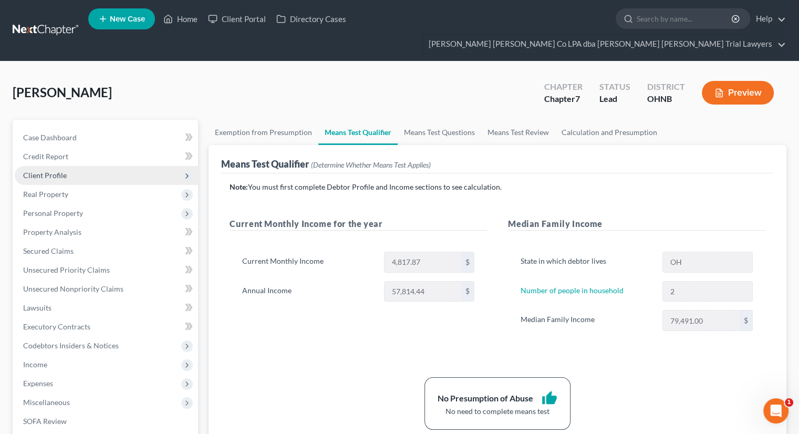
click at [118, 166] on span "Client Profile" at bounding box center [106, 175] width 183 height 19
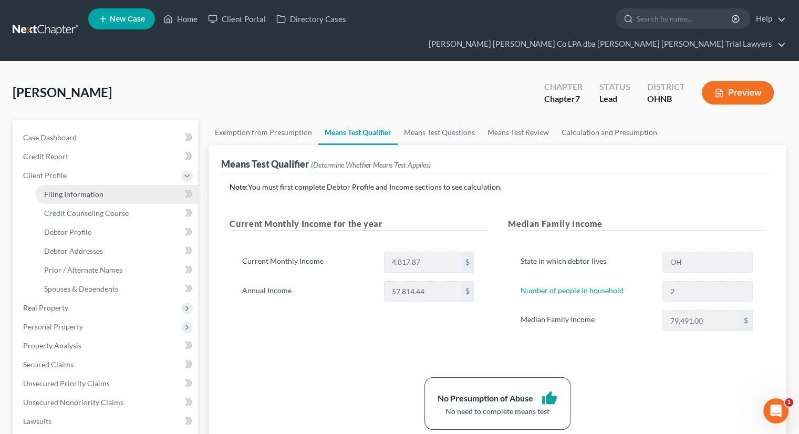
click at [121, 185] on link "Filing Information" at bounding box center [117, 194] width 162 height 19
select select "1"
select select "0"
select select "61"
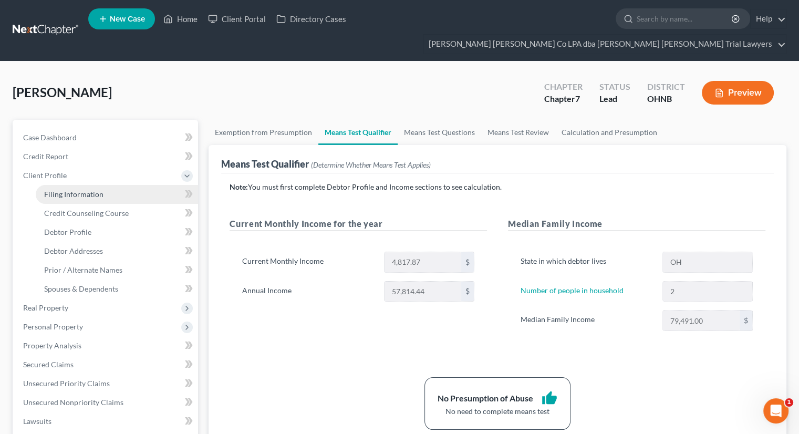
select select "0"
select select "36"
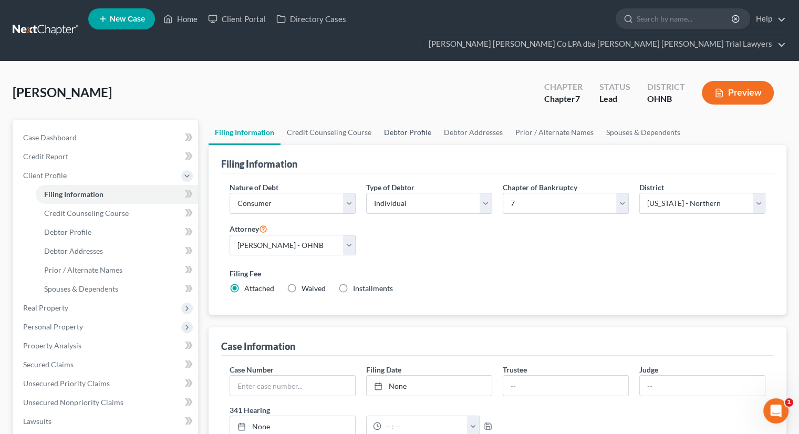
click at [403, 120] on link "Debtor Profile" at bounding box center [408, 132] width 60 height 25
select select "0"
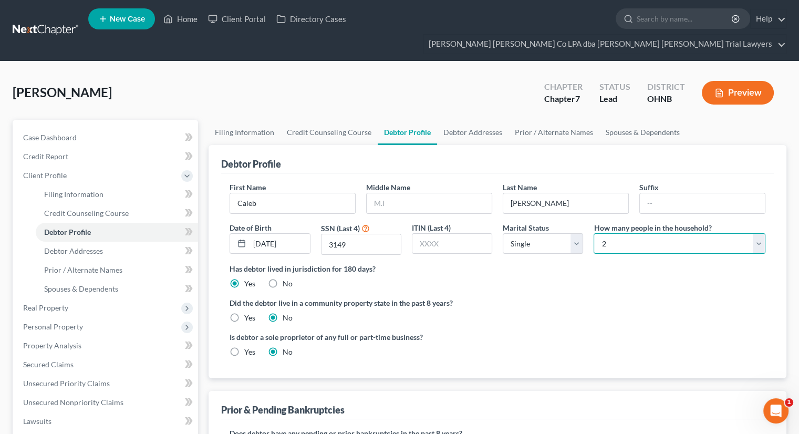
click at [630, 233] on select "Select 1 2 3 4 5 6 7 8 9 10 11 12 13 14 15 16 17 18 19 20" at bounding box center [680, 243] width 172 height 21
select select "0"
click at [594, 233] on select "Select 1 2 3 4 5 6 7 8 9 10 11 12 13 14 15 16 17 18 19 20" at bounding box center [680, 243] width 172 height 21
click at [607, 145] on div "Debtor Profile" at bounding box center [497, 159] width 553 height 28
click at [178, 21] on link "Home" at bounding box center [180, 18] width 45 height 19
